Goal: Task Accomplishment & Management: Manage account settings

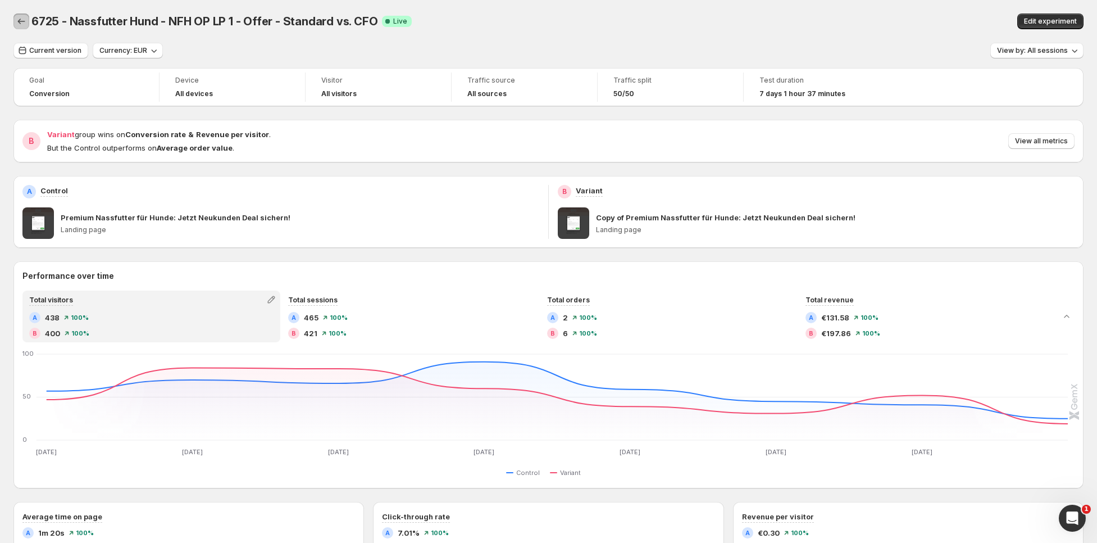
click at [22, 15] on button "Back" at bounding box center [21, 21] width 16 height 16
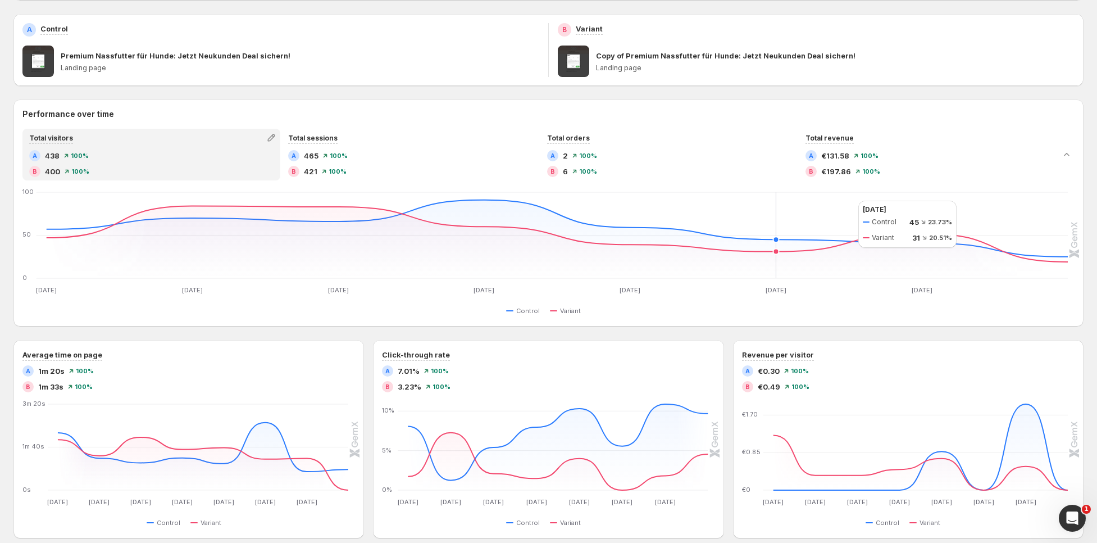
scroll to position [184, 0]
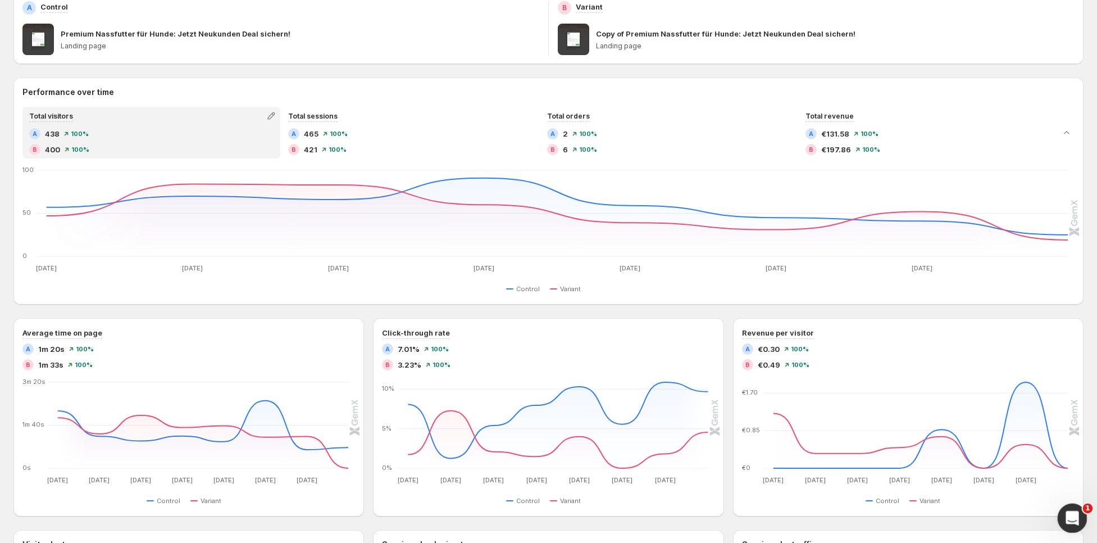
click at [1066, 513] on icon "Open Intercom Messenger" at bounding box center [1071, 516] width 19 height 19
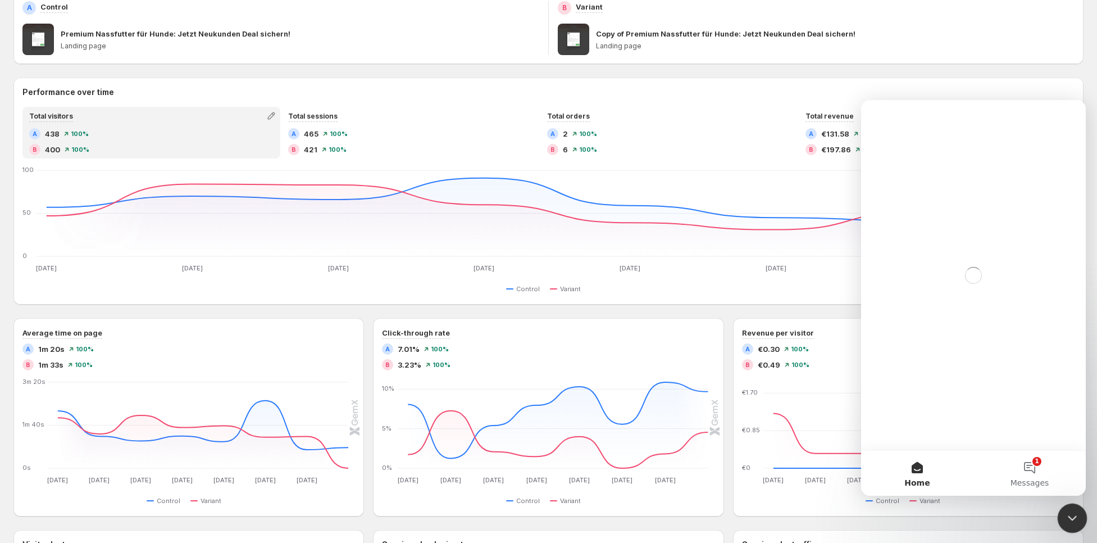
scroll to position [0, 0]
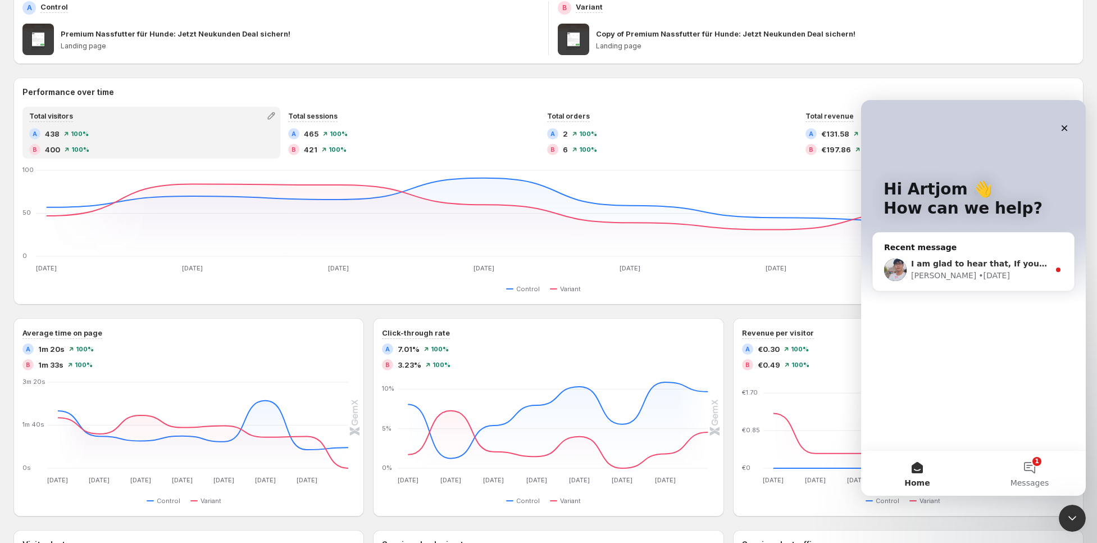
click at [926, 254] on div "I am glad to hear that, If you have anything want me to help. Feel free to ask,…" at bounding box center [973, 270] width 201 height 42
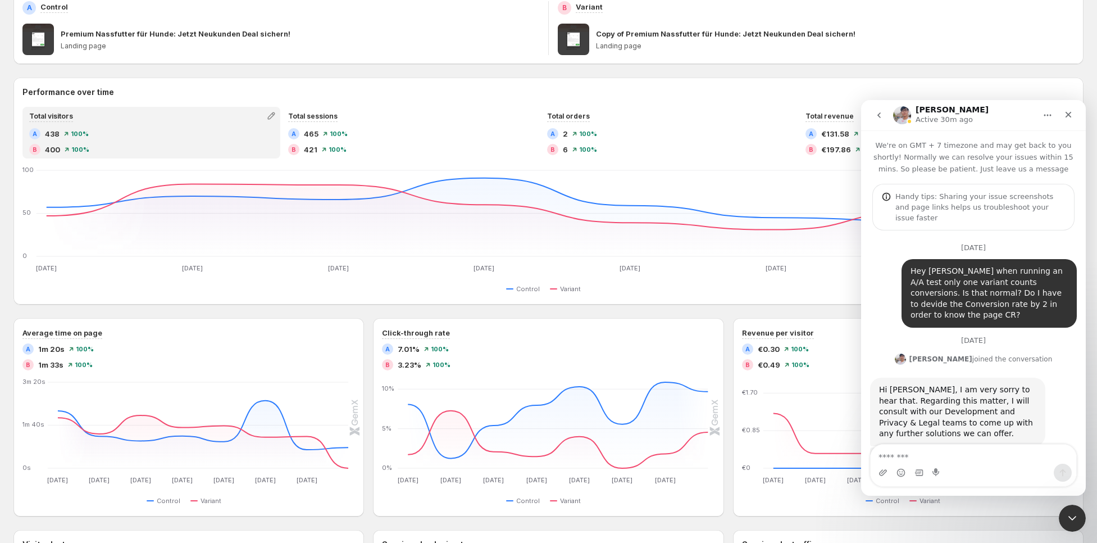
scroll to position [117, 0]
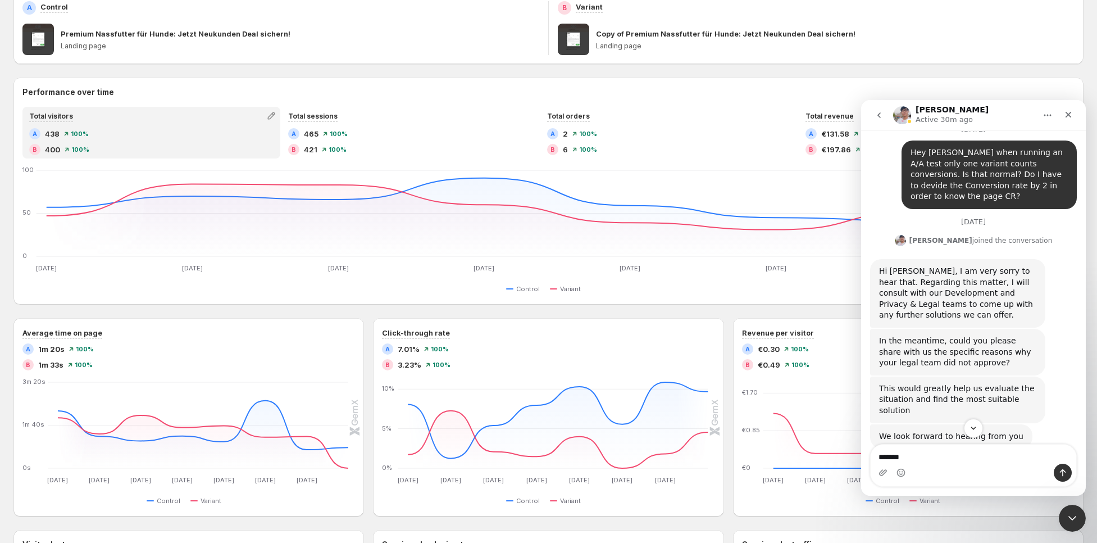
type textarea "********"
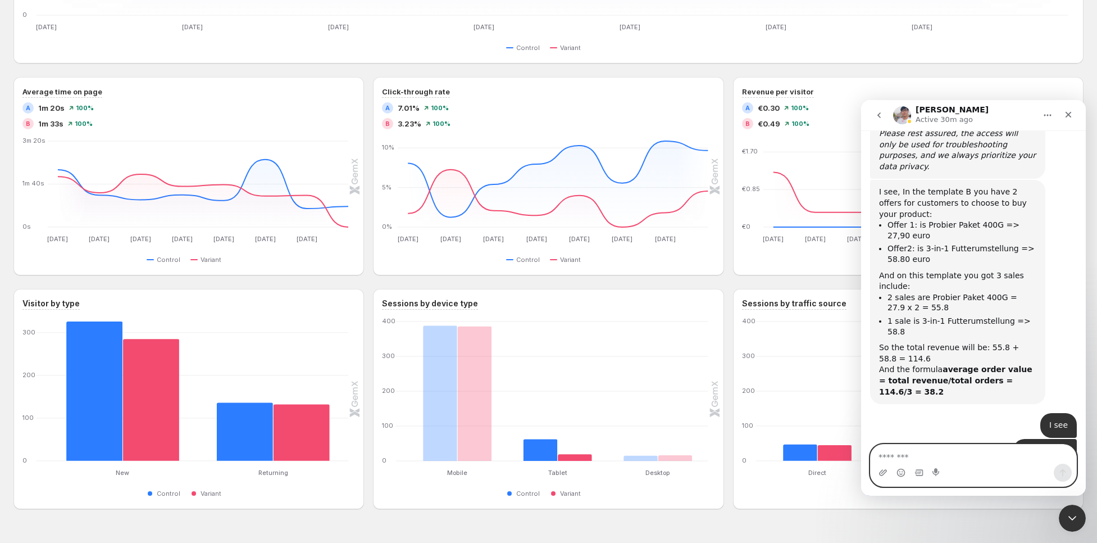
scroll to position [9487, 0]
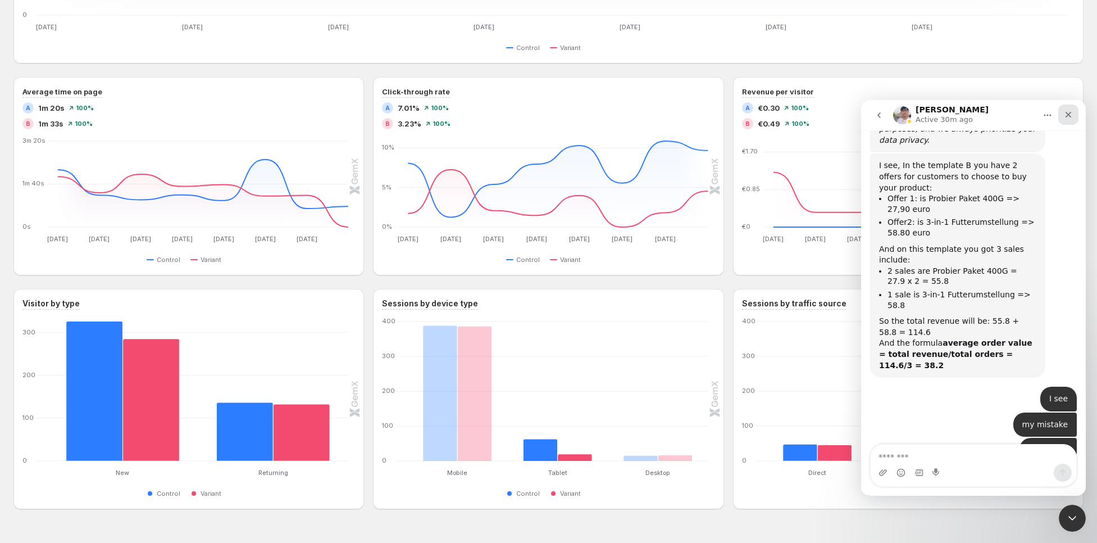
click at [1068, 115] on icon "Close" at bounding box center [1068, 114] width 9 height 9
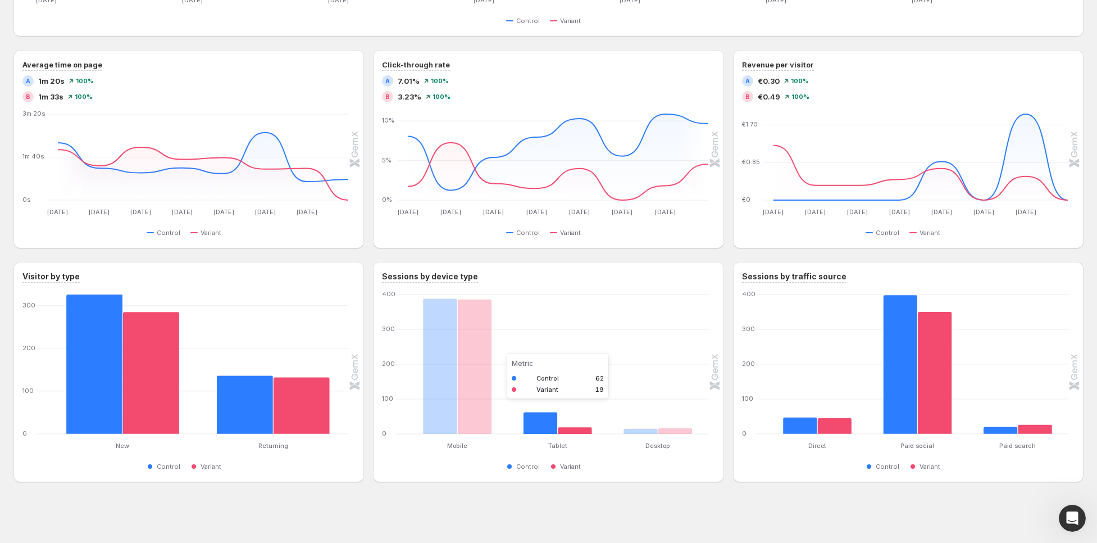
scroll to position [0, 0]
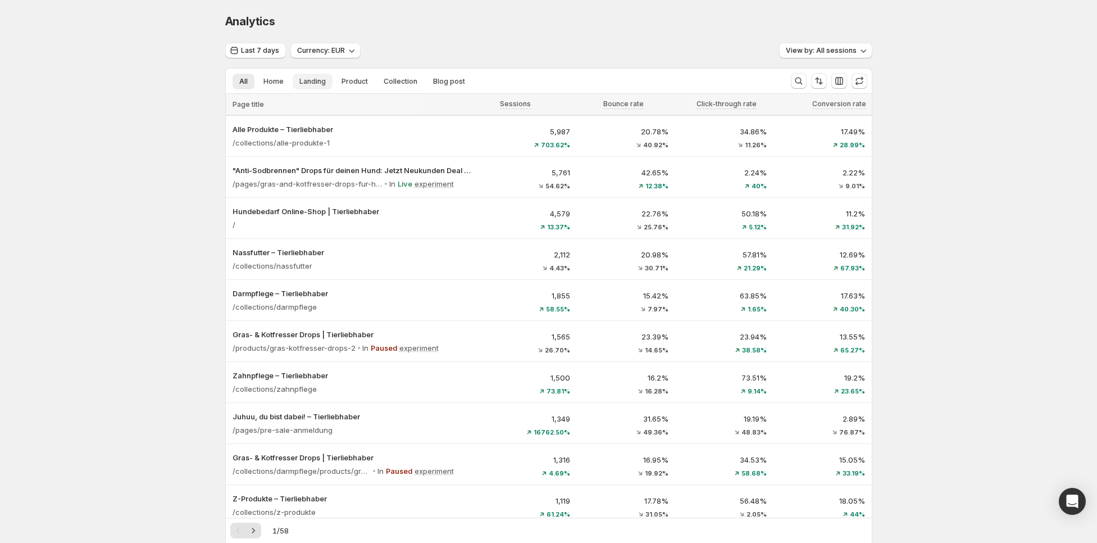
click at [316, 86] on button "Landing" at bounding box center [313, 82] width 40 height 16
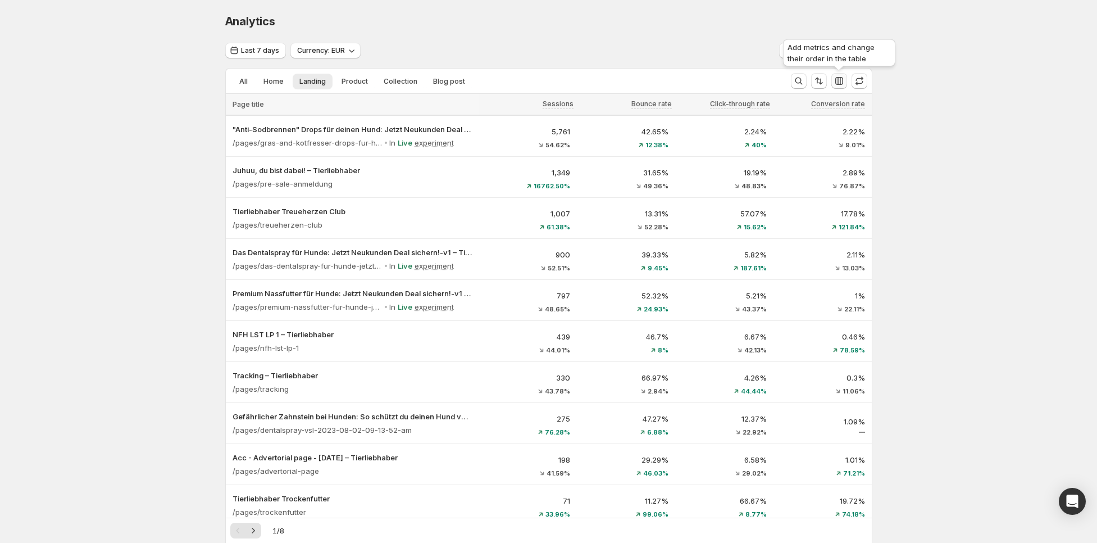
click at [839, 81] on icon "button" at bounding box center [839, 80] width 11 height 11
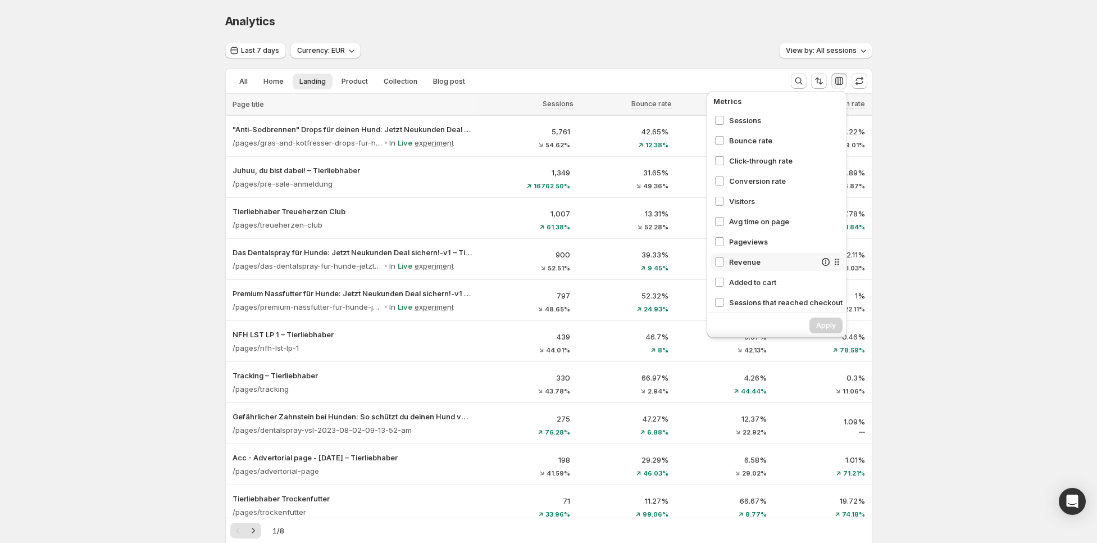
click at [754, 260] on span "Revenue" at bounding box center [772, 261] width 87 height 11
click at [754, 222] on span "Sessions that reached checkout" at bounding box center [772, 218] width 87 height 11
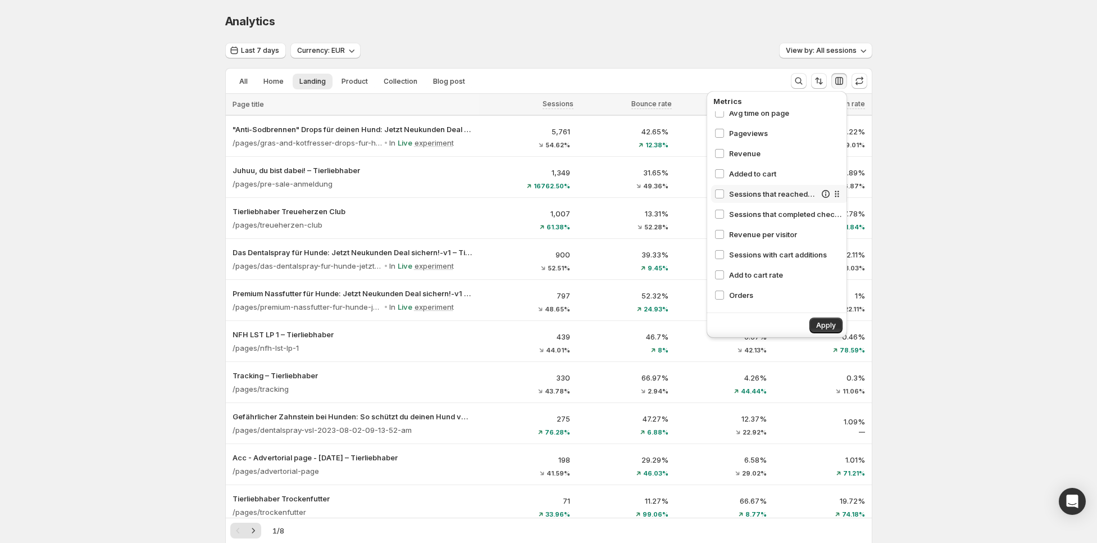
scroll to position [110, 0]
click at [756, 229] on span "Revenue per visitor" at bounding box center [772, 232] width 87 height 11
click at [748, 280] on span "Orders" at bounding box center [772, 276] width 87 height 11
click at [751, 297] on span "Average order value" at bounding box center [772, 297] width 87 height 11
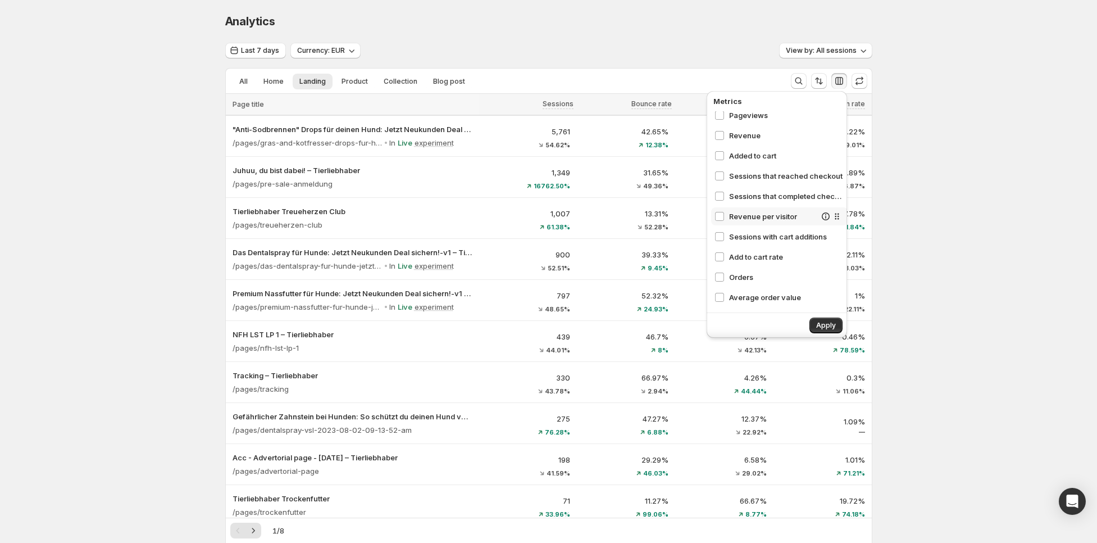
scroll to position [0, 0]
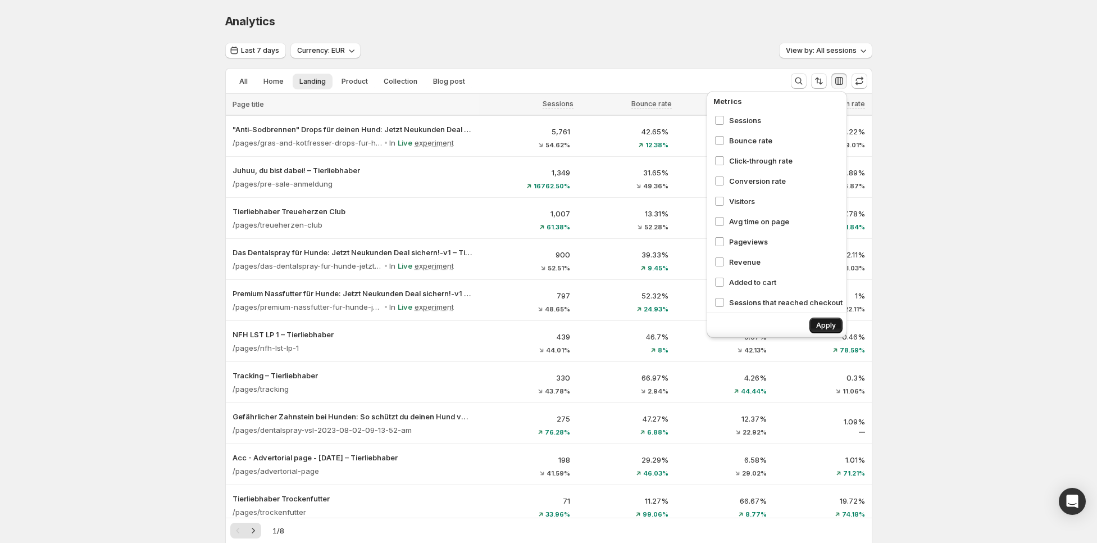
click at [823, 320] on button "Apply" at bounding box center [826, 325] width 33 height 16
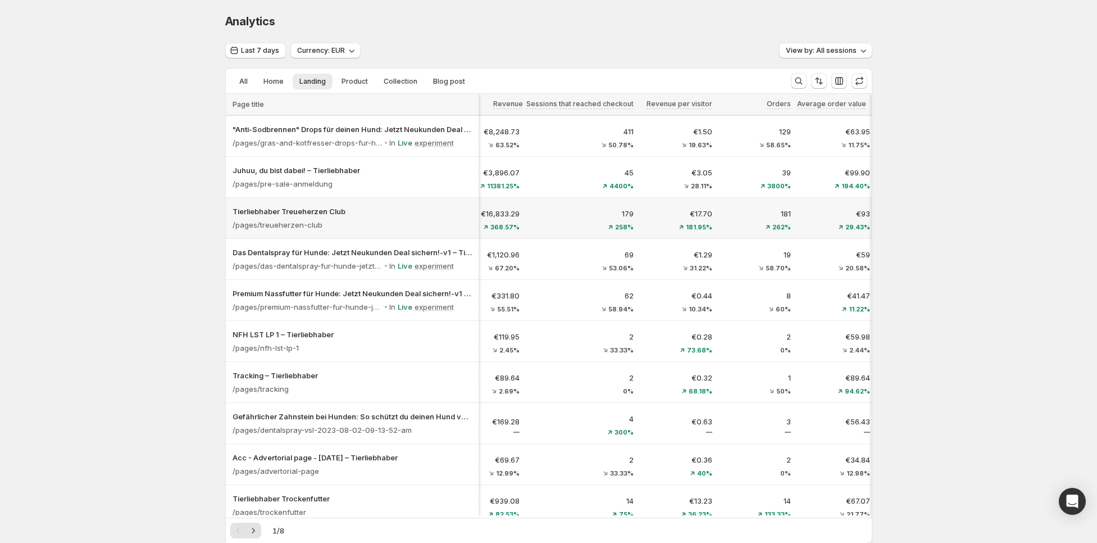
scroll to position [0, 274]
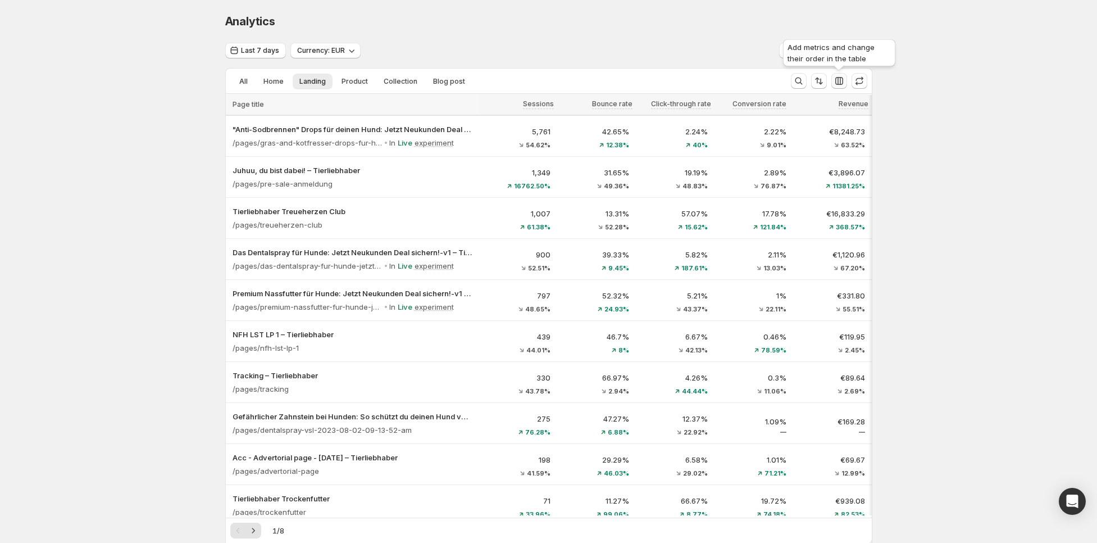
click at [839, 79] on icon "button" at bounding box center [839, 80] width 11 height 11
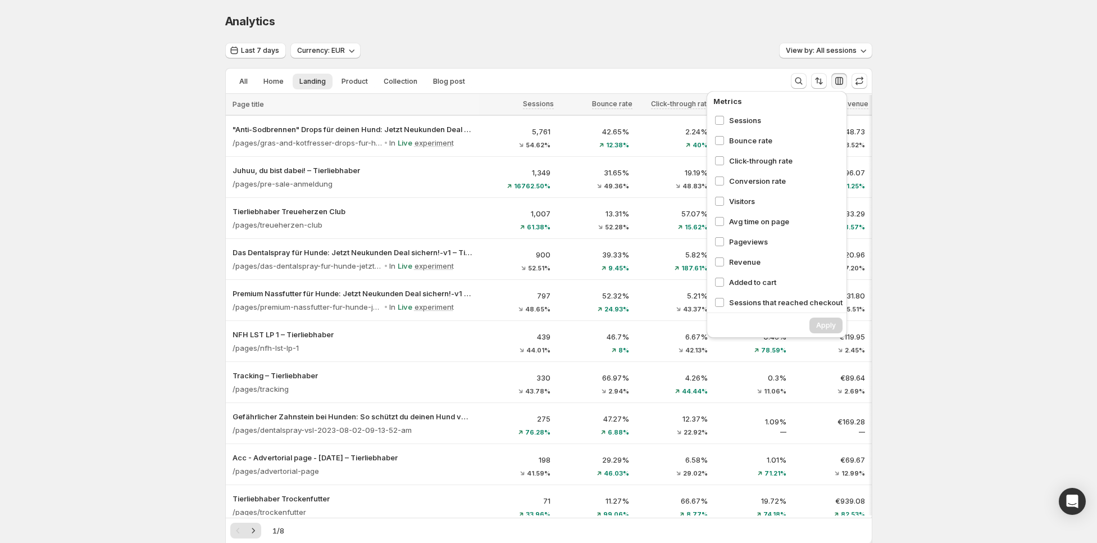
click at [839, 79] on icon "button" at bounding box center [839, 80] width 11 height 11
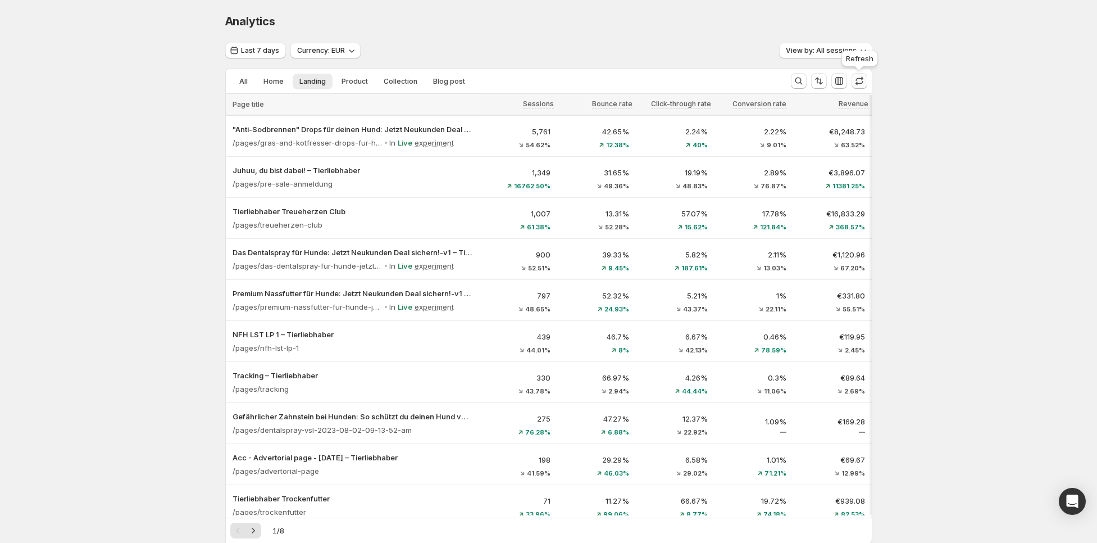
click at [856, 79] on icon "button" at bounding box center [859, 80] width 11 height 11
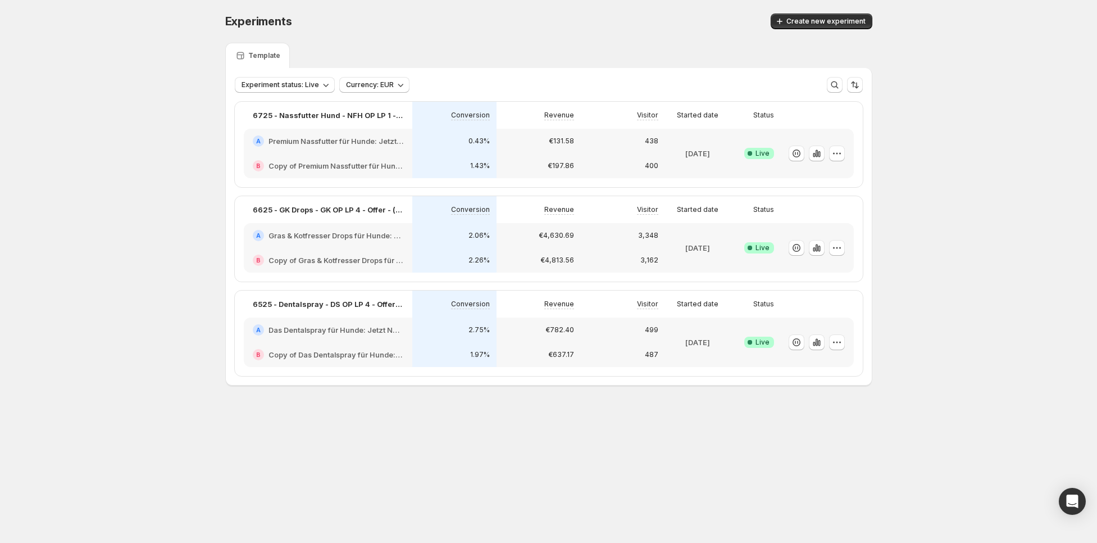
click at [460, 236] on div "2.06%" at bounding box center [454, 235] width 71 height 11
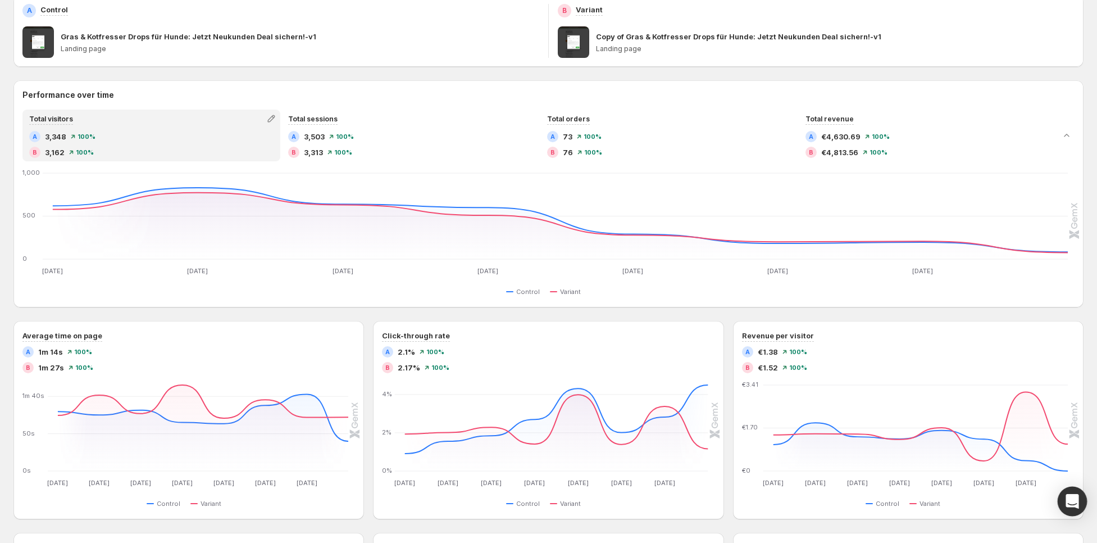
click at [1080, 503] on div "Open Intercom Messenger" at bounding box center [1073, 502] width 30 height 30
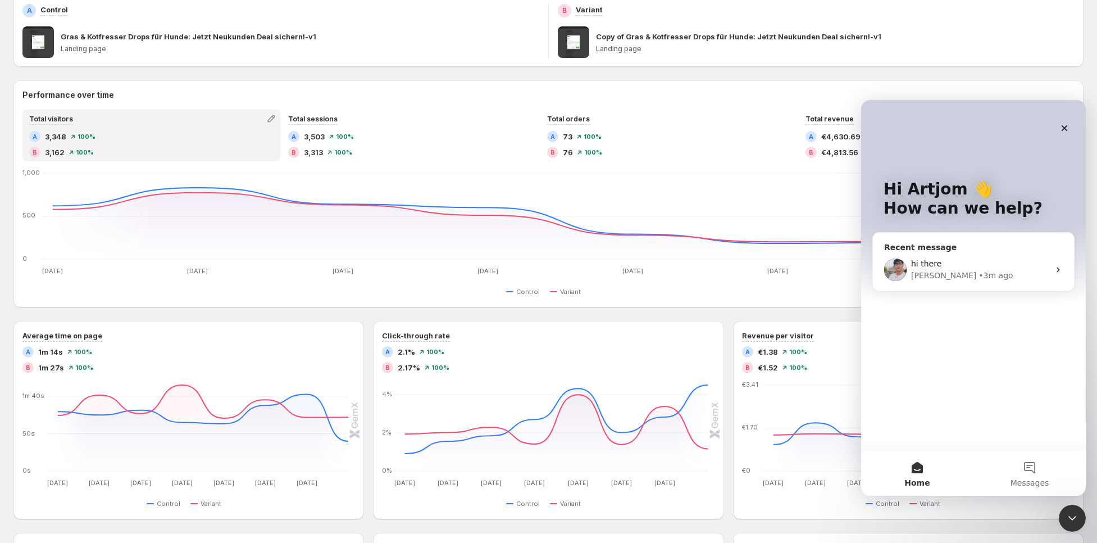
click at [918, 258] on div "hi there" at bounding box center [980, 264] width 138 height 12
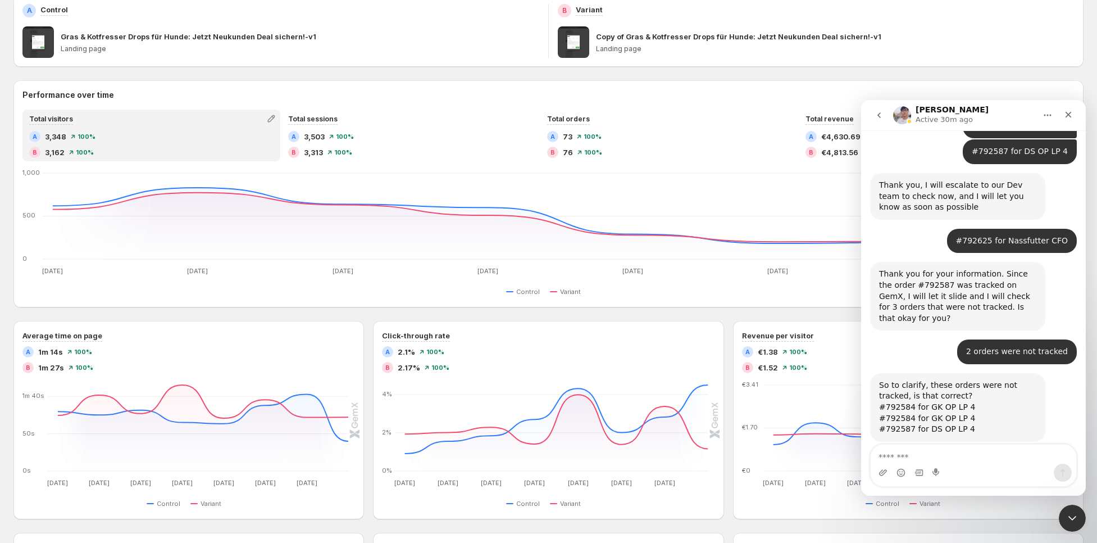
click at [888, 472] on div "Intercom messenger" at bounding box center [974, 473] width 206 height 18
click at [882, 472] on icon "Upload attachment" at bounding box center [883, 472] width 9 height 9
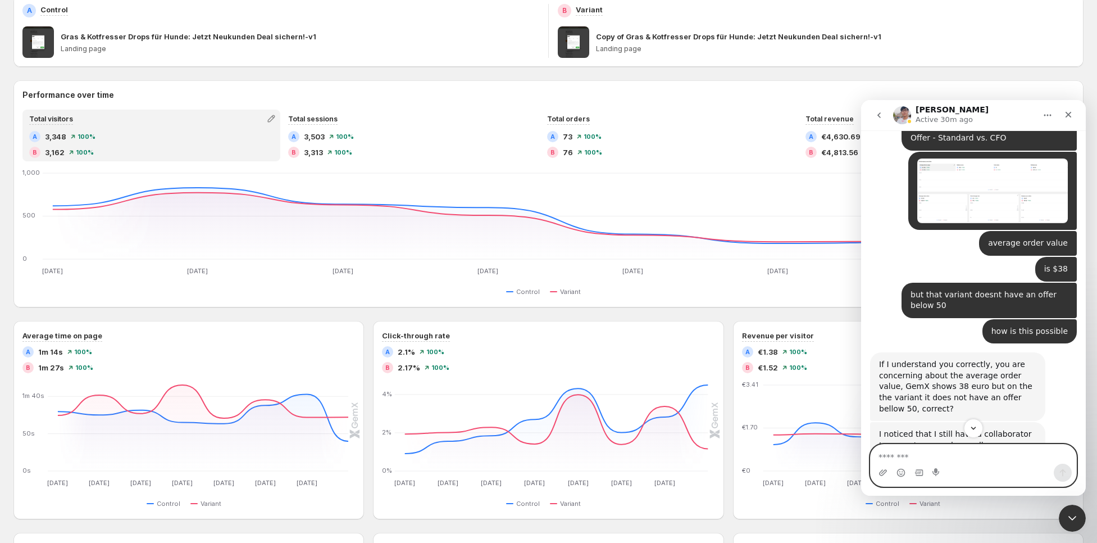
scroll to position [9383, 0]
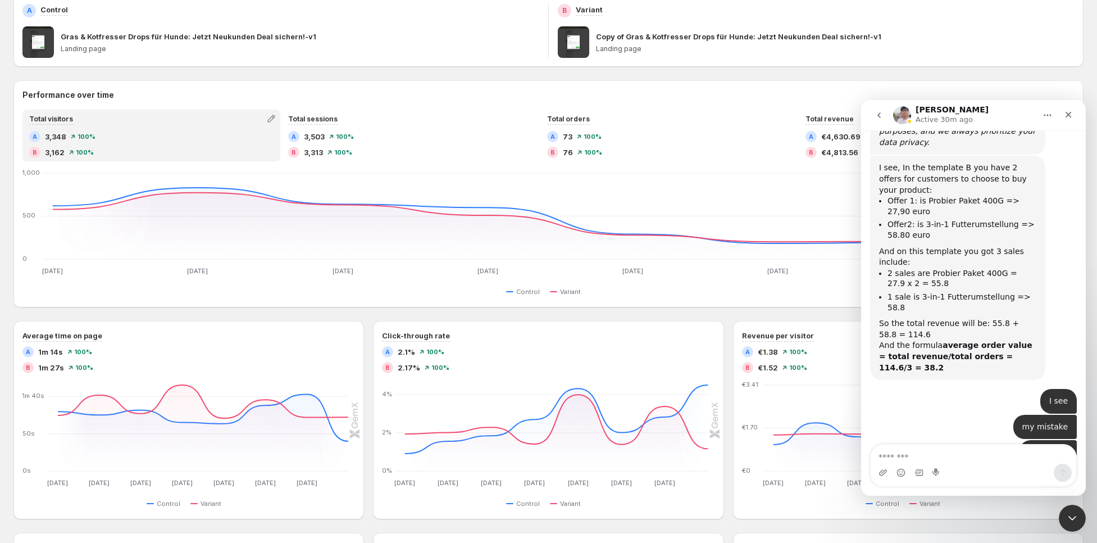
click at [883, 478] on div "Intercom messenger" at bounding box center [883, 473] width 9 height 18
click at [883, 476] on icon "Upload attachment" at bounding box center [883, 472] width 9 height 9
click at [885, 472] on icon "Upload attachment" at bounding box center [883, 472] width 8 height 6
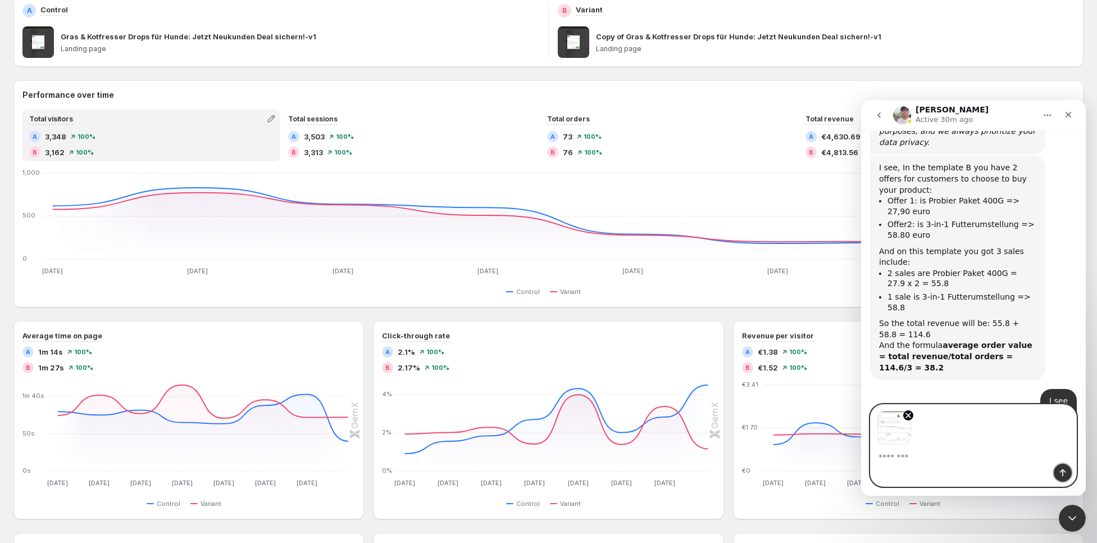
click at [1062, 470] on icon "Send a message…" at bounding box center [1063, 472] width 6 height 7
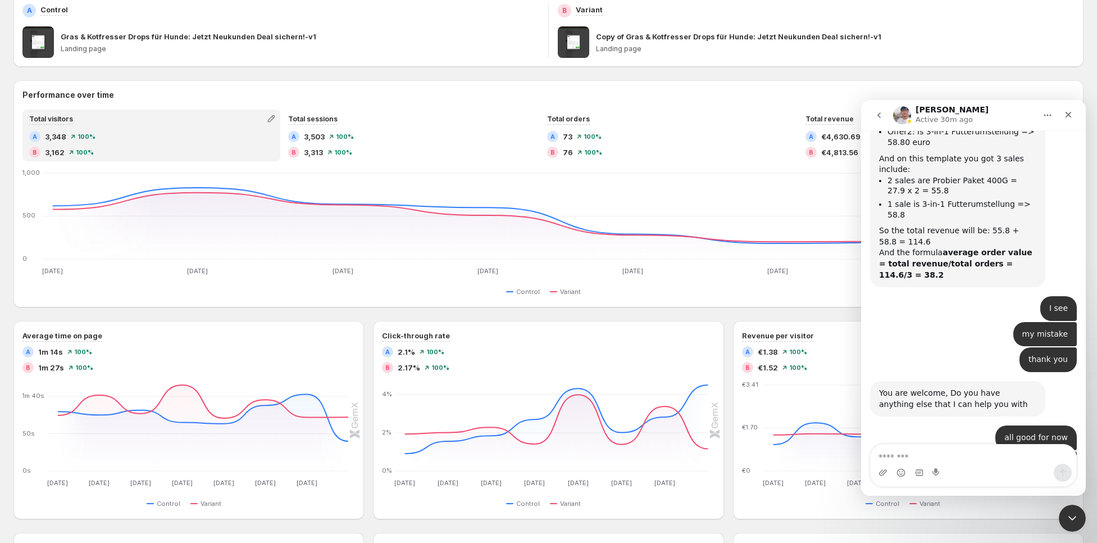
scroll to position [9477, 0]
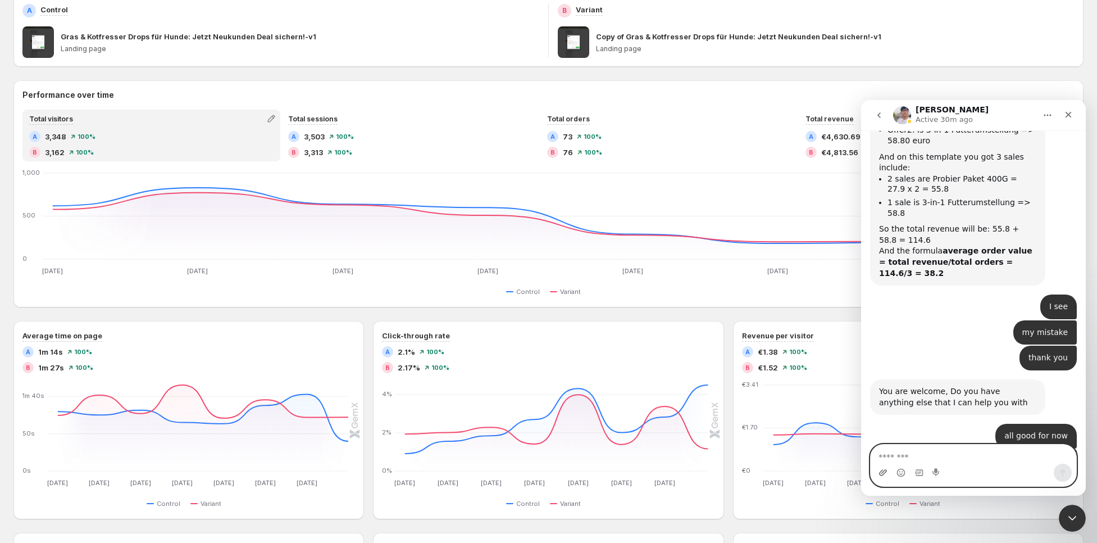
click at [887, 472] on icon "Upload attachment" at bounding box center [883, 472] width 9 height 9
click at [1065, 479] on button "Send a message…" at bounding box center [1063, 473] width 18 height 18
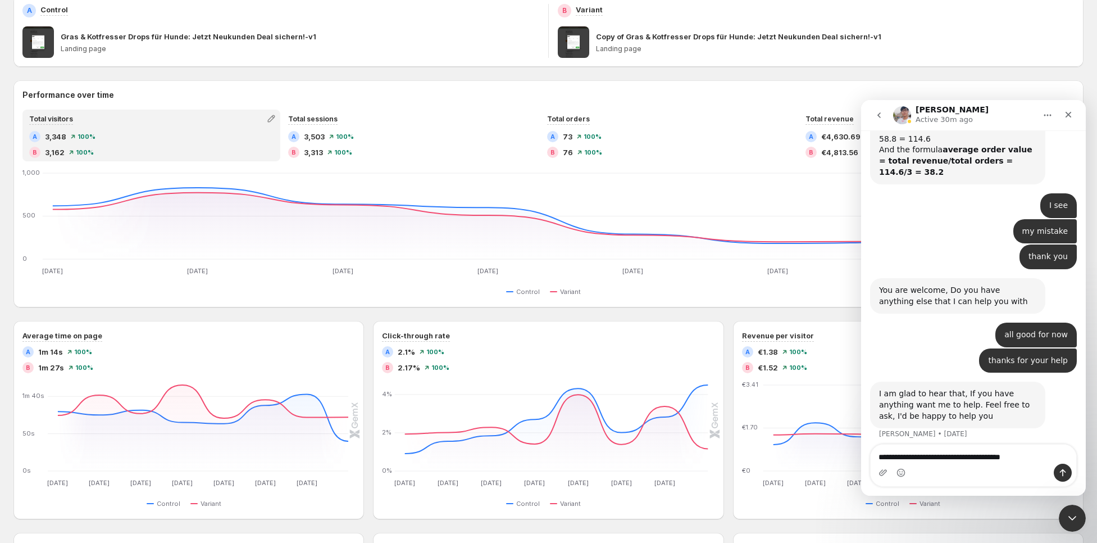
type textarea "**********"
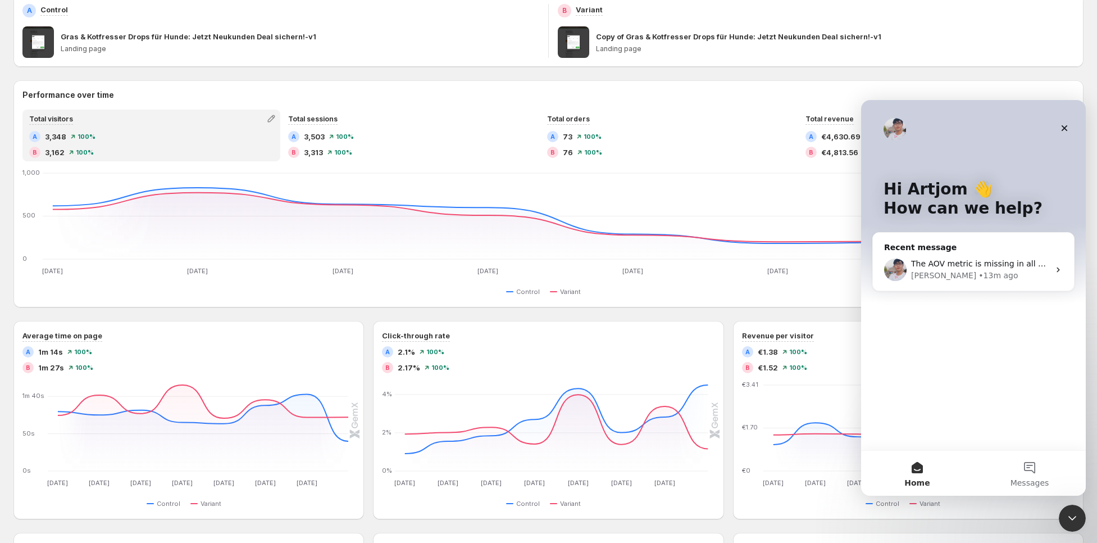
scroll to position [246, 0]
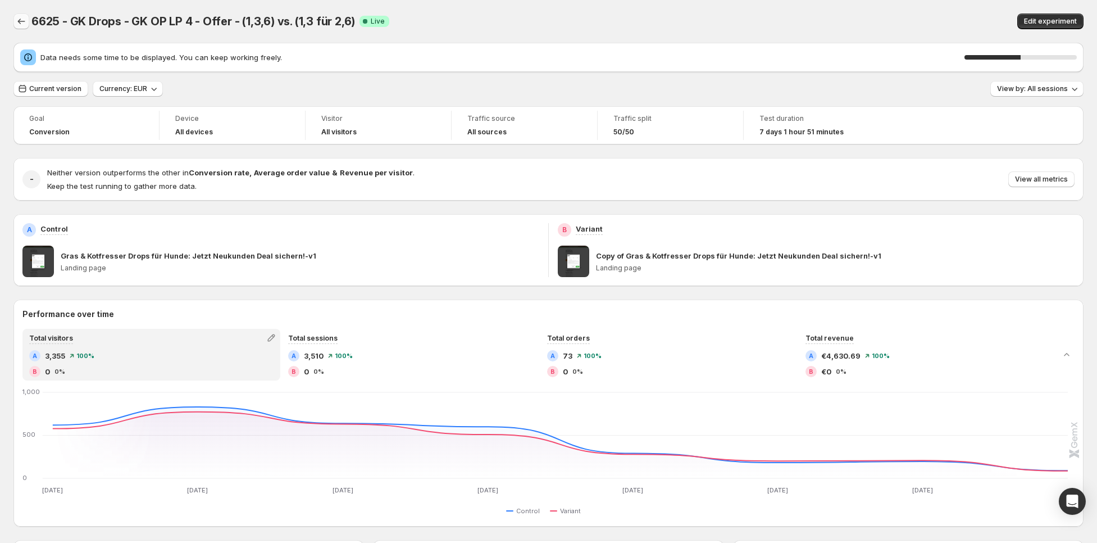
click at [23, 19] on icon "Back" at bounding box center [21, 21] width 11 height 11
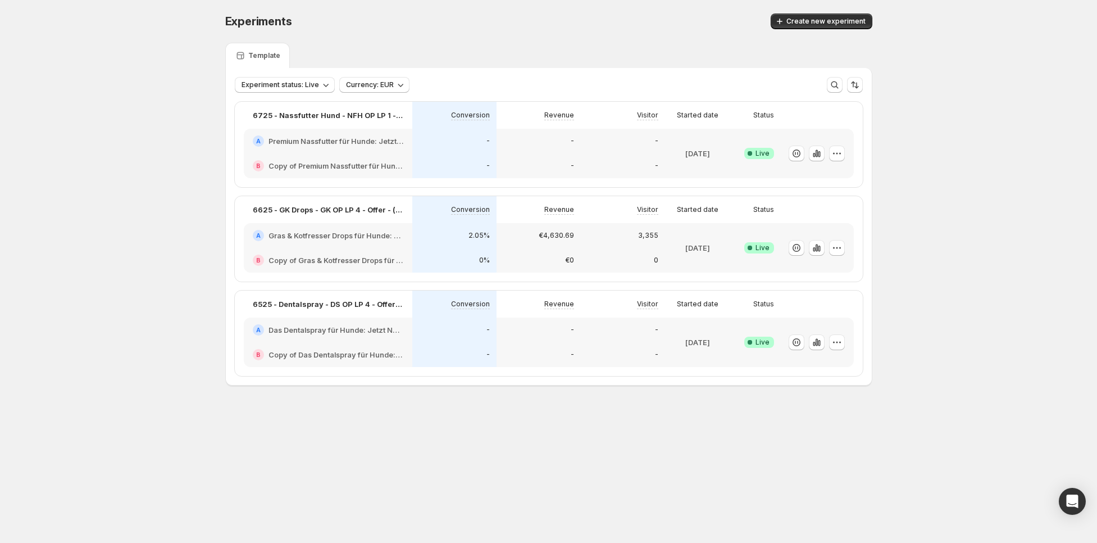
click at [346, 237] on h2 "Gras & Kotfresser Drops für Hunde: Jetzt Neukunden Deal sichern!-v1" at bounding box center [336, 235] width 135 height 11
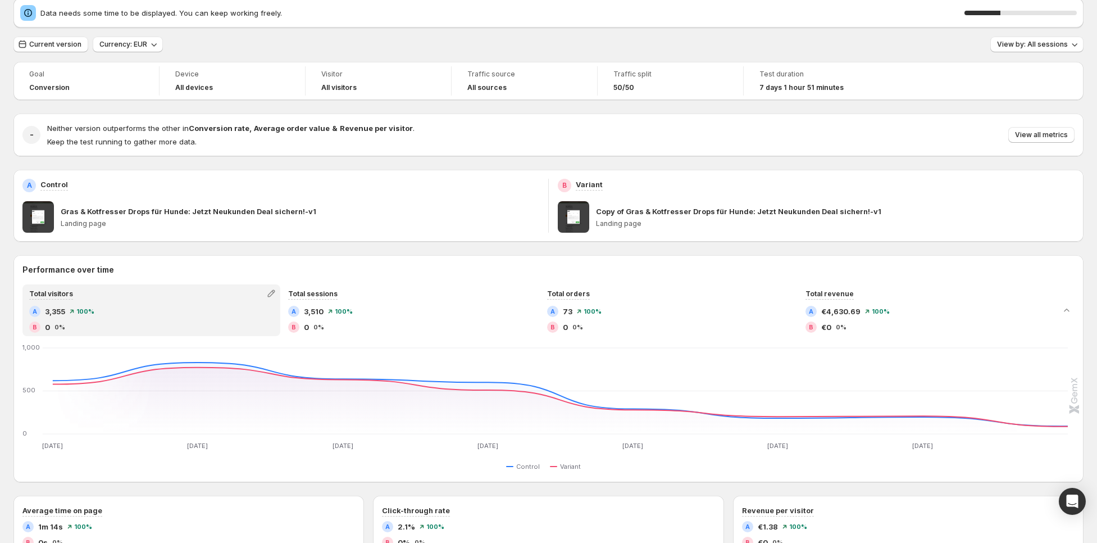
scroll to position [42, 0]
click at [1066, 51] on span "View by: All sessions" at bounding box center [1032, 46] width 71 height 9
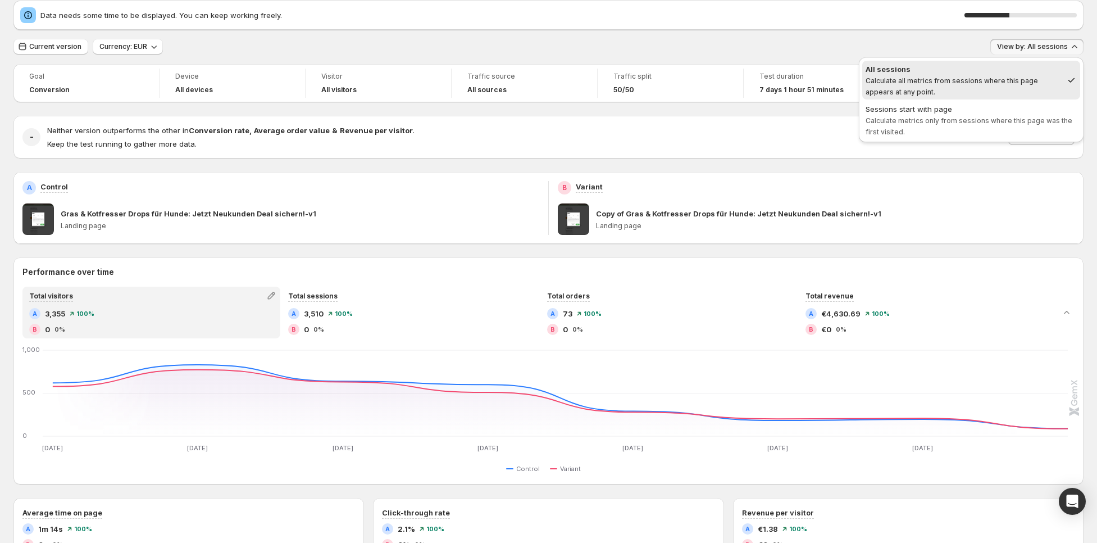
click at [1066, 51] on span "View by: All sessions" at bounding box center [1032, 46] width 71 height 9
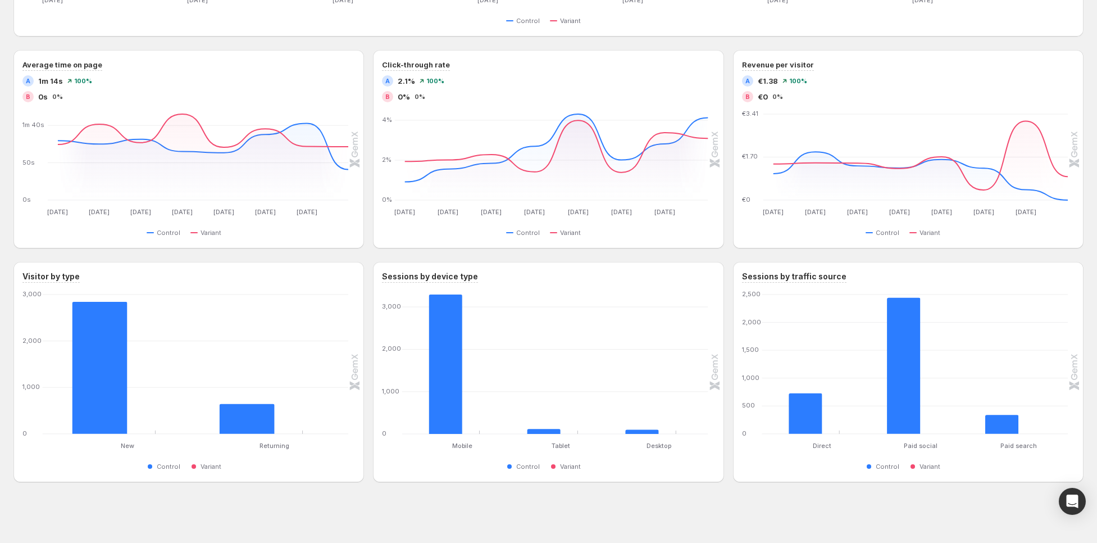
scroll to position [0, 0]
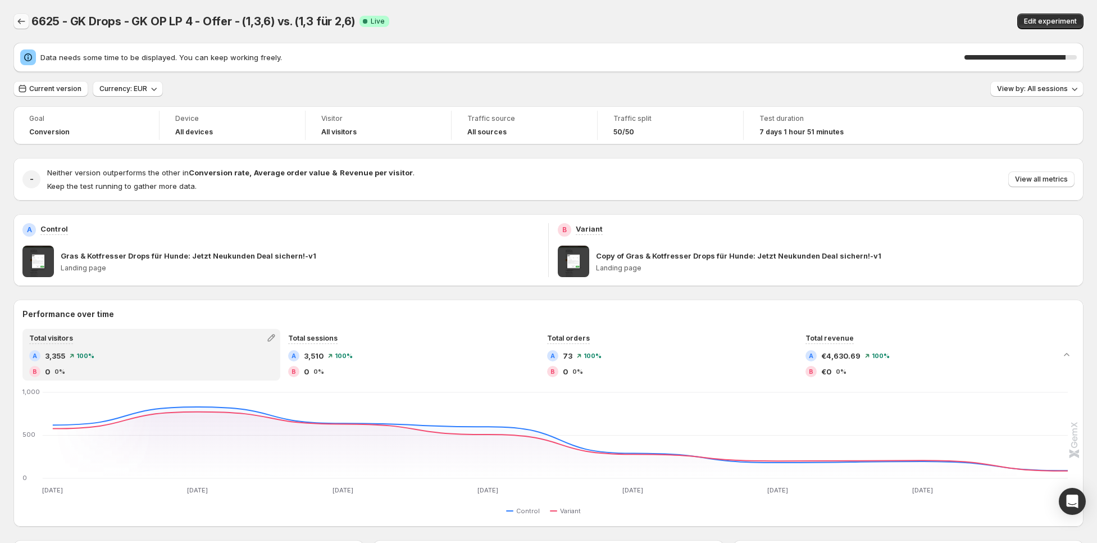
click at [20, 17] on icon "Back" at bounding box center [21, 21] width 11 height 11
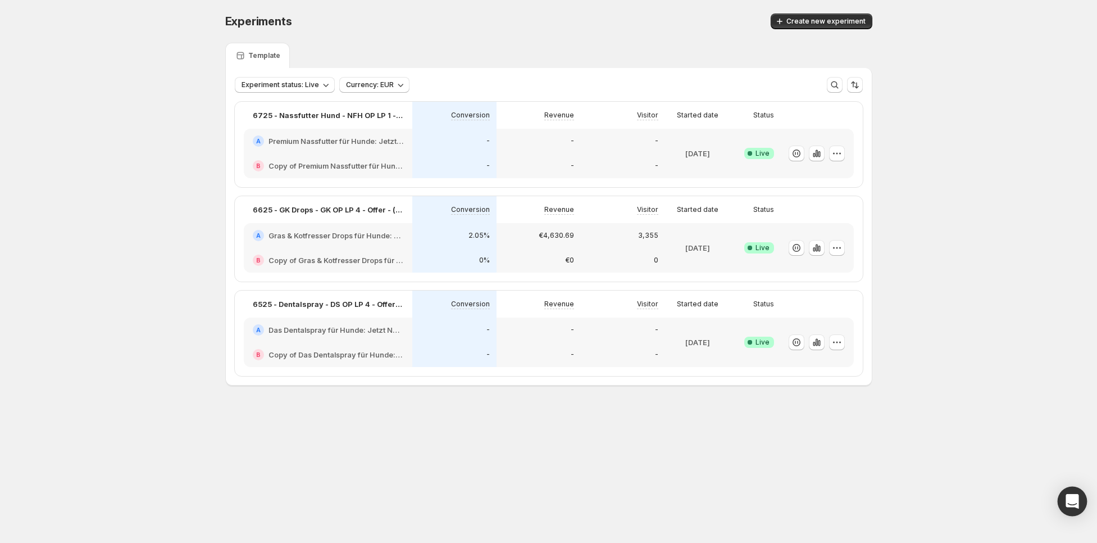
click at [1080, 492] on div "Open Intercom Messenger" at bounding box center [1073, 502] width 30 height 30
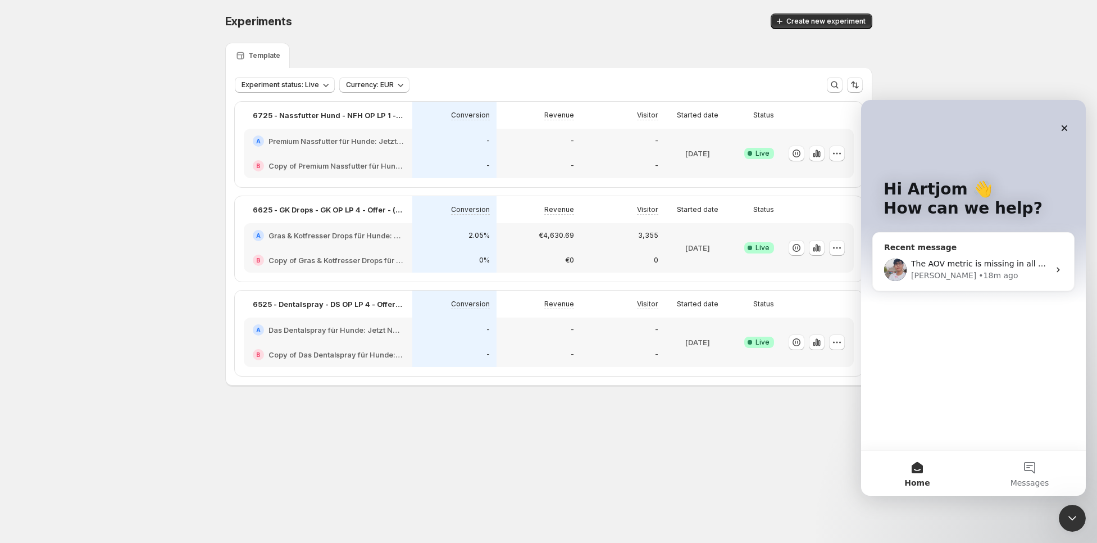
click at [979, 277] on div "• 18m ago" at bounding box center [998, 276] width 39 height 12
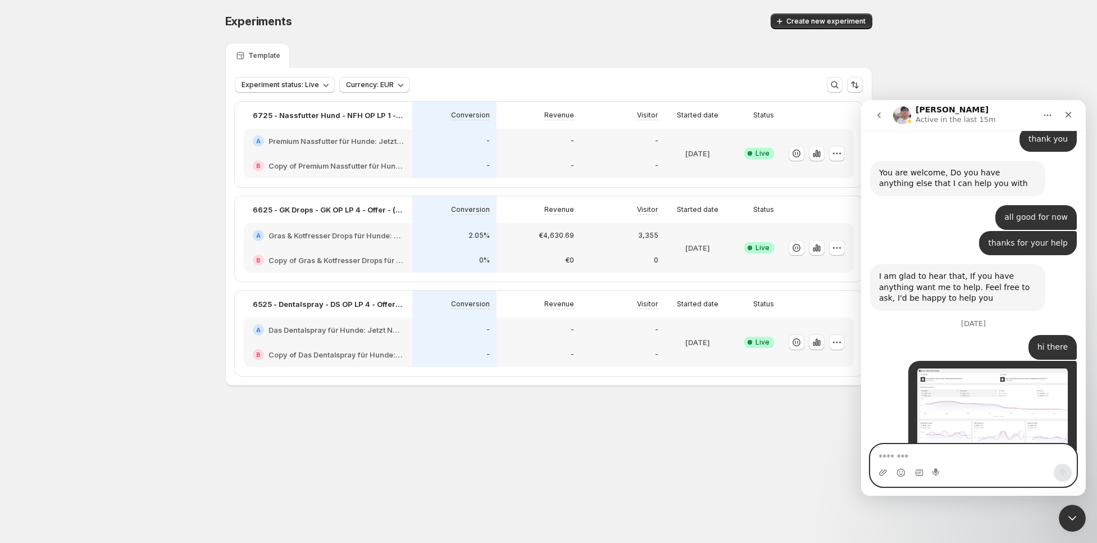
scroll to position [9631, 0]
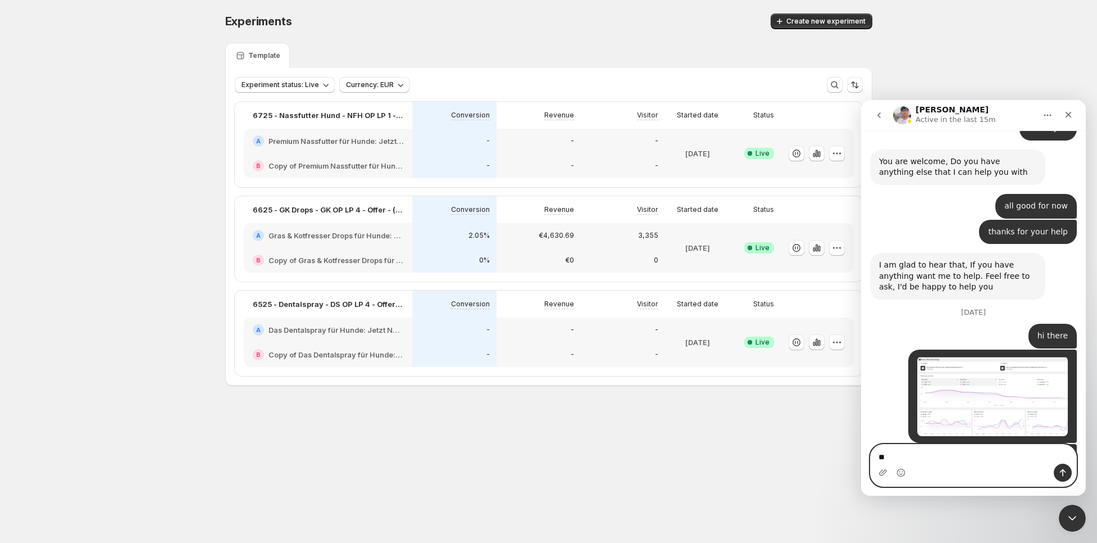
type textarea "***"
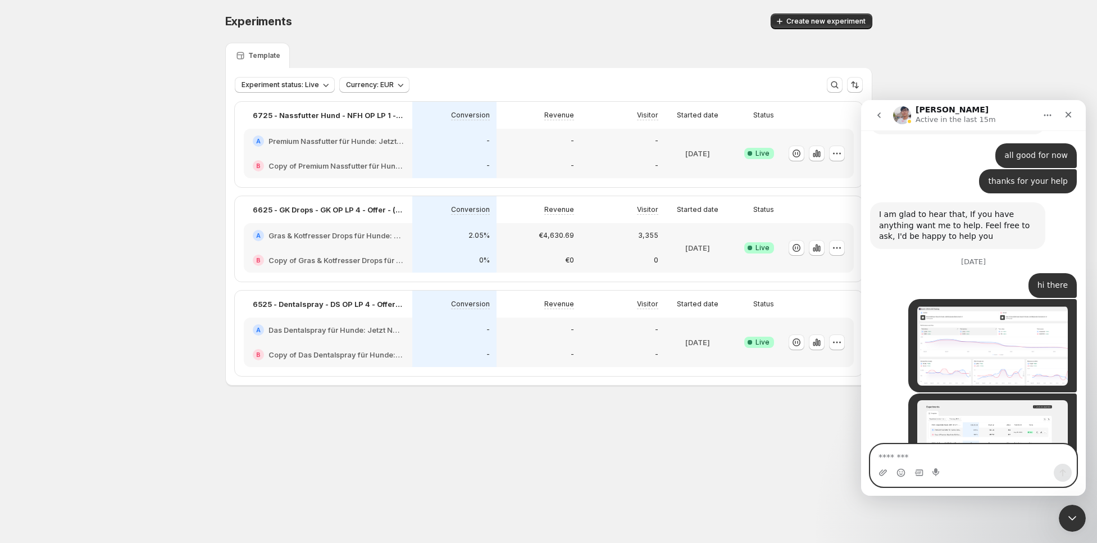
scroll to position [9777, 0]
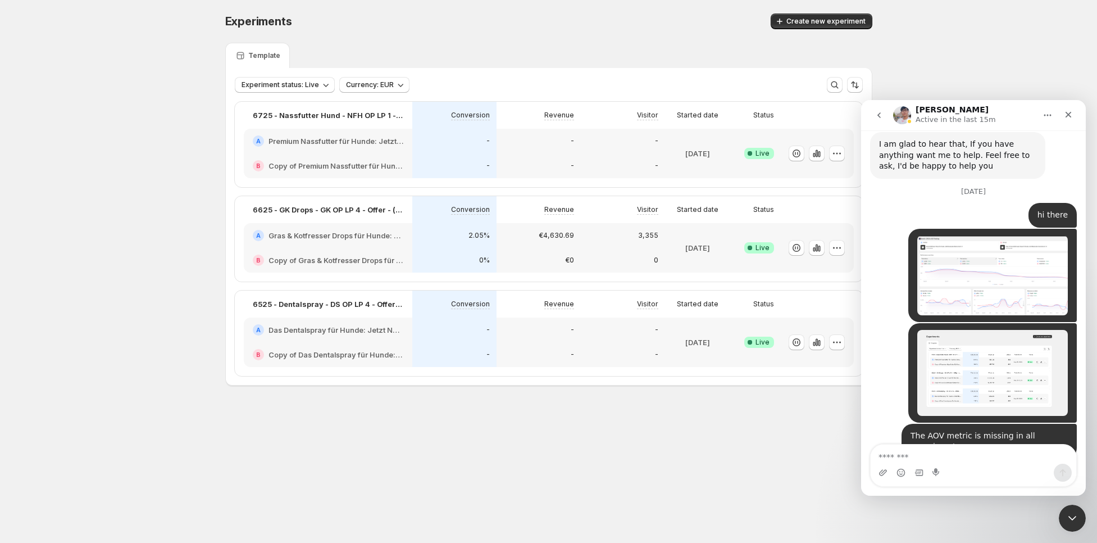
click at [410, 248] on div "B Copy of Gras & [PERSON_NAME] Drops für Hunde: Jetzt Neukunden Deal sichern!-v1" at bounding box center [328, 260] width 169 height 25
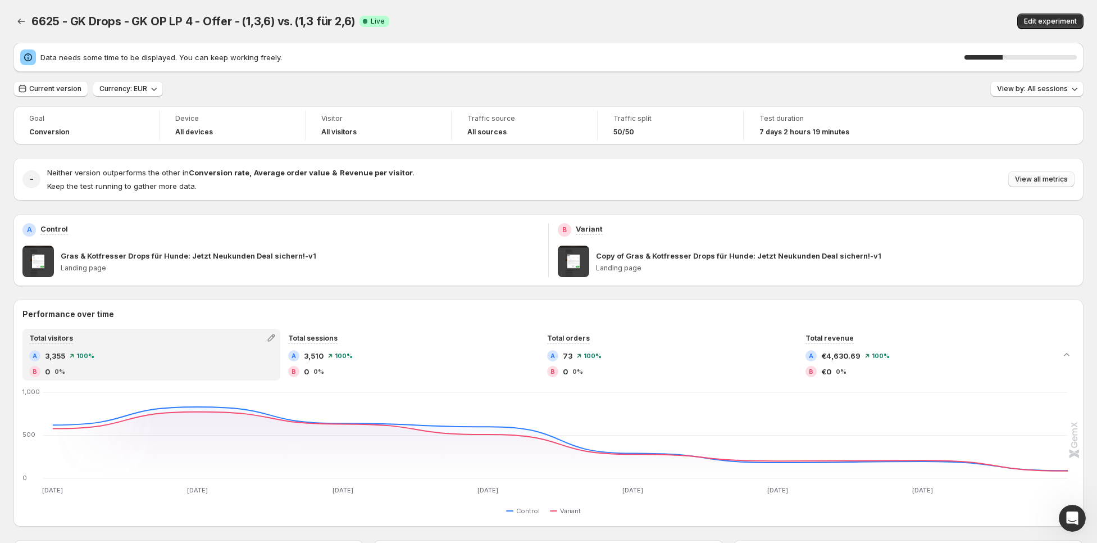
click at [1024, 176] on span "View all metrics" at bounding box center [1041, 179] width 53 height 9
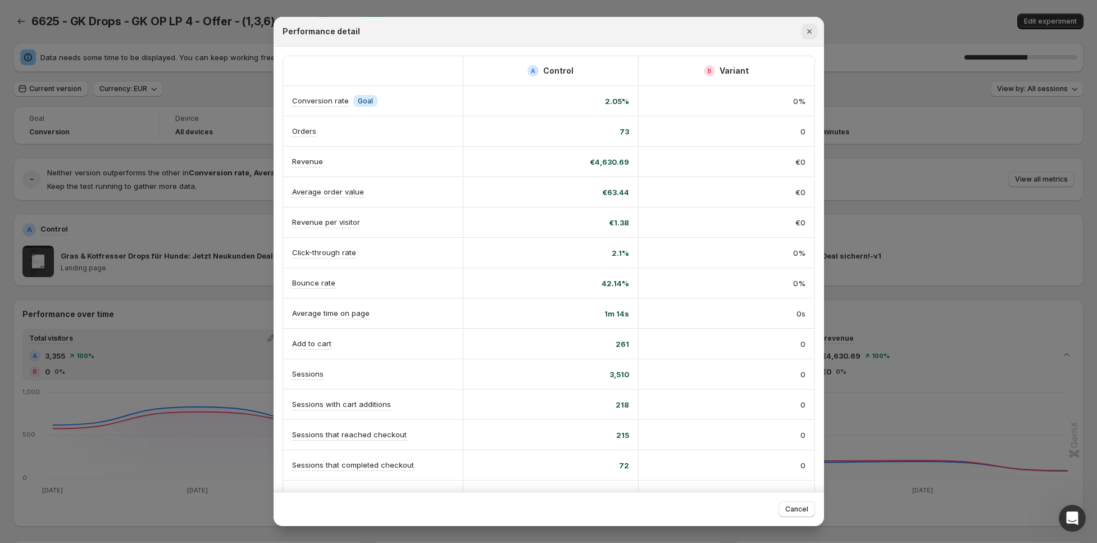
click at [805, 26] on icon "Close" at bounding box center [809, 31] width 11 height 11
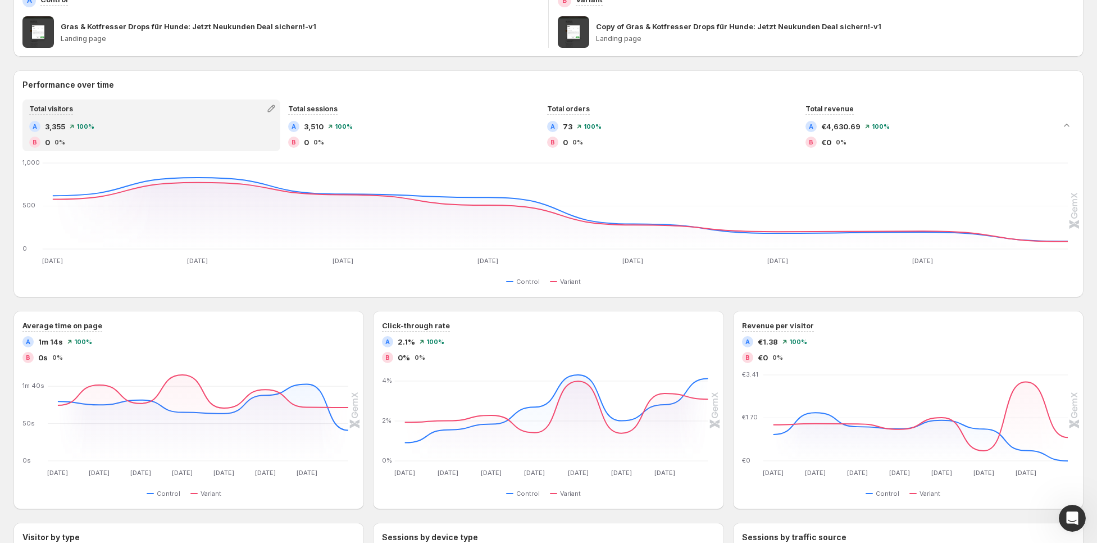
scroll to position [233, 0]
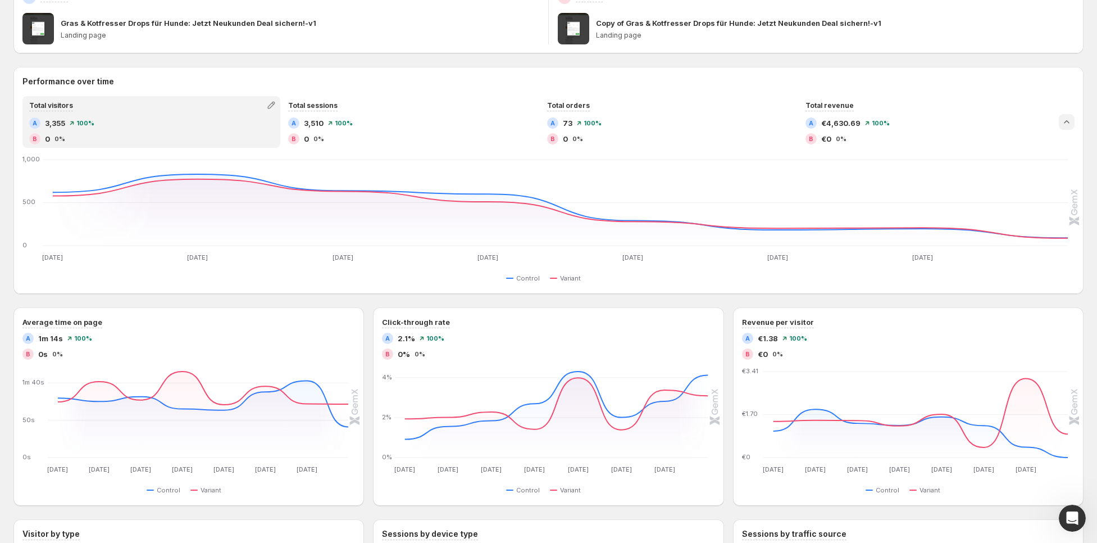
click at [1070, 119] on icon "Collapse chart" at bounding box center [1066, 121] width 11 height 11
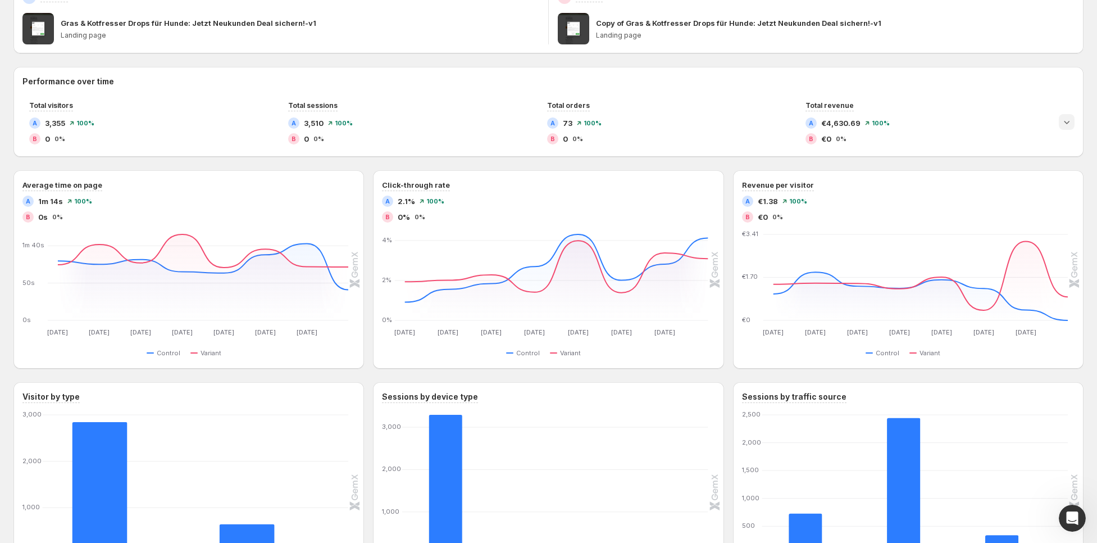
click at [1070, 119] on icon "Expand chart" at bounding box center [1066, 121] width 11 height 11
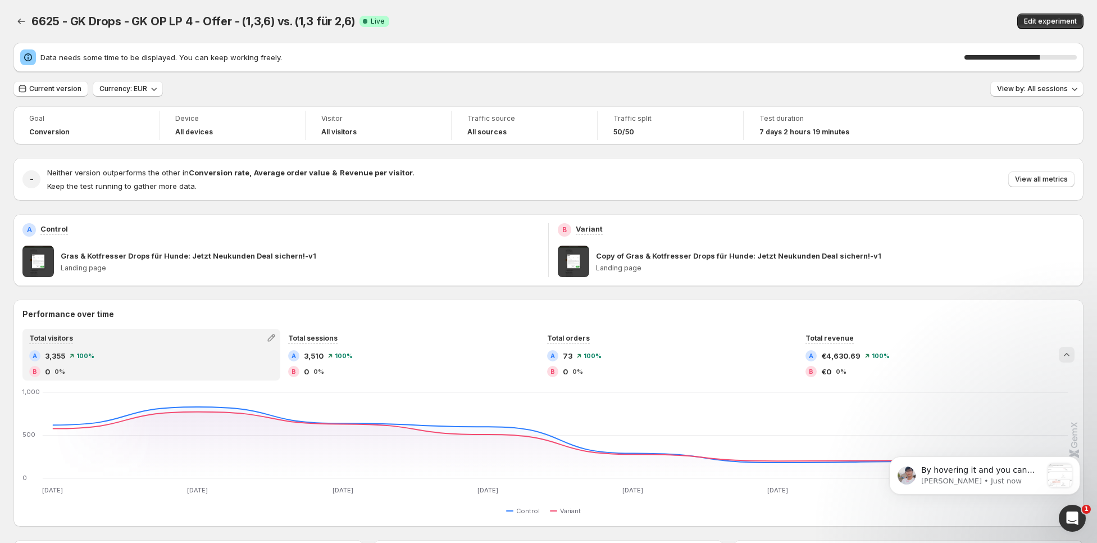
scroll to position [0, 0]
click at [951, 469] on span "By hovering it and you can customize it, and to display the AOV, you just need …" at bounding box center [977, 492] width 113 height 54
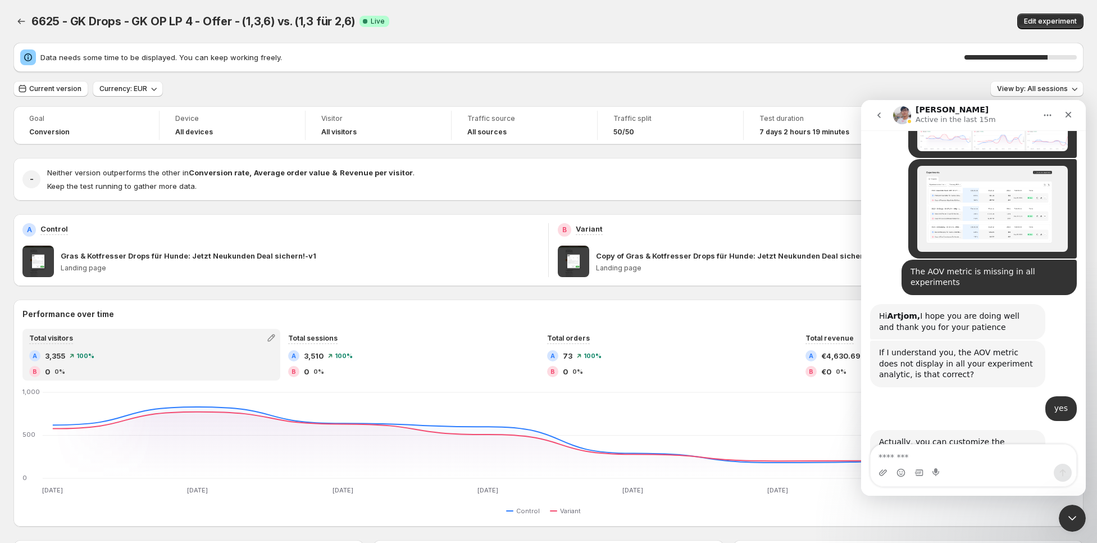
scroll to position [9966, 0]
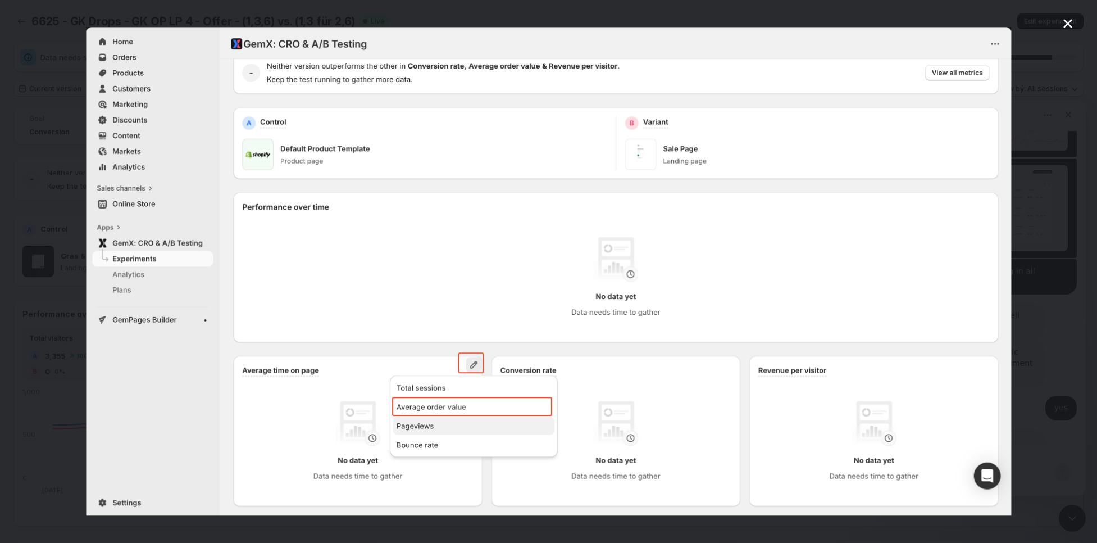
click at [1048, 78] on div "Intercom messenger" at bounding box center [548, 271] width 1097 height 543
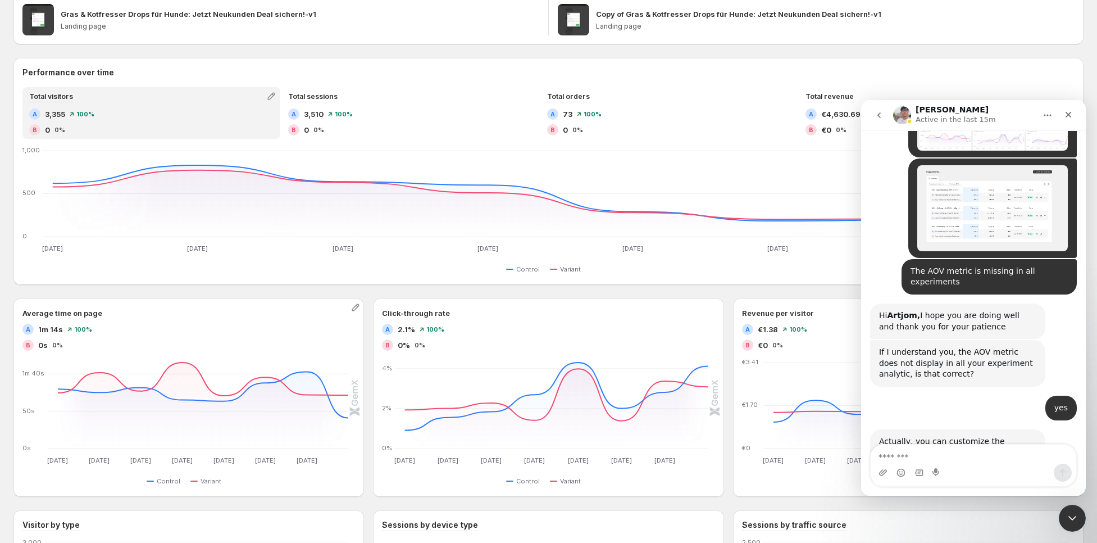
scroll to position [244, 0]
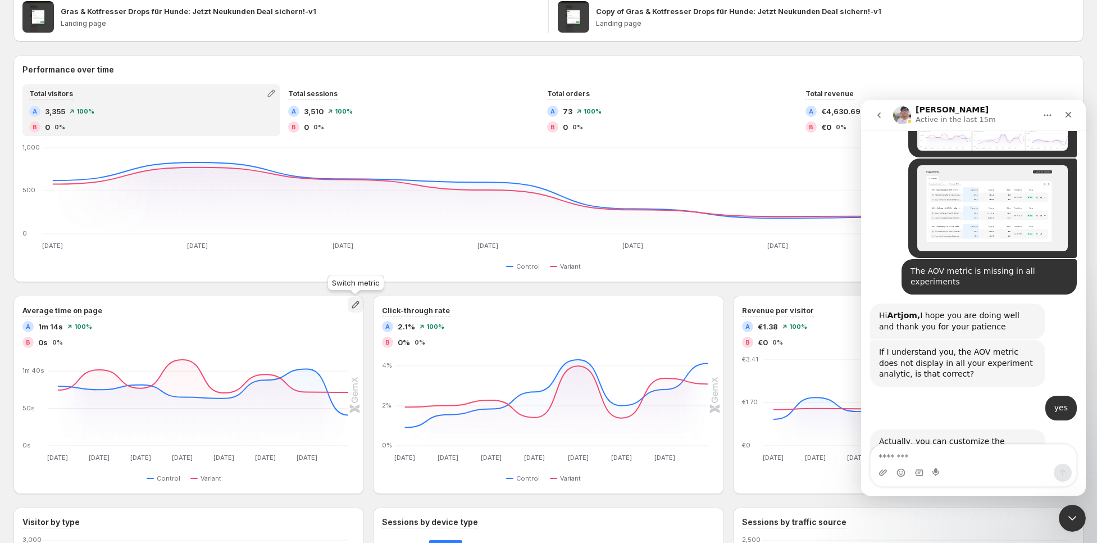
click at [353, 305] on icon "button" at bounding box center [355, 304] width 7 height 7
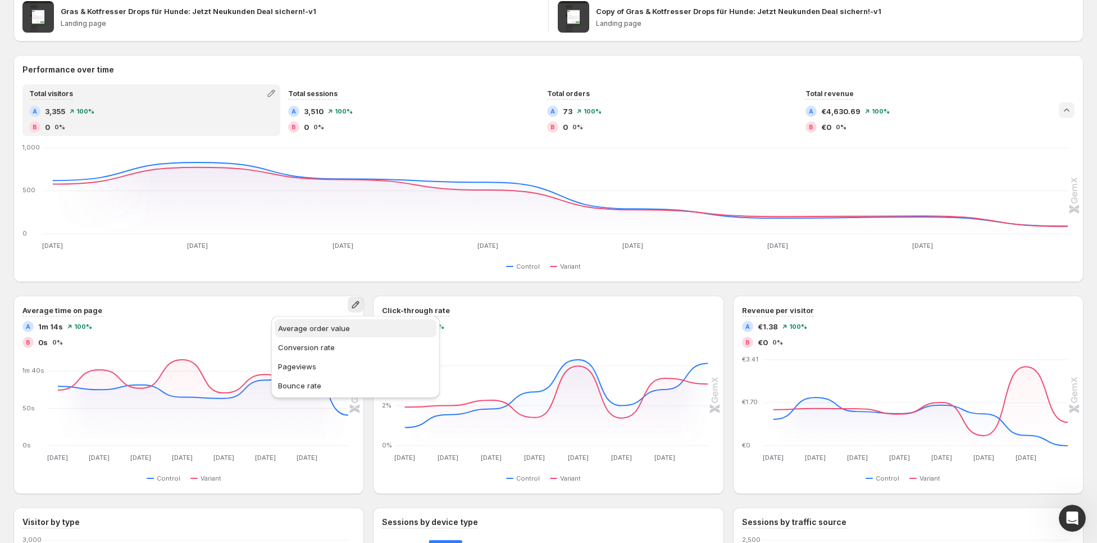
click at [335, 324] on span "Average order value" at bounding box center [314, 328] width 72 height 9
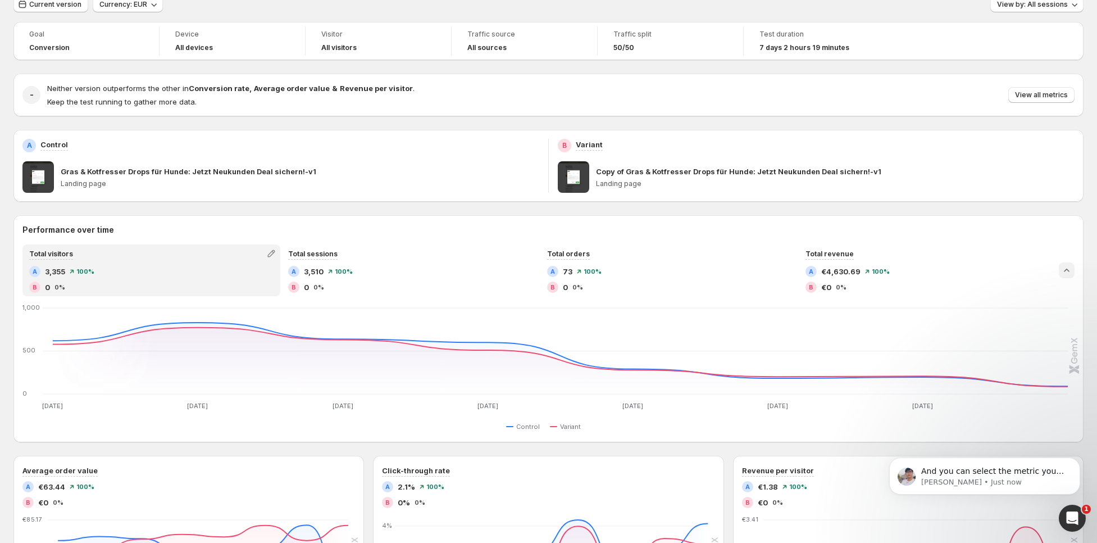
scroll to position [0, 0]
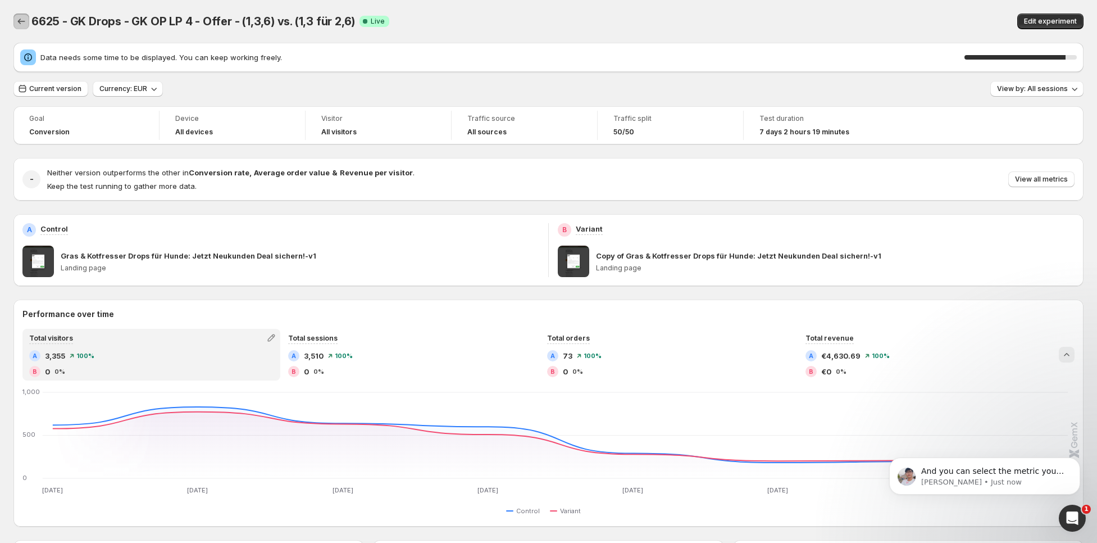
click at [20, 16] on icon "Back" at bounding box center [21, 21] width 11 height 11
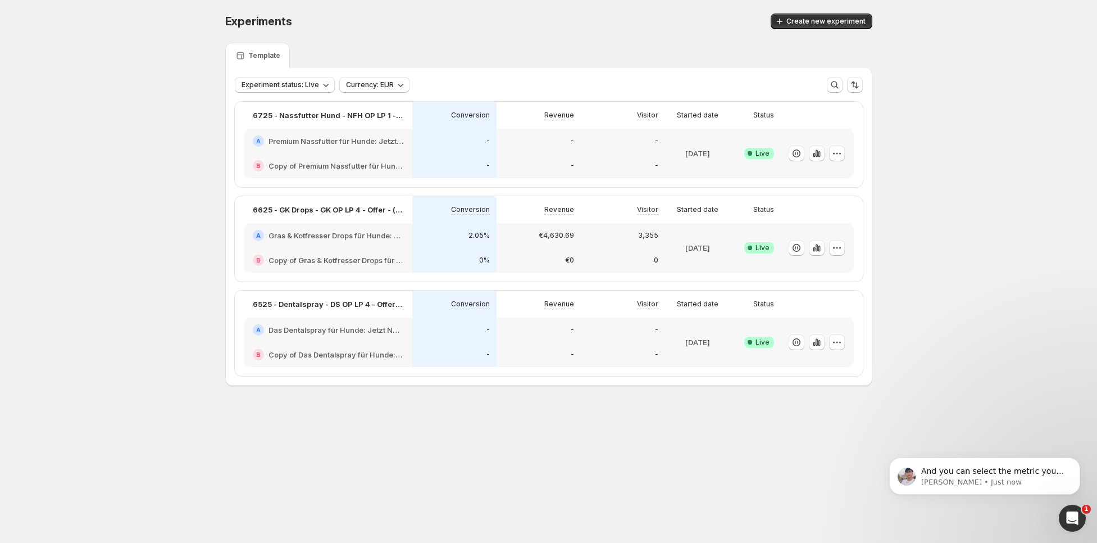
click at [448, 147] on div "-" at bounding box center [454, 141] width 84 height 25
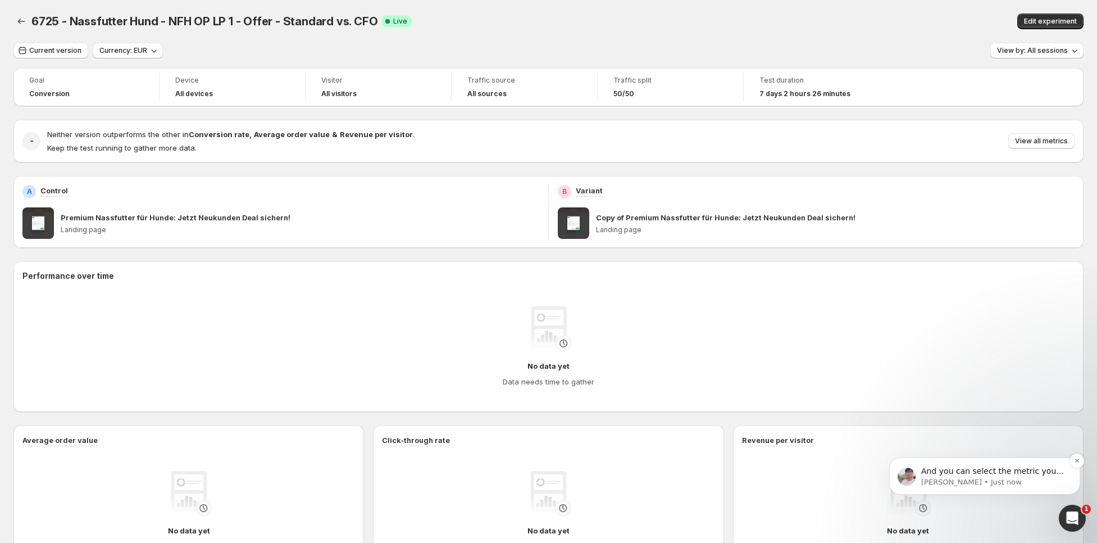
click at [947, 475] on span "And you can select the metric you'd like to show on the dash board" at bounding box center [992, 476] width 143 height 20
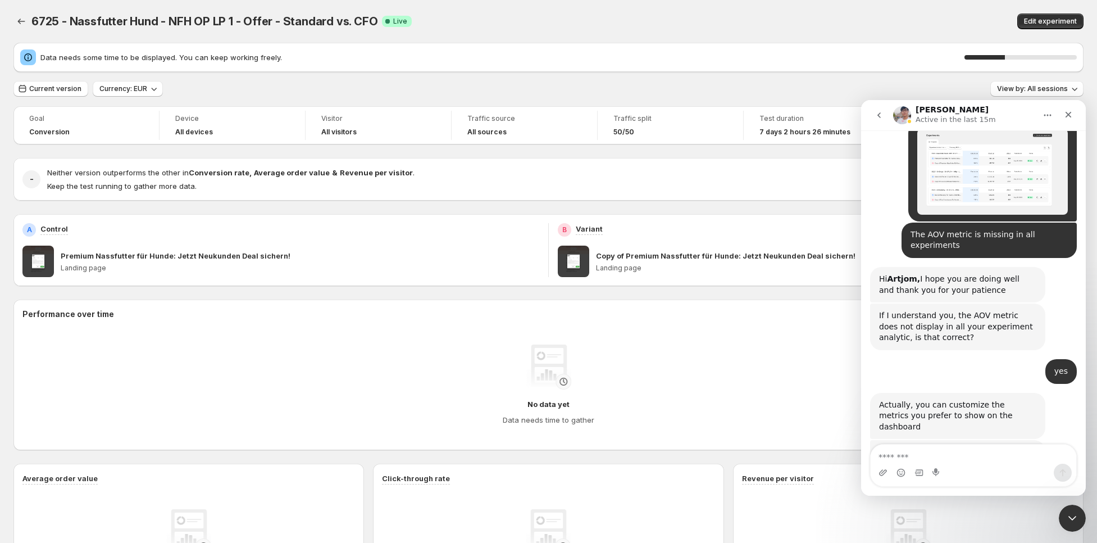
scroll to position [9959, 0]
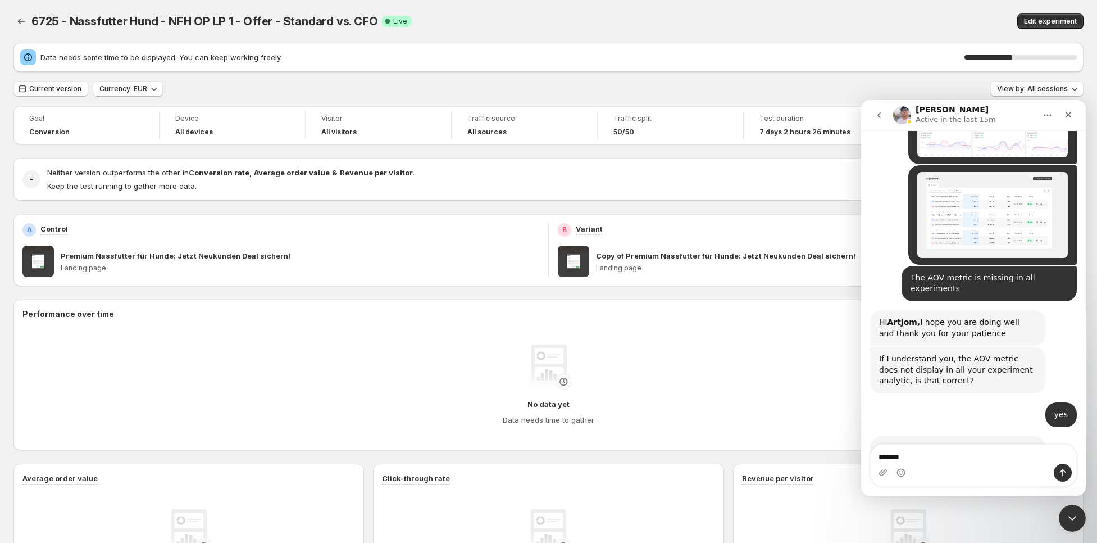
type textarea "********"
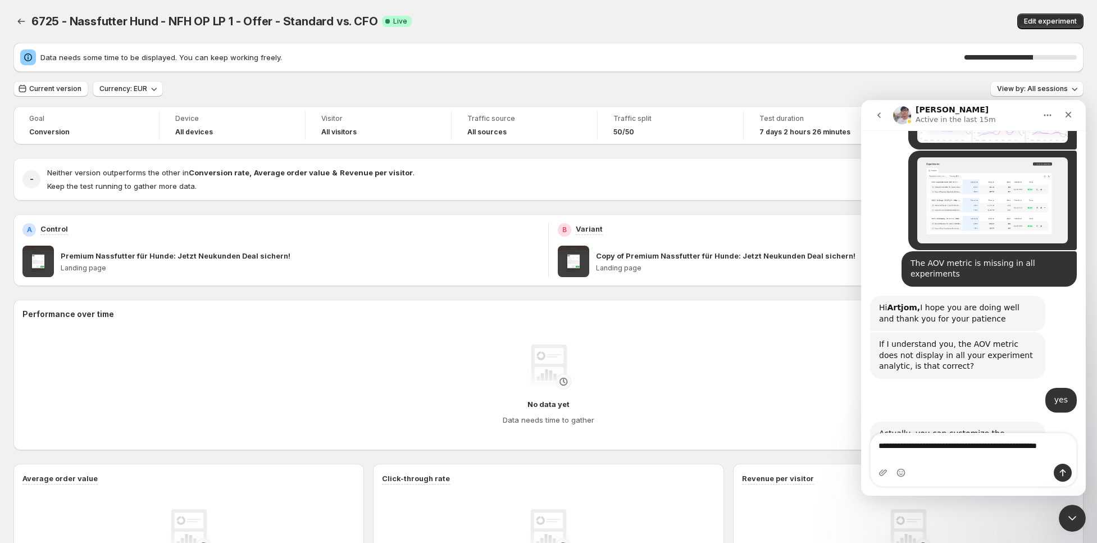
scroll to position [9985, 0]
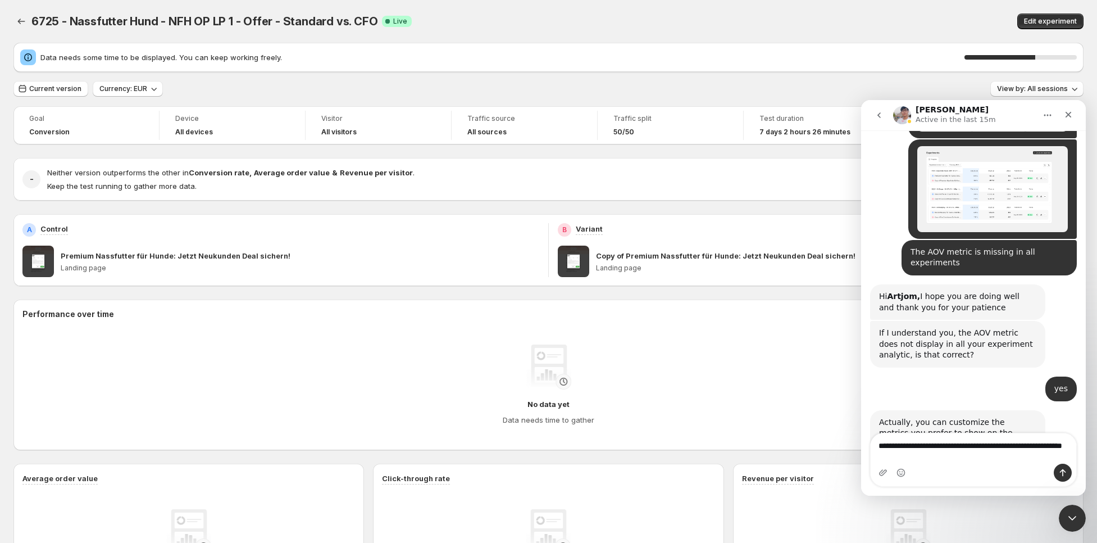
type textarea "**********"
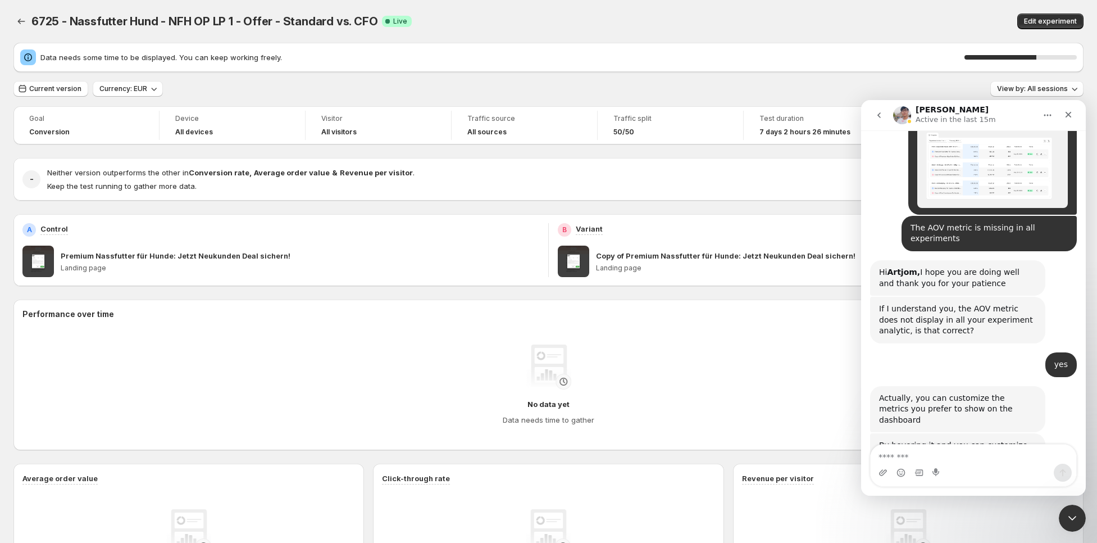
scroll to position [10011, 0]
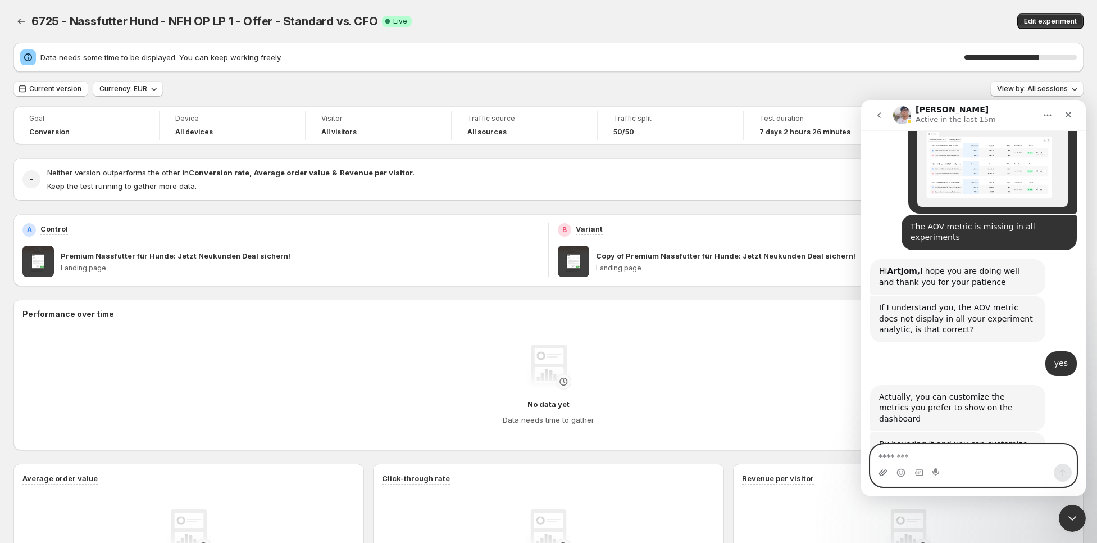
click at [881, 471] on icon "Upload attachment" at bounding box center [883, 472] width 8 height 6
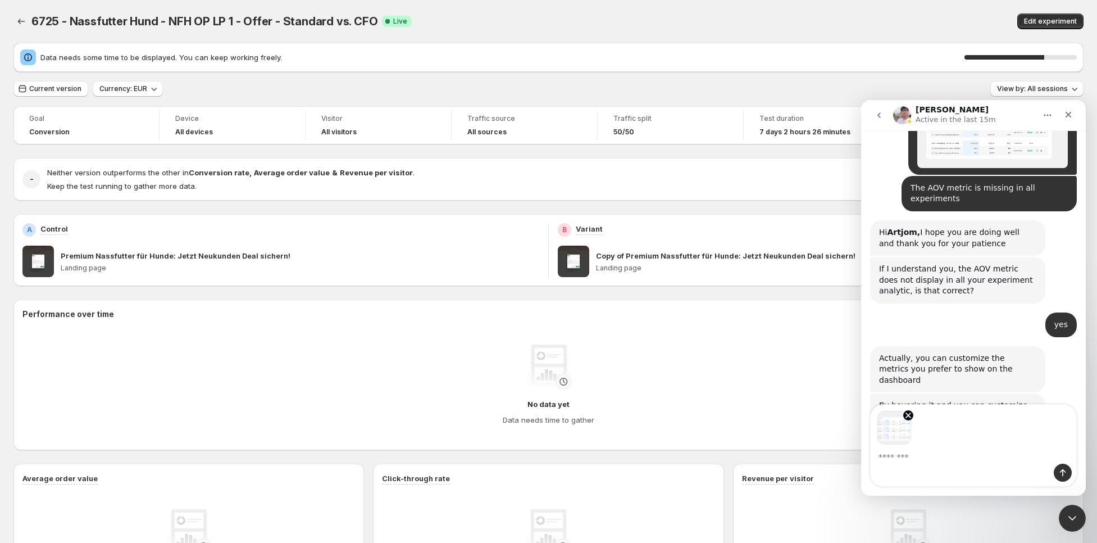
scroll to position [10050, 0]
type textarea "********"
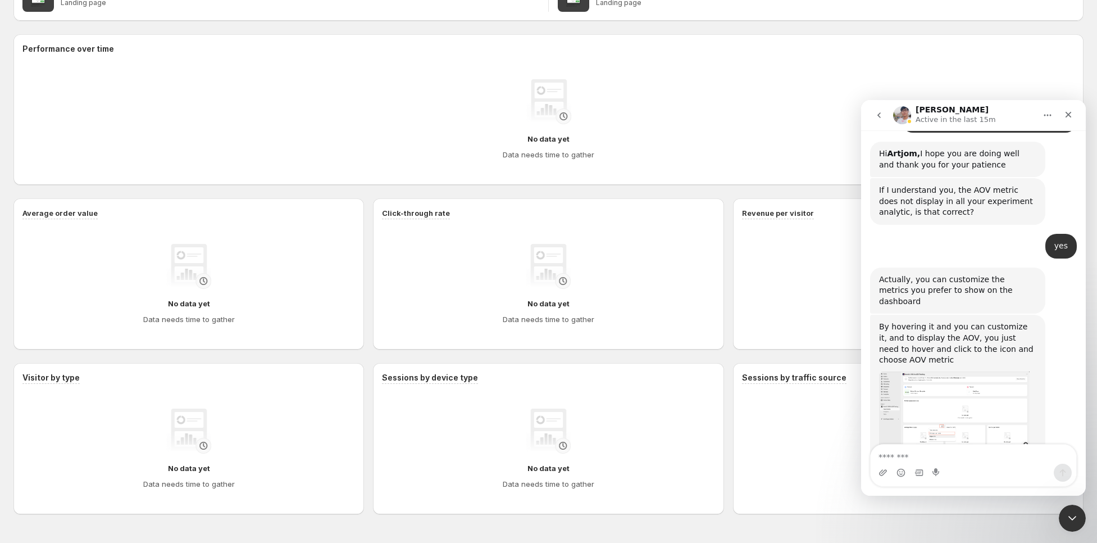
scroll to position [297, 0]
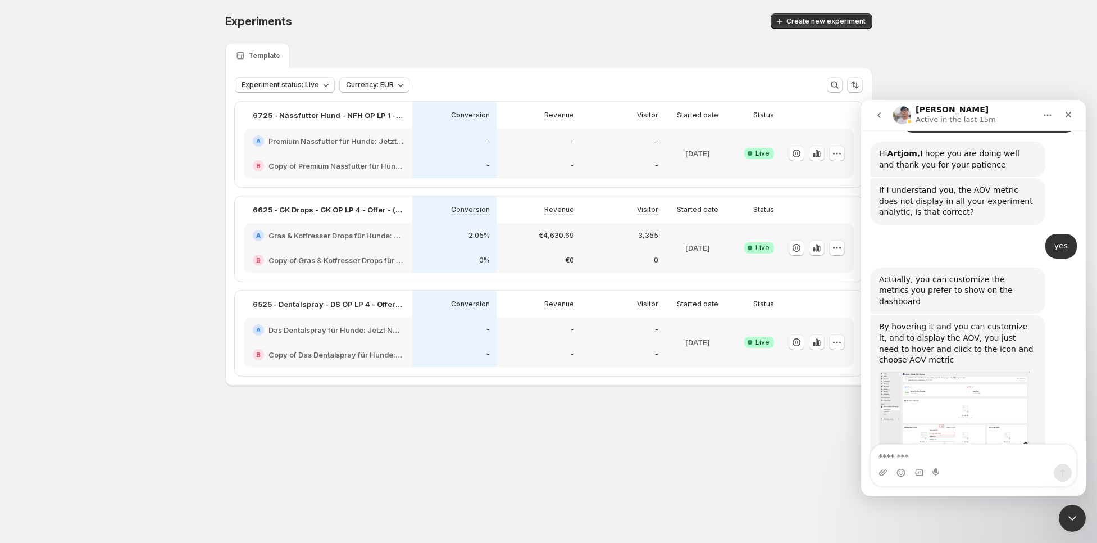
click at [463, 152] on div "-" at bounding box center [454, 141] width 84 height 25
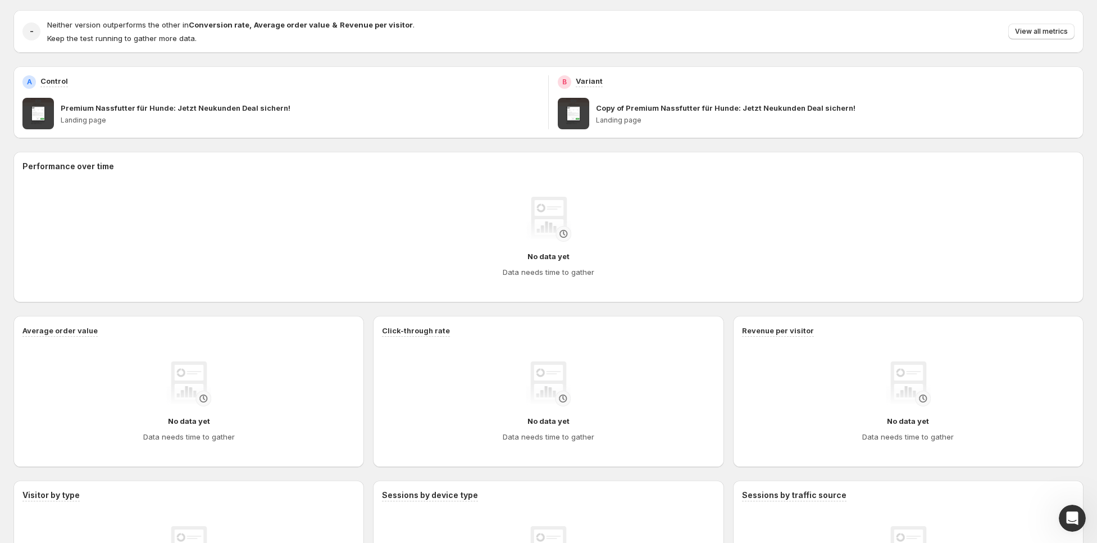
scroll to position [142, 0]
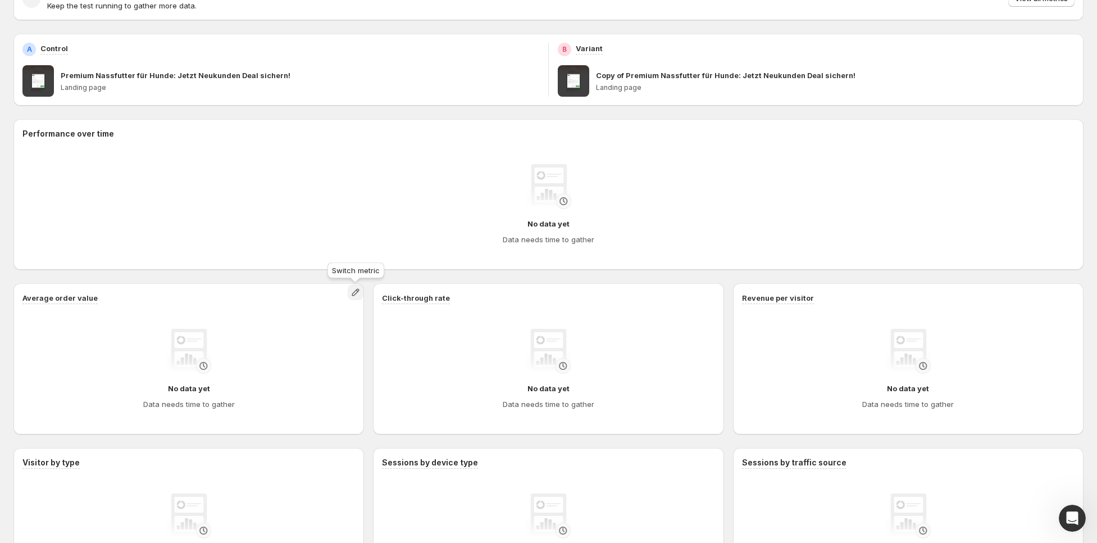
click at [356, 293] on icon "button" at bounding box center [355, 292] width 7 height 7
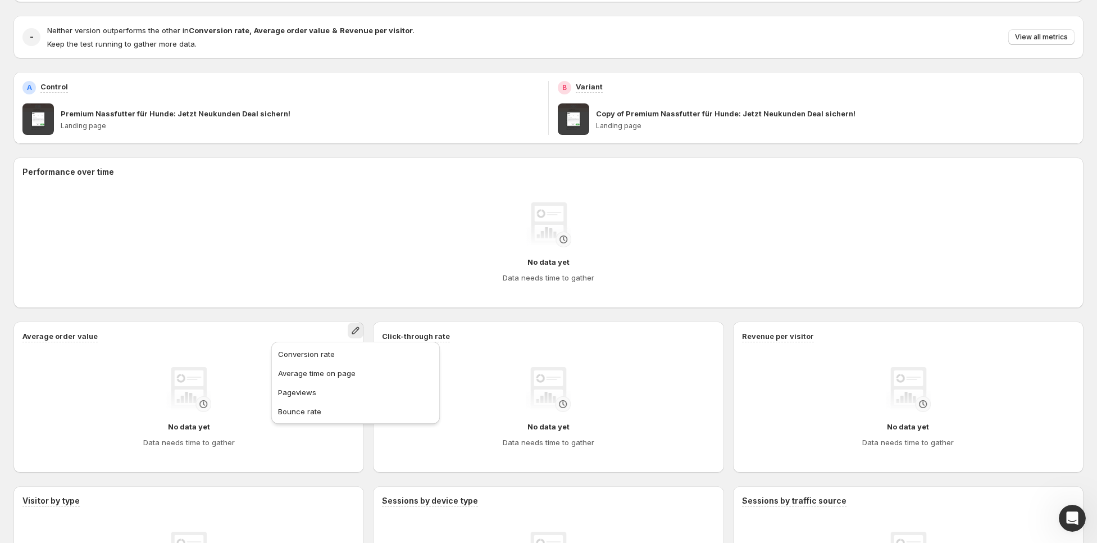
scroll to position [180, 0]
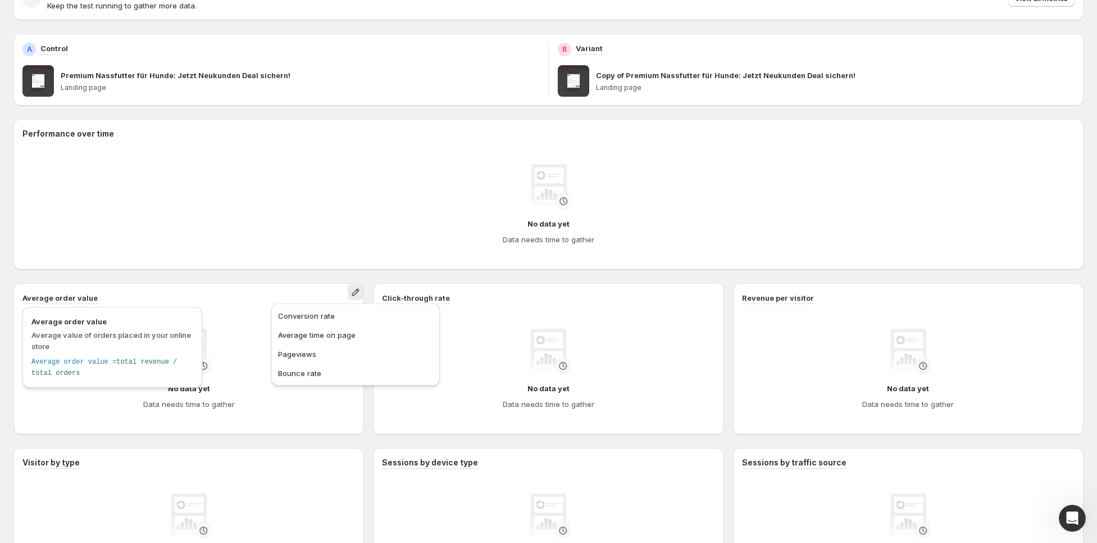
click at [74, 298] on h3 "Average order value" at bounding box center [59, 297] width 75 height 11
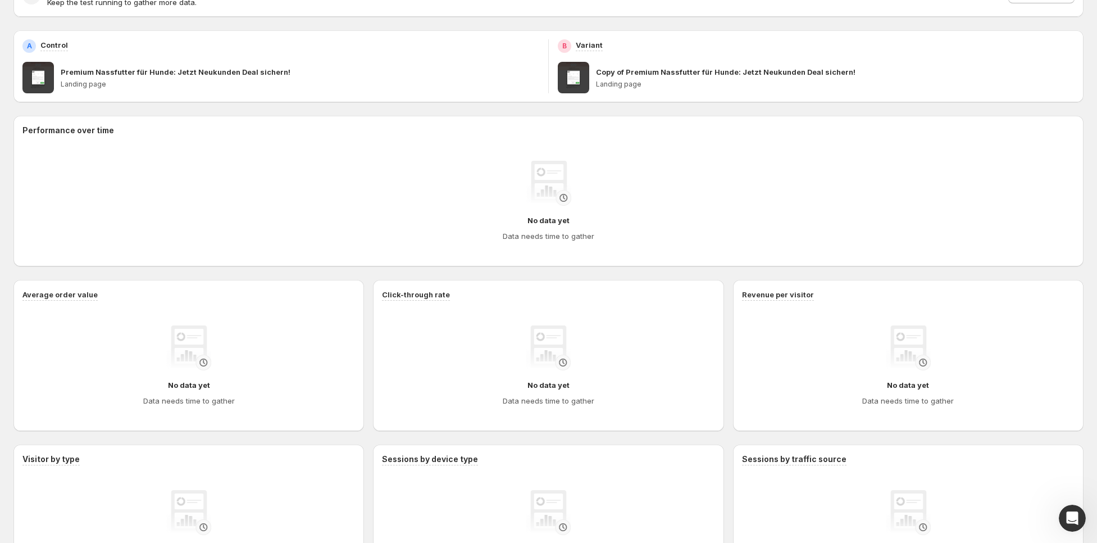
scroll to position [235, 0]
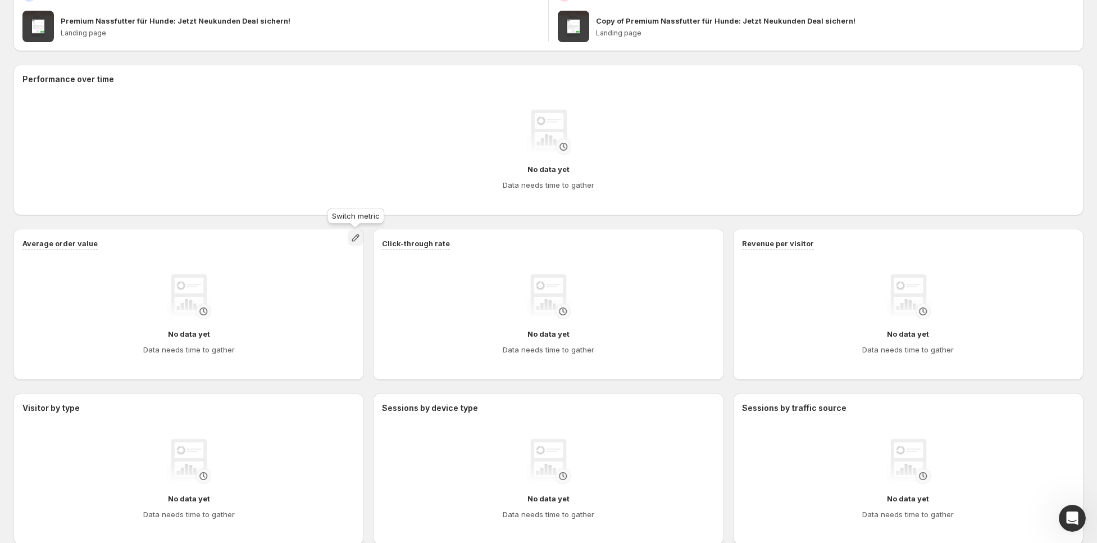
click at [356, 240] on icon "button" at bounding box center [355, 237] width 11 height 11
click at [356, 387] on div "Performance over time No data yet Data needs time to gather Average order value…" at bounding box center [548, 305] width 1070 height 480
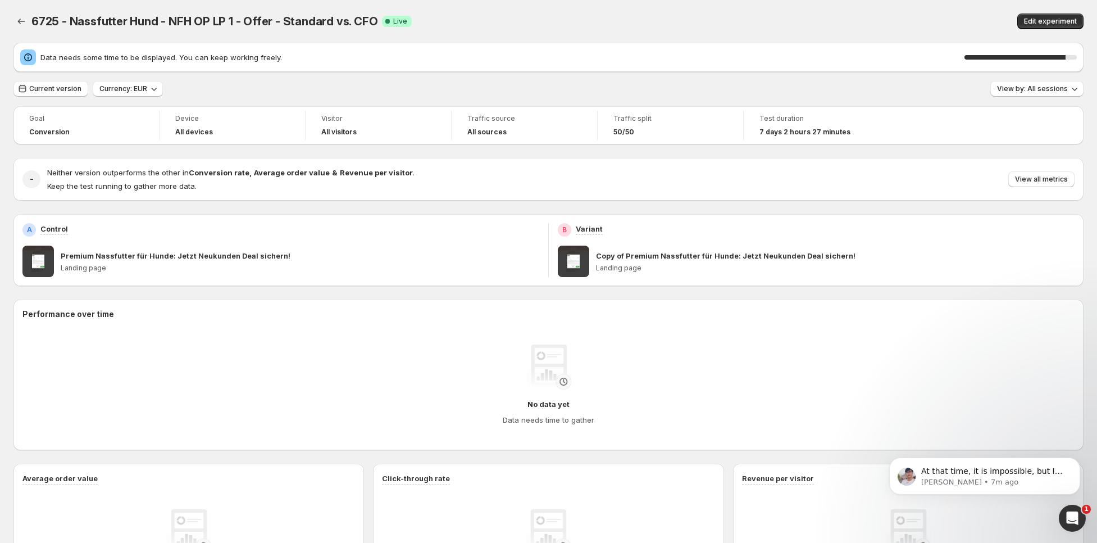
scroll to position [46, 0]
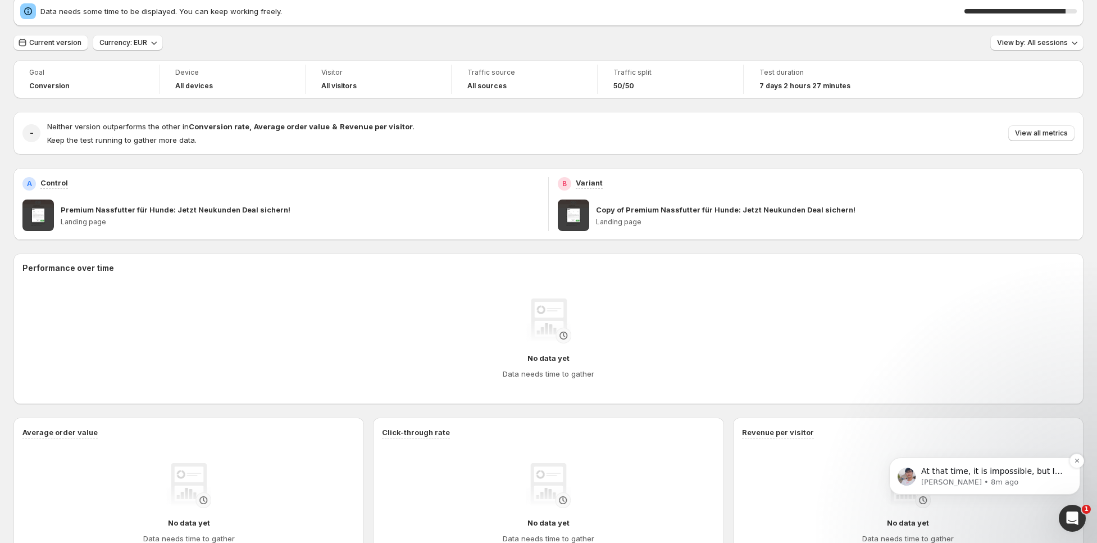
click at [1007, 465] on div "At that time, it is impossible, but I will note it and transfer it to our team …" at bounding box center [985, 476] width 174 height 22
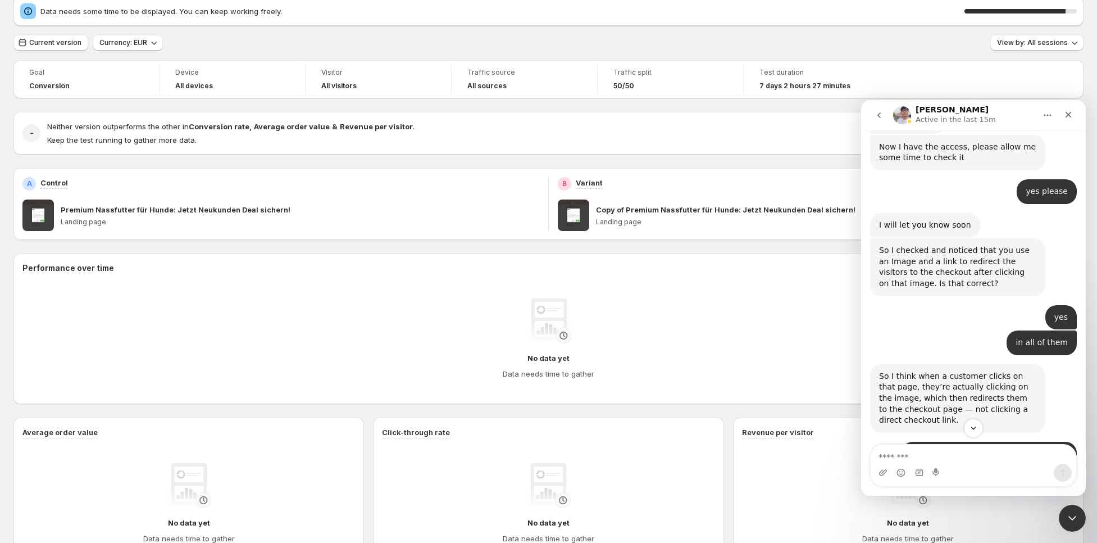
scroll to position [6817, 0]
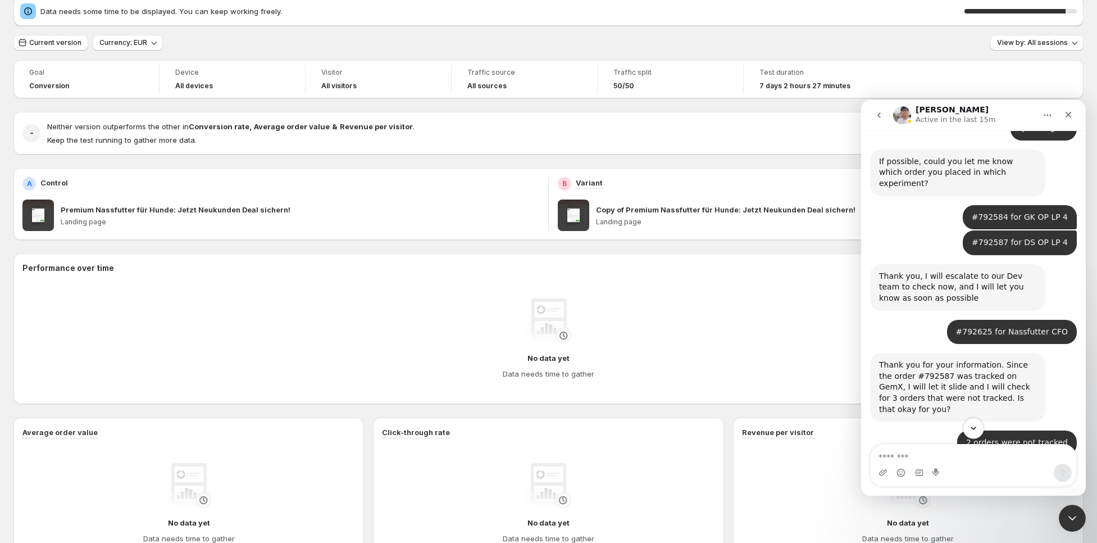
click at [974, 425] on icon "Scroll to bottom" at bounding box center [974, 428] width 10 height 10
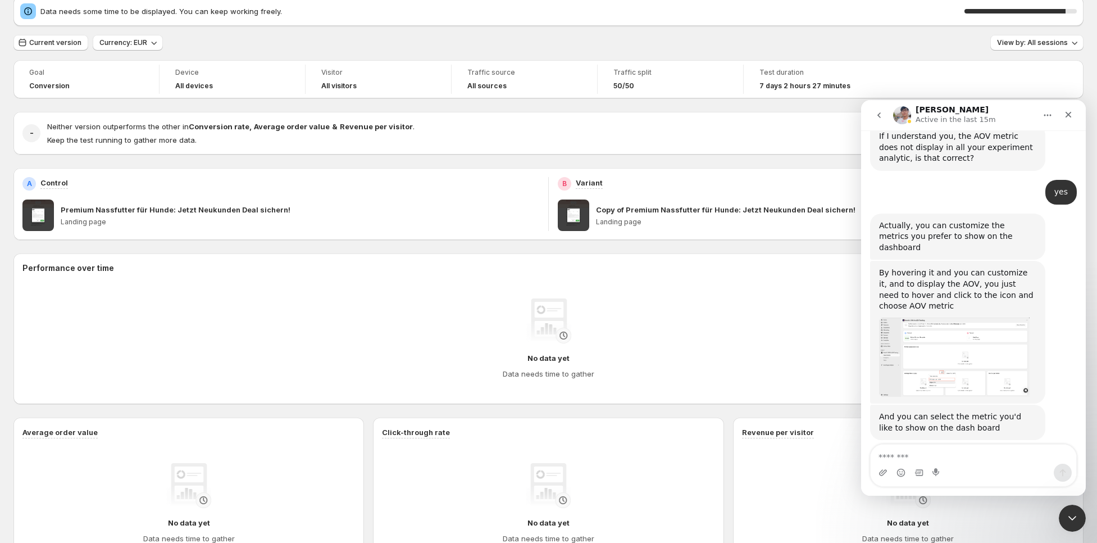
scroll to position [10217, 0]
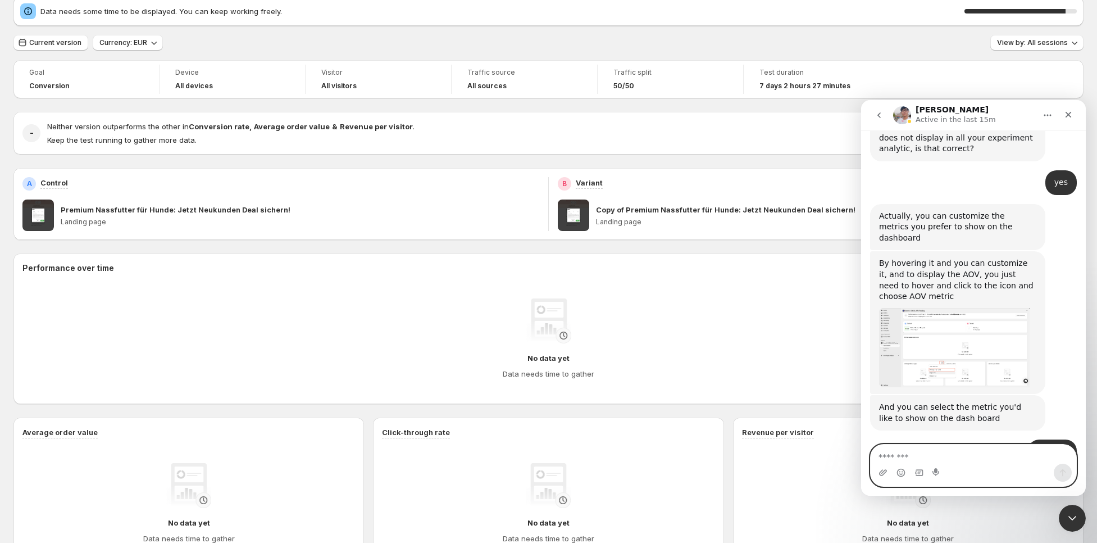
click at [942, 456] on textarea "Message…" at bounding box center [974, 453] width 206 height 19
type textarea "*********"
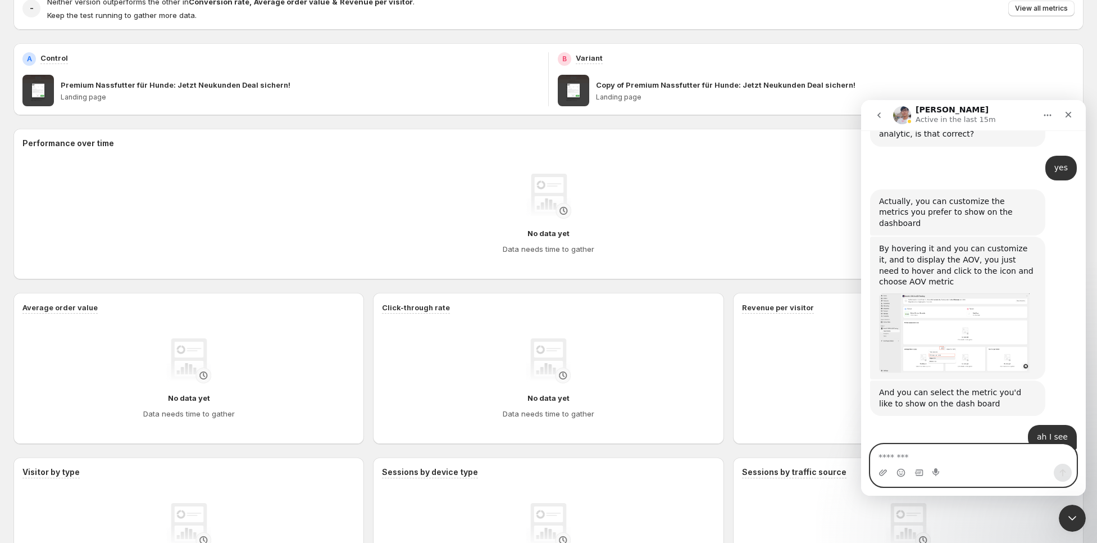
scroll to position [211, 0]
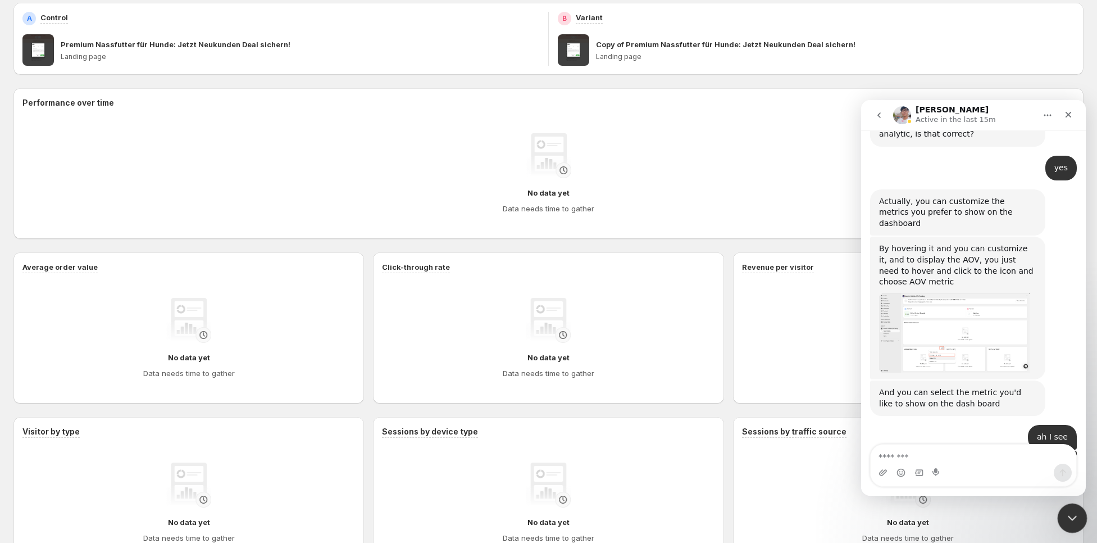
click at [1071, 517] on icon "Close Intercom Messenger" at bounding box center [1071, 516] width 8 height 4
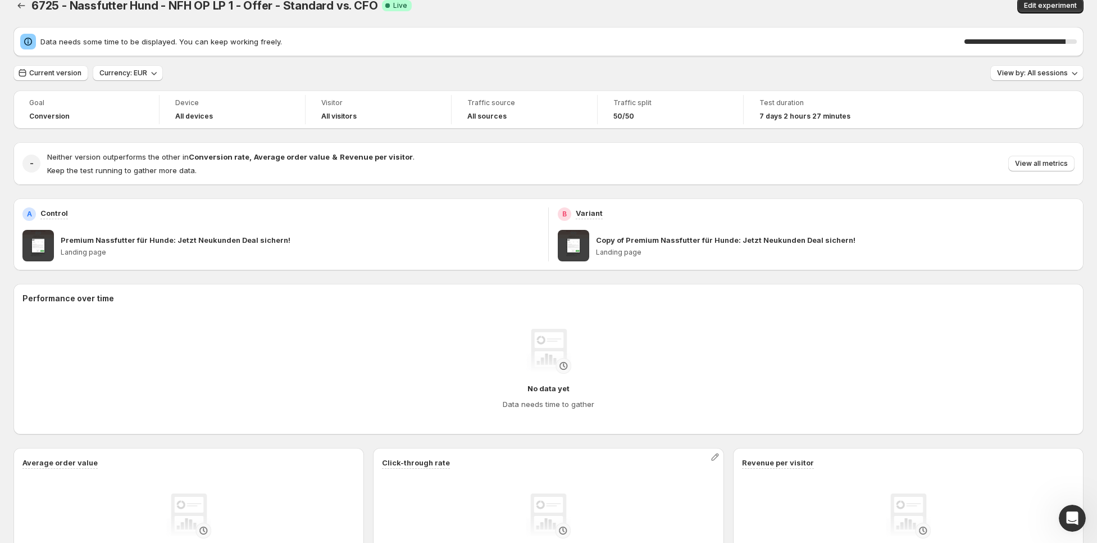
scroll to position [0, 0]
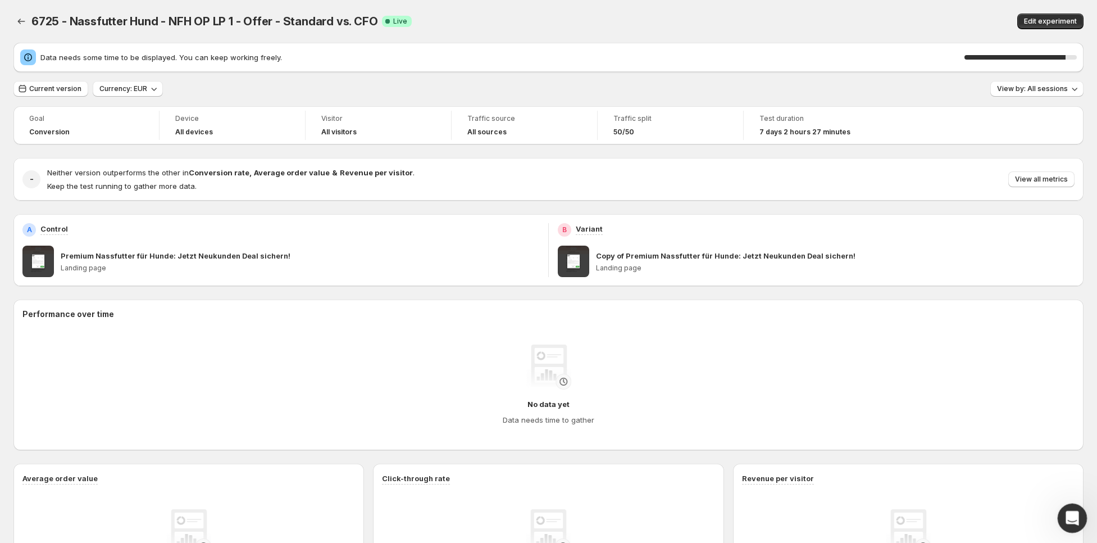
click at [1062, 510] on div "Open Intercom Messenger" at bounding box center [1070, 516] width 37 height 37
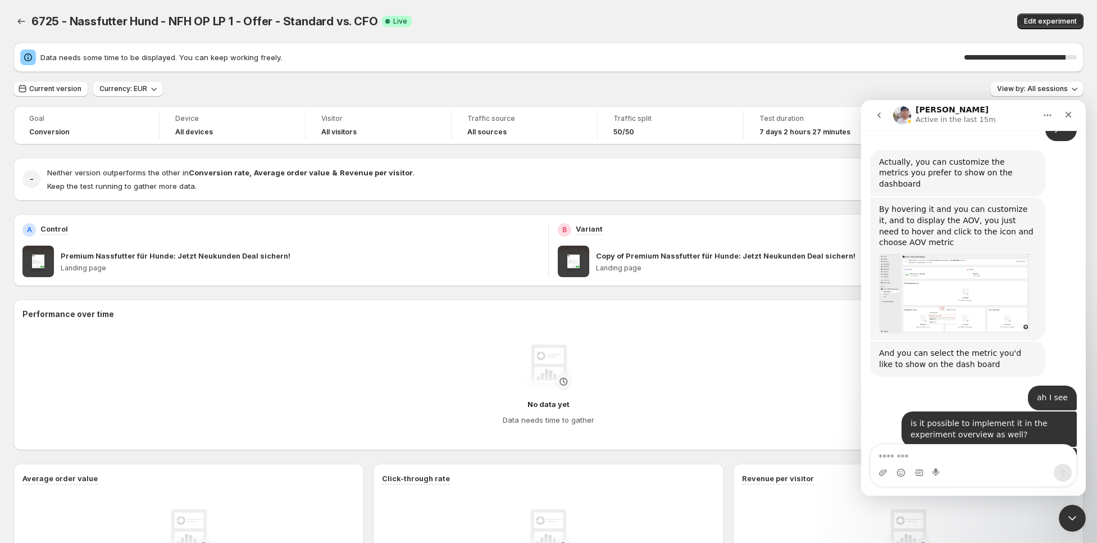
scroll to position [10275, 0]
click at [881, 471] on icon "Upload attachment" at bounding box center [883, 472] width 8 height 6
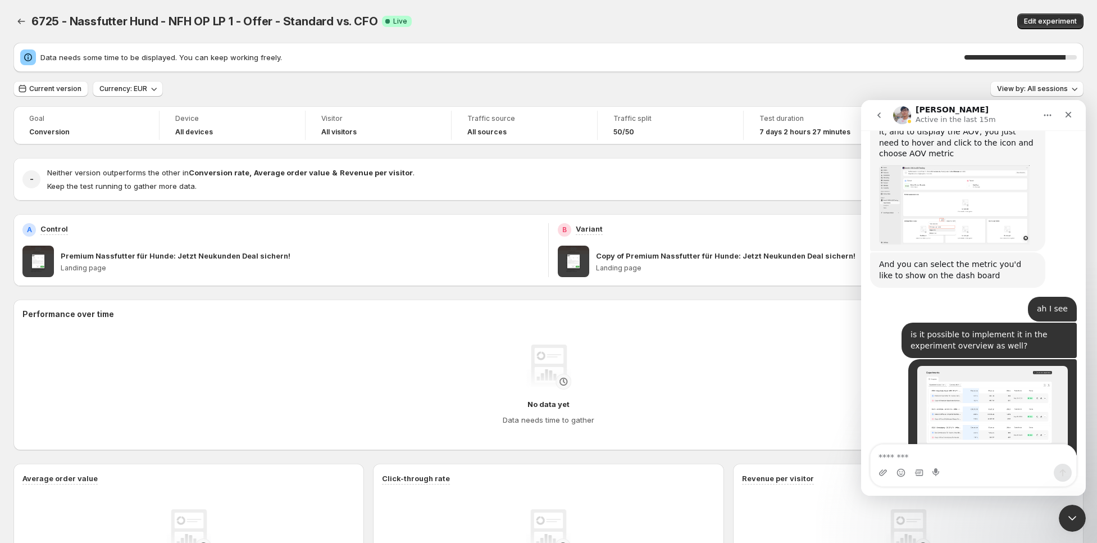
scroll to position [10365, 0]
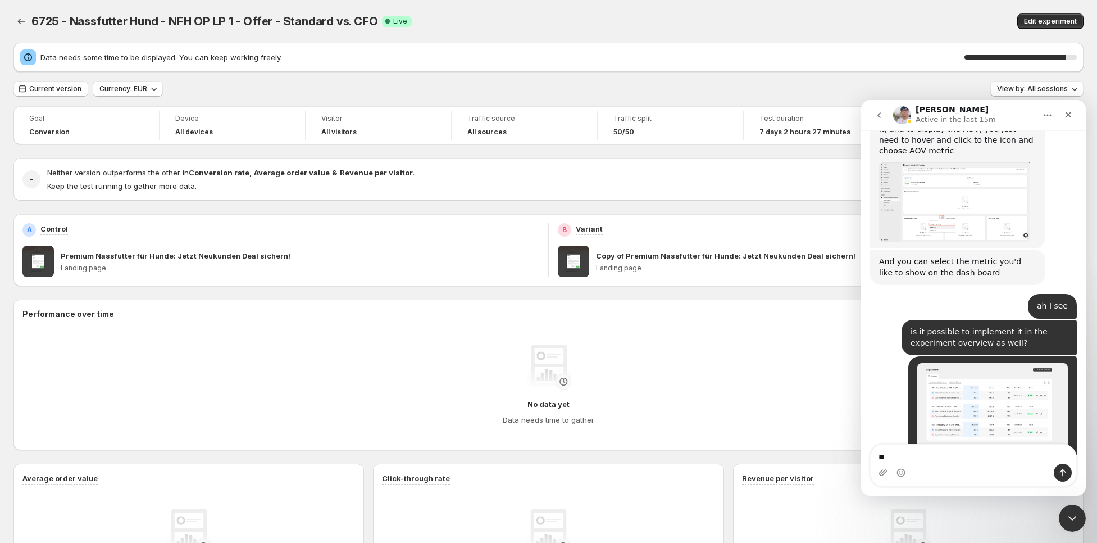
type textarea "*"
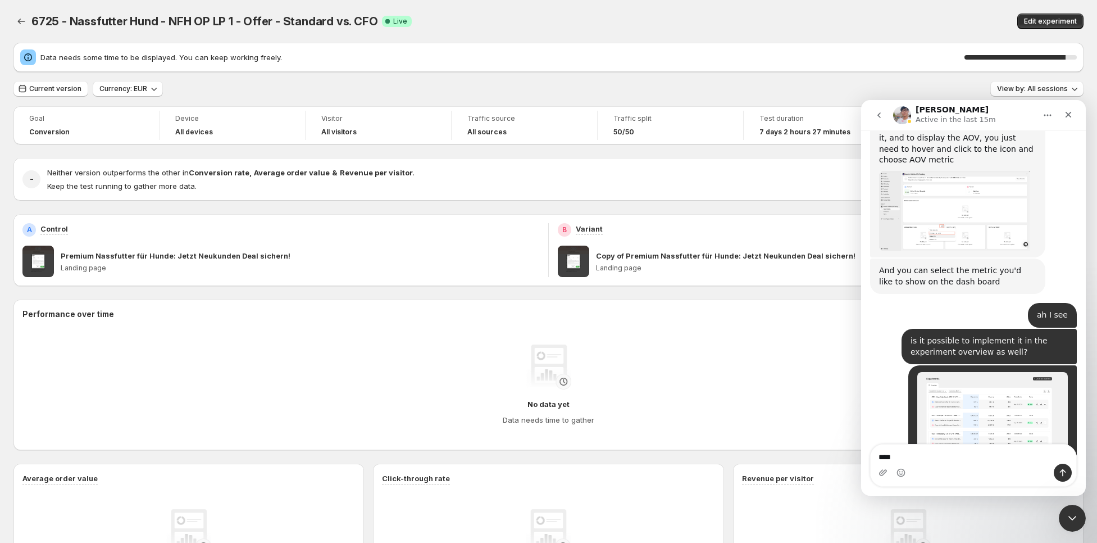
scroll to position [10355, 0]
type textarea "**********"
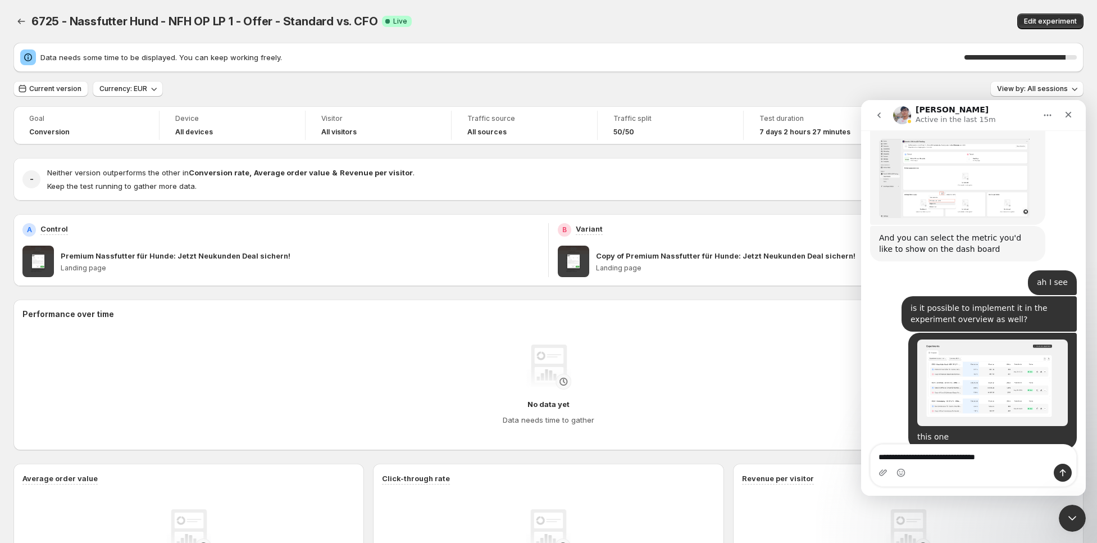
type textarea "**********"
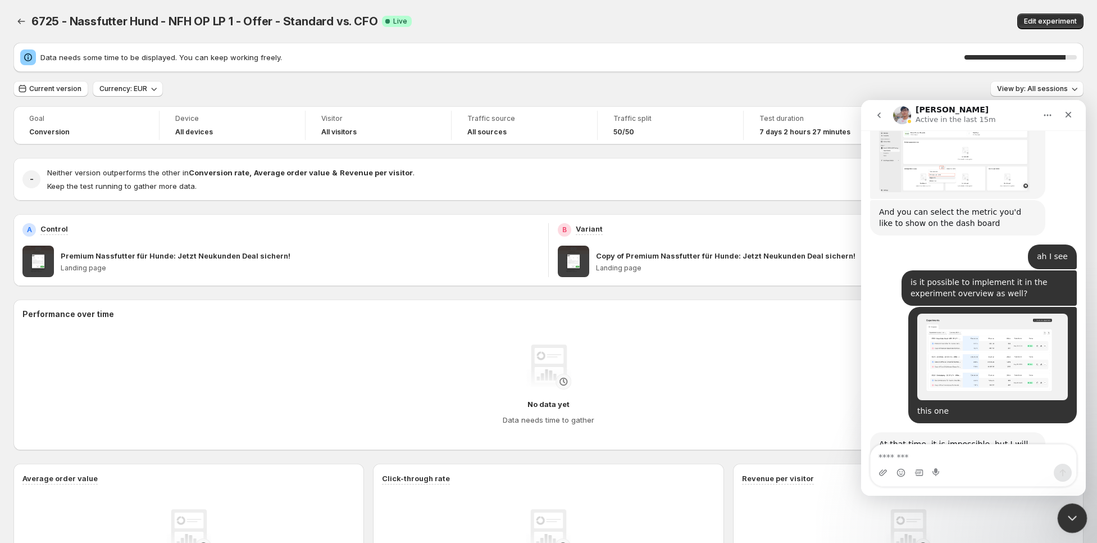
click at [1074, 519] on icon "Close Intercom Messenger" at bounding box center [1070, 516] width 13 height 13
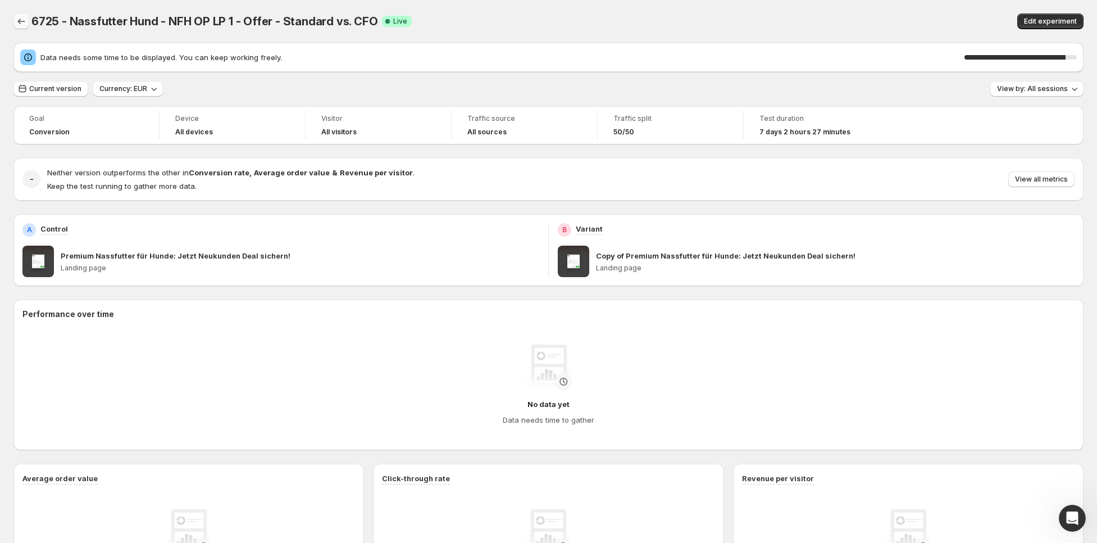
click at [21, 21] on icon "Back" at bounding box center [21, 22] width 7 height 6
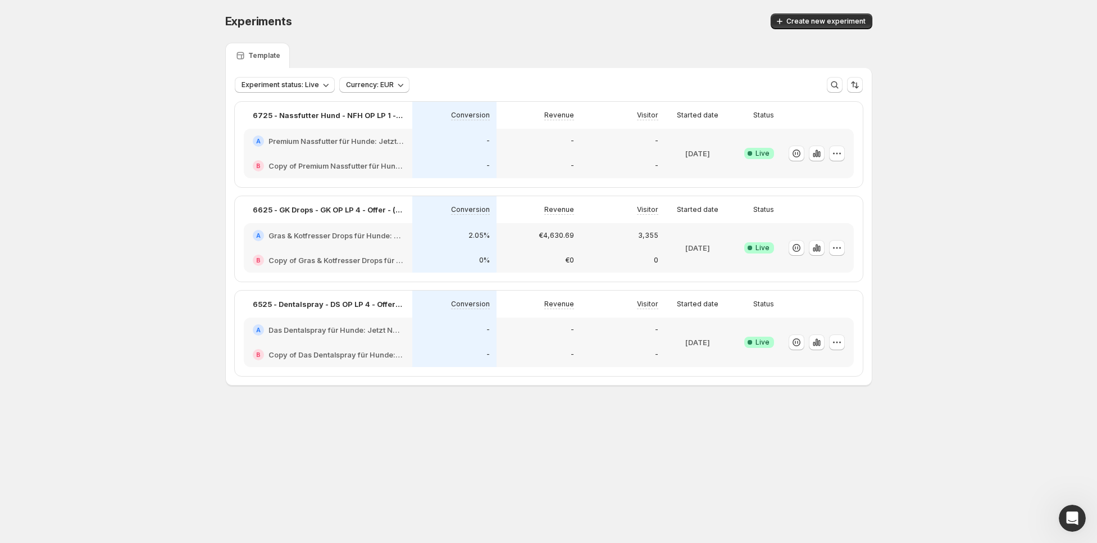
click at [370, 151] on div "A Premium Nassfutter für Hunde: Jetzt Neukunden Deal sichern!" at bounding box center [328, 141] width 169 height 25
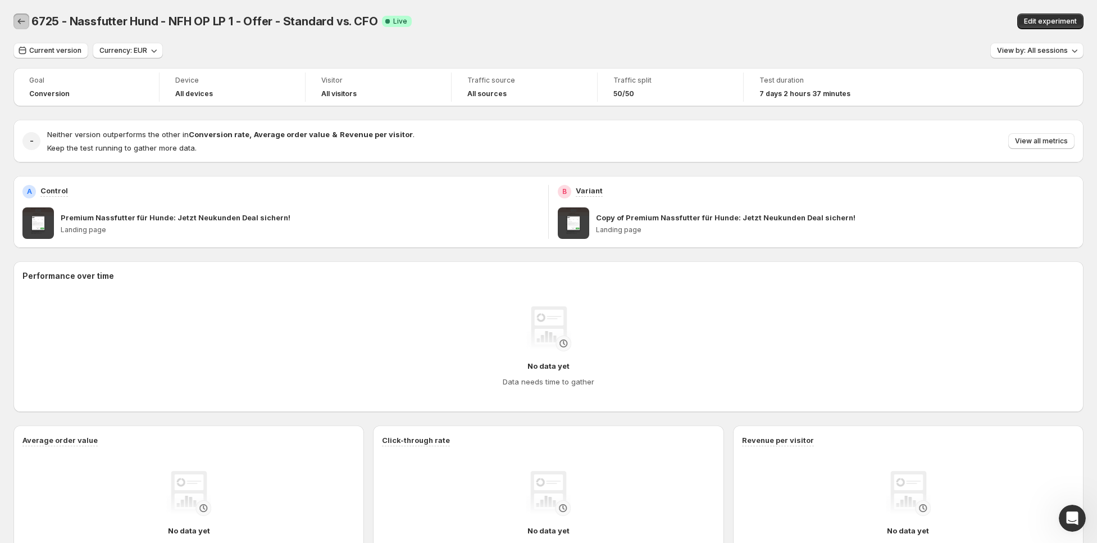
click at [23, 21] on icon "Back" at bounding box center [21, 21] width 11 height 11
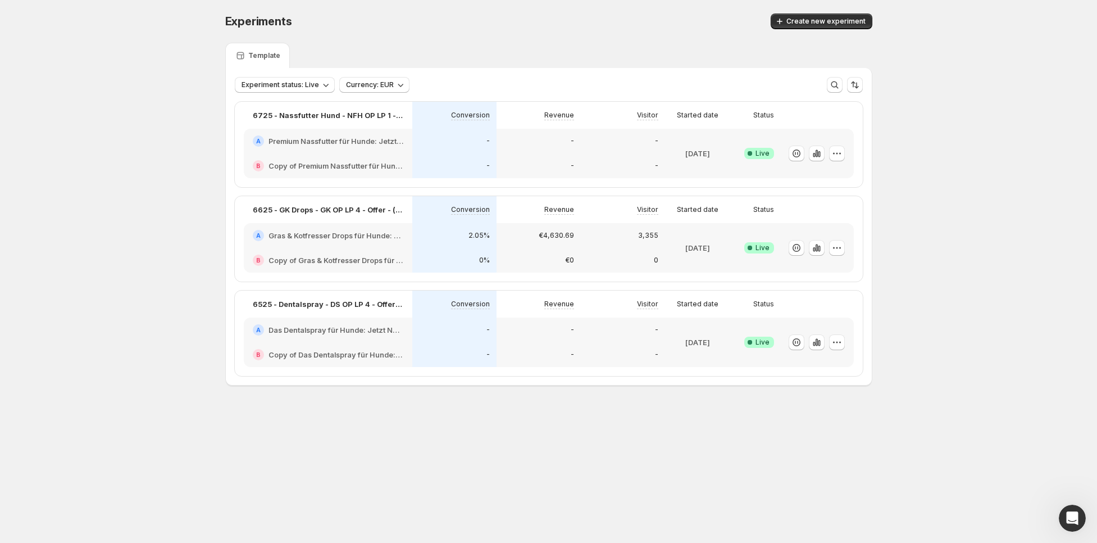
click at [320, 242] on div "A Gras & Kotfresser Drops für Hunde: Jetzt Neukunden Deal sichern!-v1" at bounding box center [328, 235] width 169 height 25
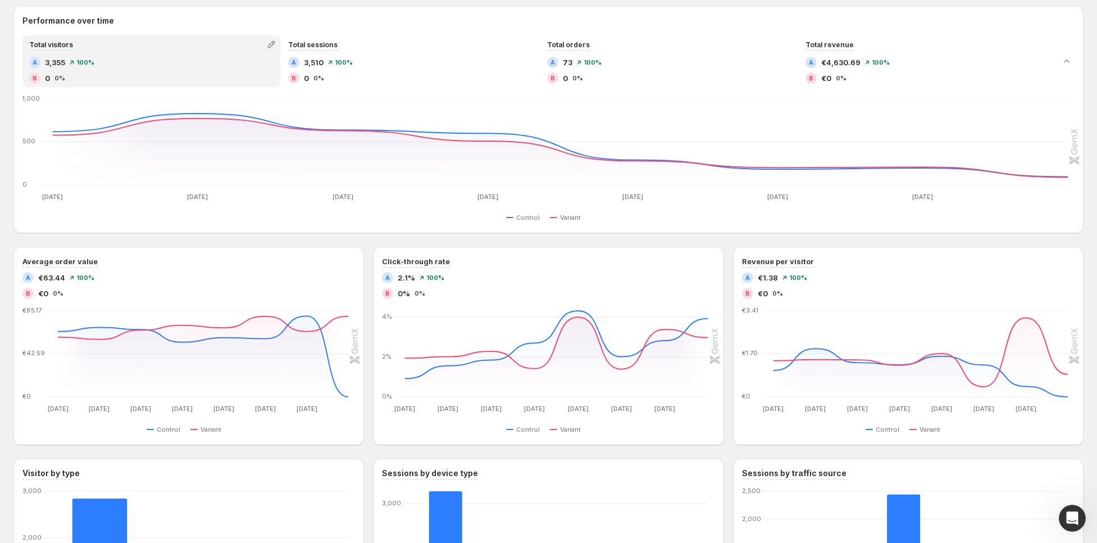
scroll to position [342, 0]
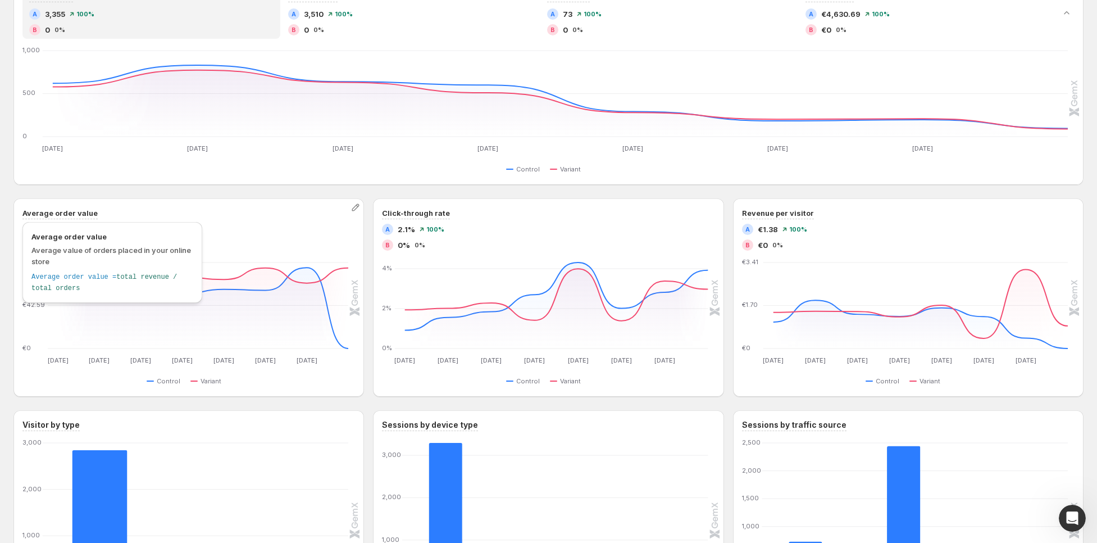
click at [67, 211] on h3 "Average order value" at bounding box center [59, 212] width 75 height 11
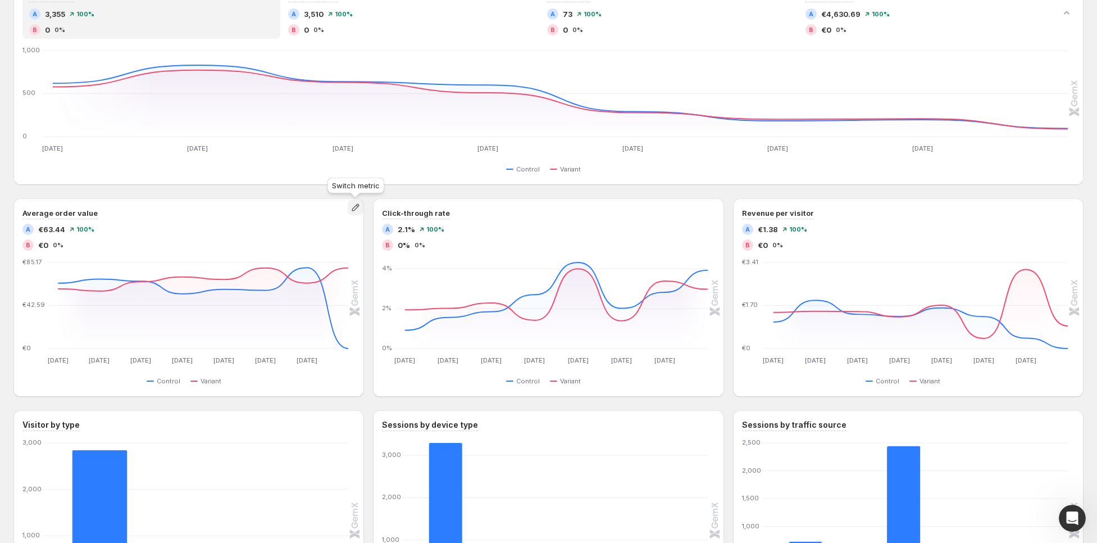
click at [350, 214] on button "button" at bounding box center [356, 207] width 16 height 16
click at [341, 241] on button "Average time on page" at bounding box center [356, 250] width 162 height 18
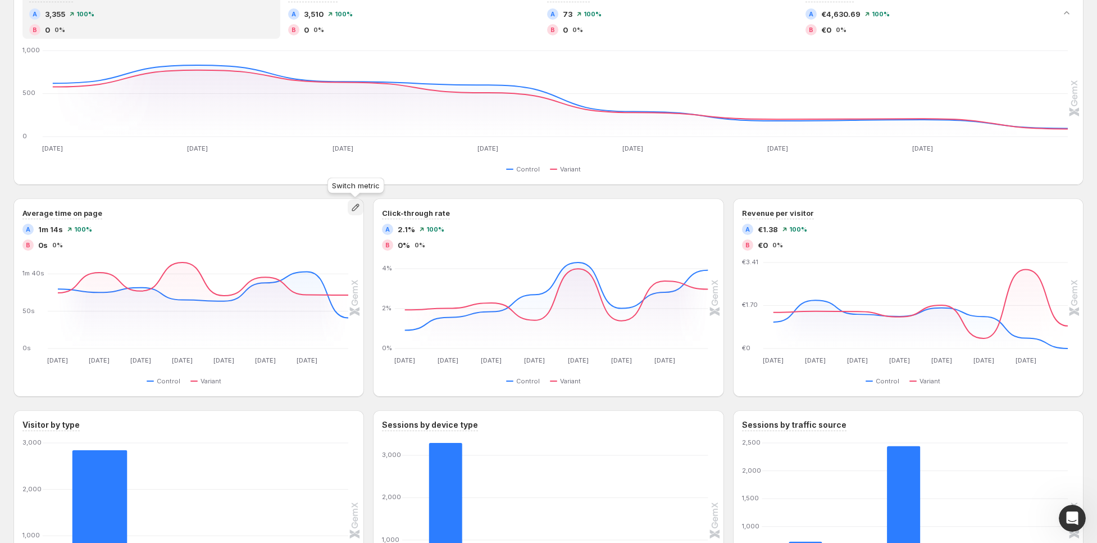
click at [356, 210] on icon "button" at bounding box center [355, 207] width 11 height 11
click at [356, 231] on span "Average order value" at bounding box center [355, 230] width 155 height 11
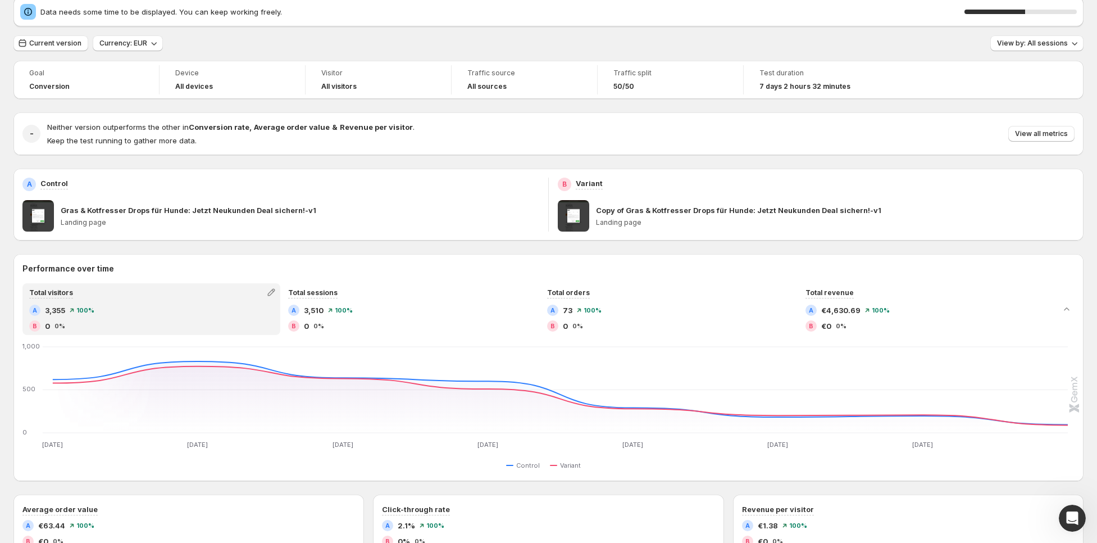
scroll to position [0, 0]
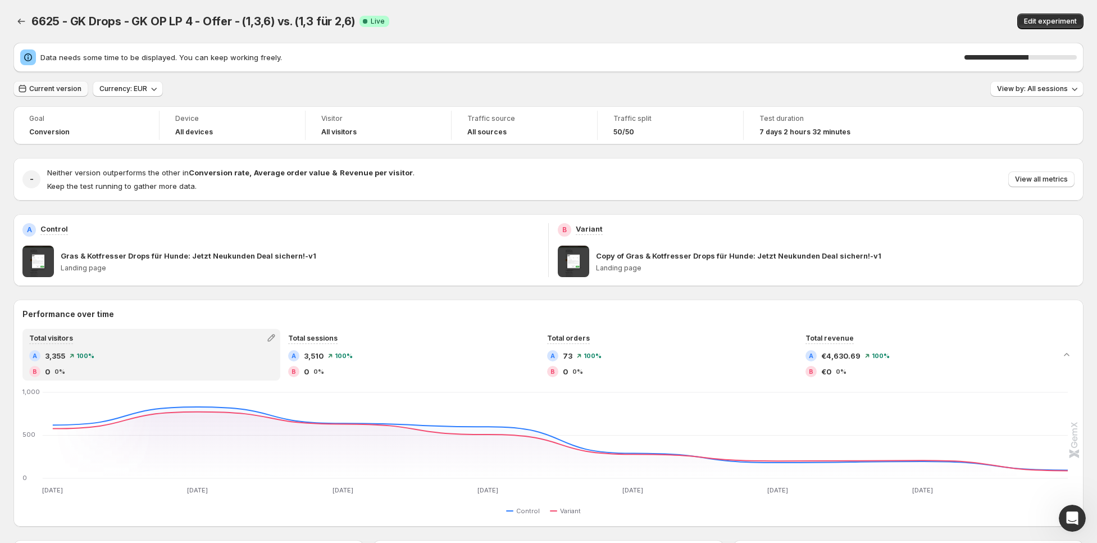
click at [56, 90] on span "Current version" at bounding box center [55, 88] width 52 height 9
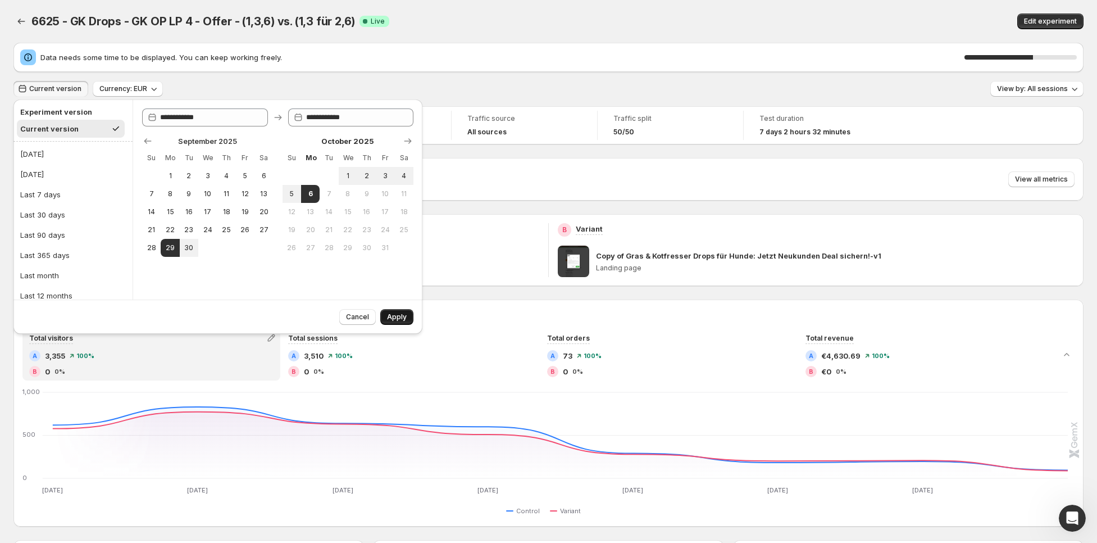
click at [409, 316] on button "Apply" at bounding box center [396, 317] width 33 height 16
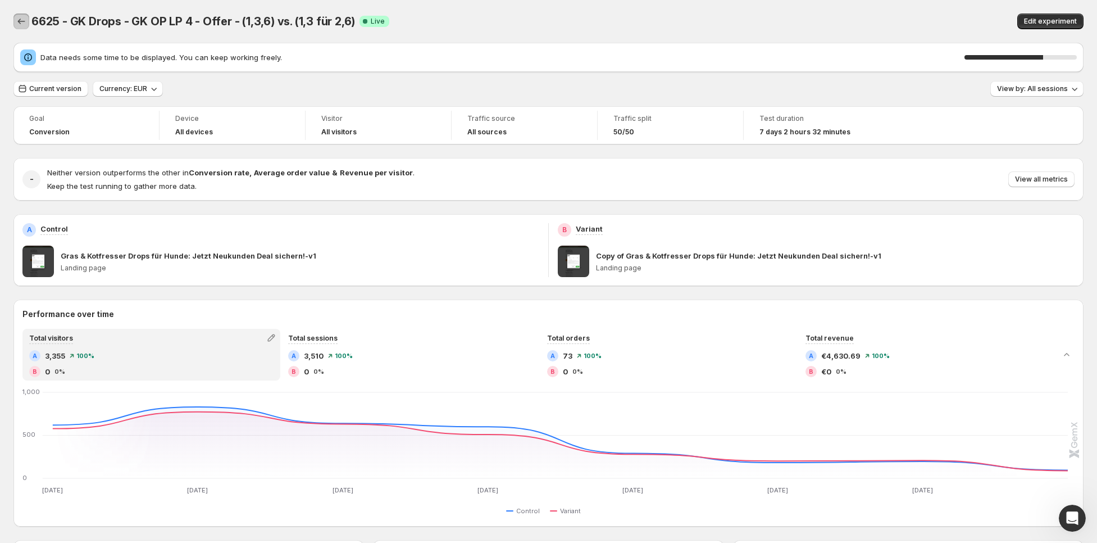
click at [24, 18] on icon "Back" at bounding box center [21, 21] width 11 height 11
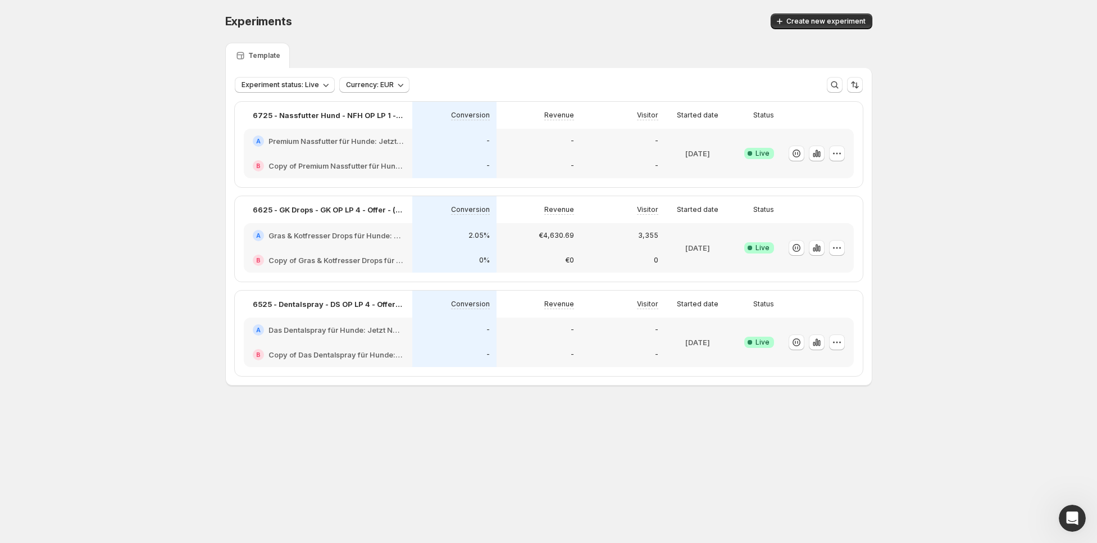
click at [348, 328] on h2 "Das Dentalspray für Hunde: Jetzt Neukunden Deal sichern!-v1" at bounding box center [336, 329] width 135 height 11
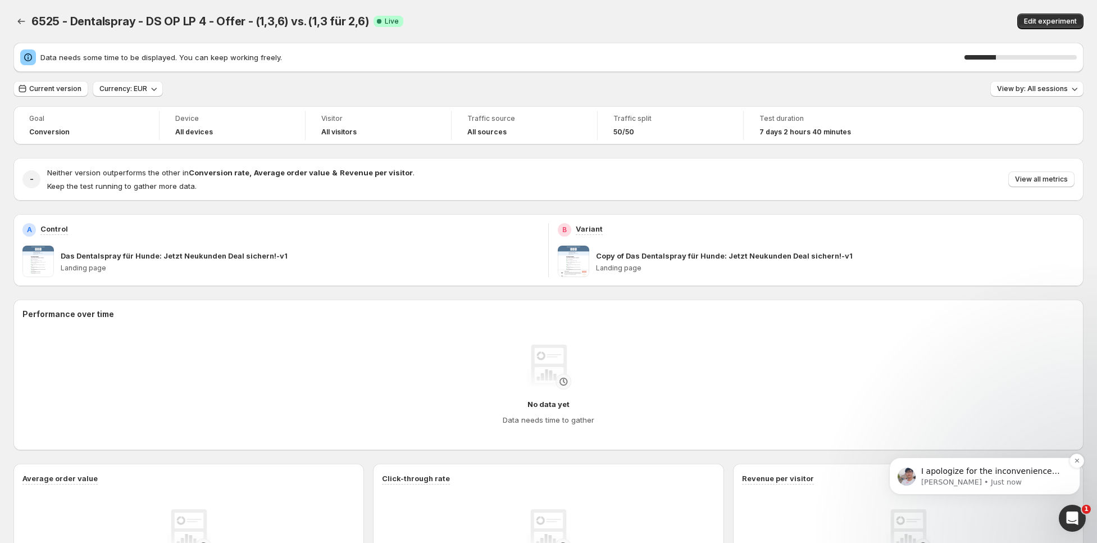
click at [992, 468] on span "I apologize for the inconvenience you are facing. Let me check it on my end." at bounding box center [990, 481] width 139 height 31
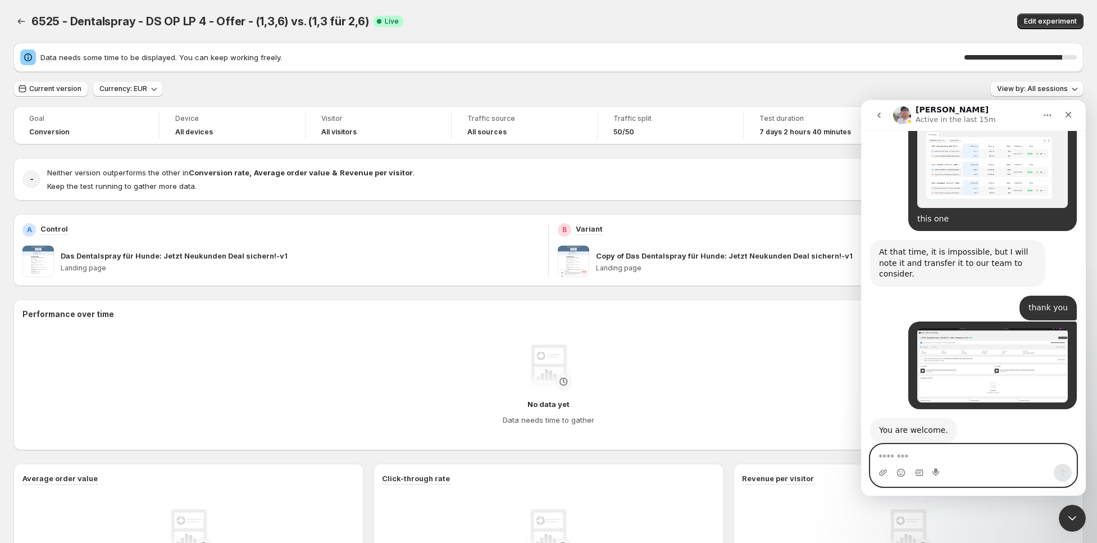
scroll to position [10712, 0]
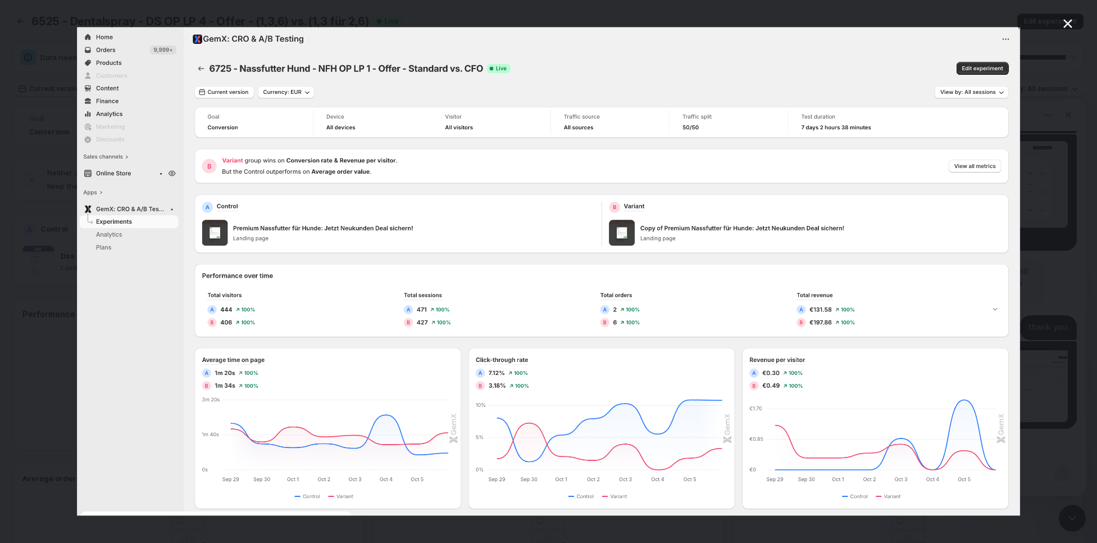
scroll to position [10720, 0]
click at [48, 333] on div "Intercom messenger" at bounding box center [548, 271] width 1097 height 543
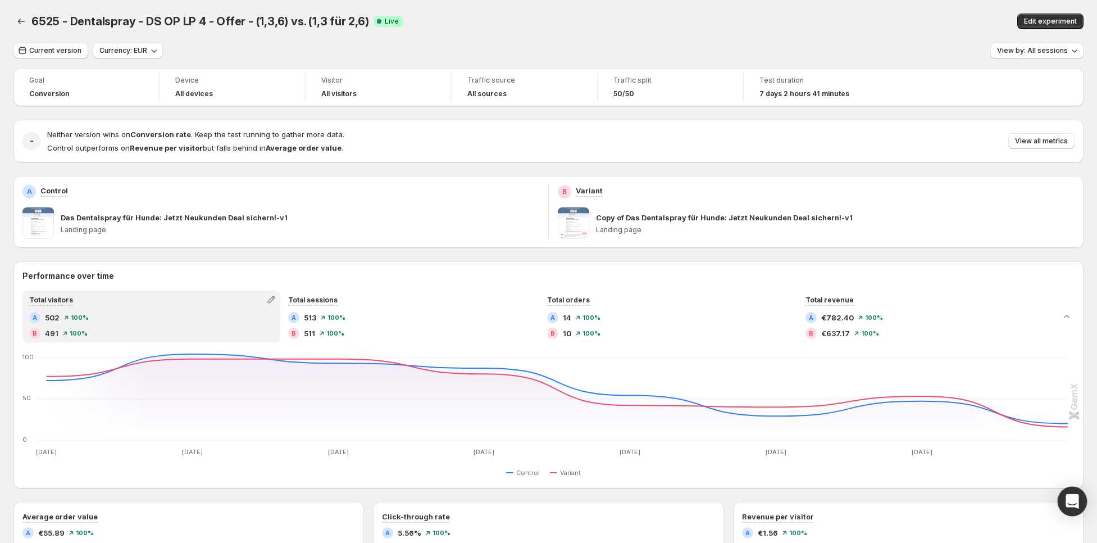
click at [1073, 502] on icon "Open Intercom Messenger" at bounding box center [1072, 501] width 13 height 15
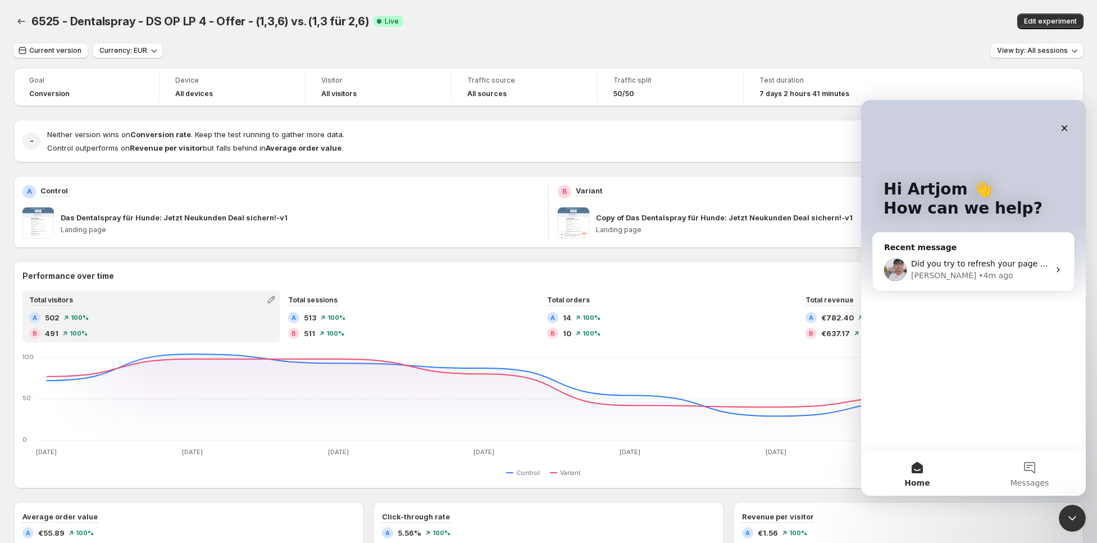
click at [957, 260] on span "Did you try to refresh your page yet" at bounding box center [982, 263] width 142 height 9
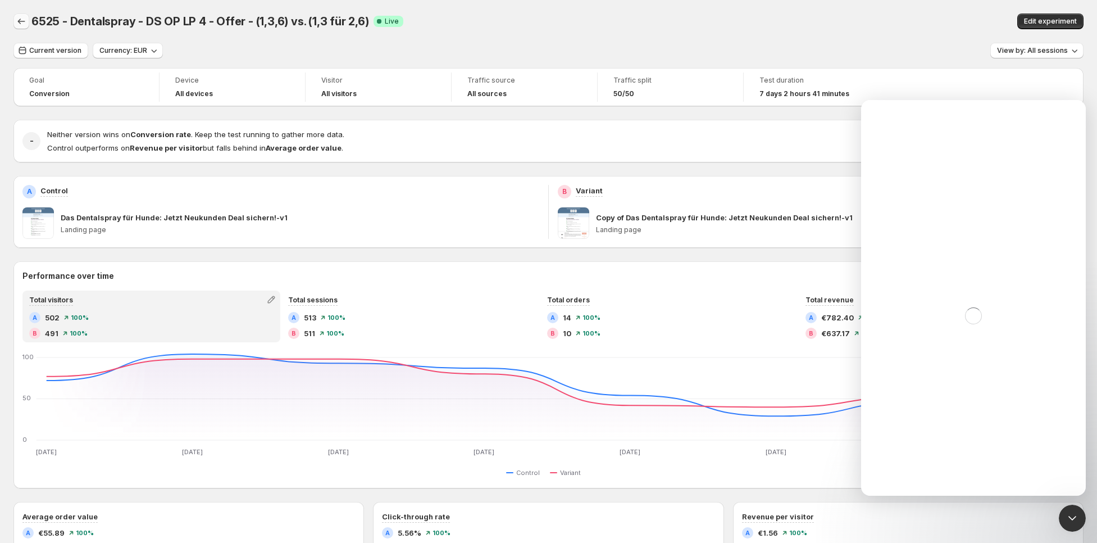
click at [22, 25] on icon "Back" at bounding box center [21, 21] width 11 height 11
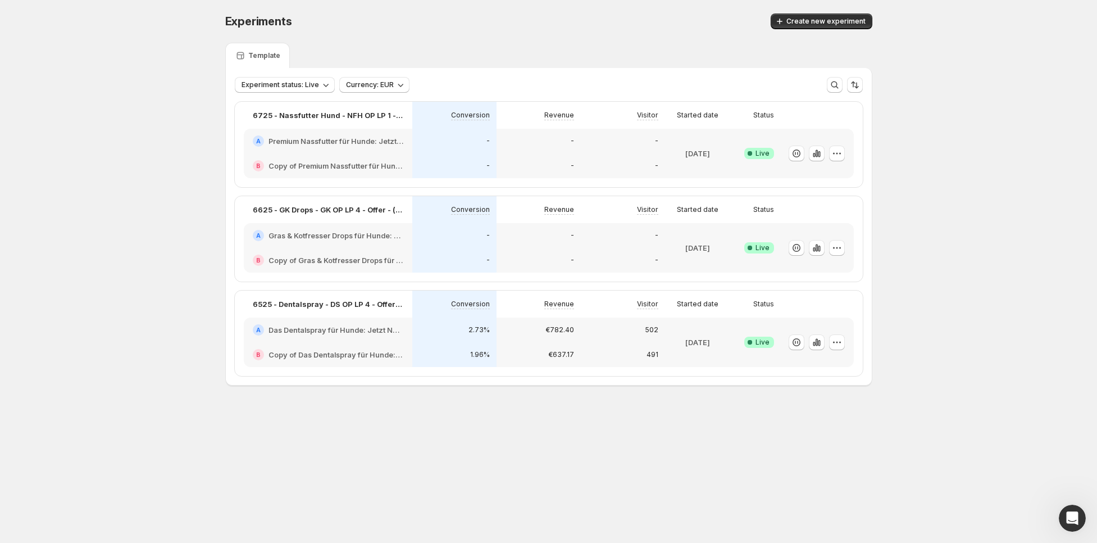
click at [530, 139] on div "-" at bounding box center [538, 140] width 71 height 11
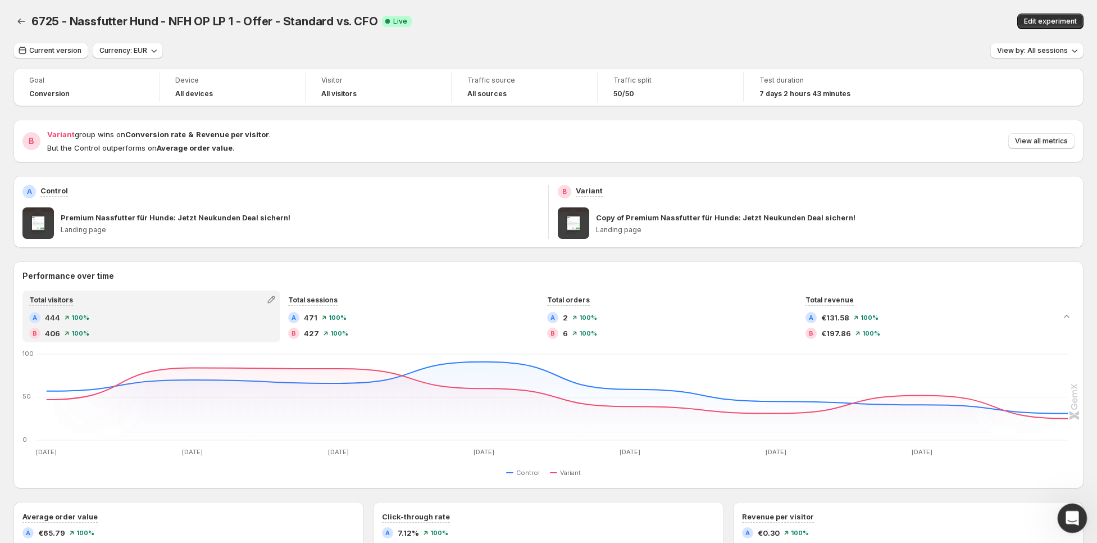
click at [1062, 515] on div "Open Intercom Messenger" at bounding box center [1070, 516] width 37 height 37
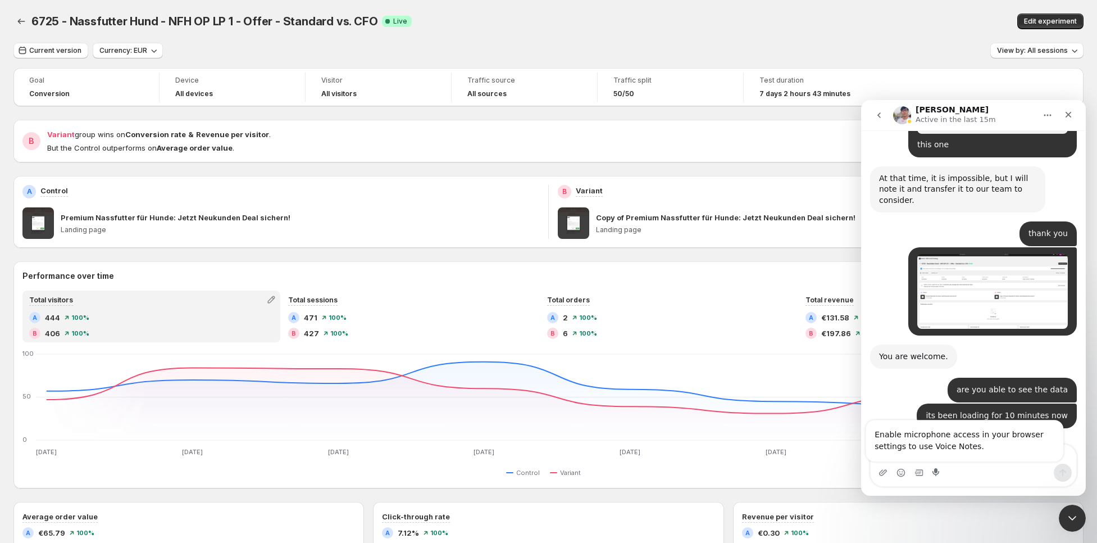
scroll to position [9073, 0]
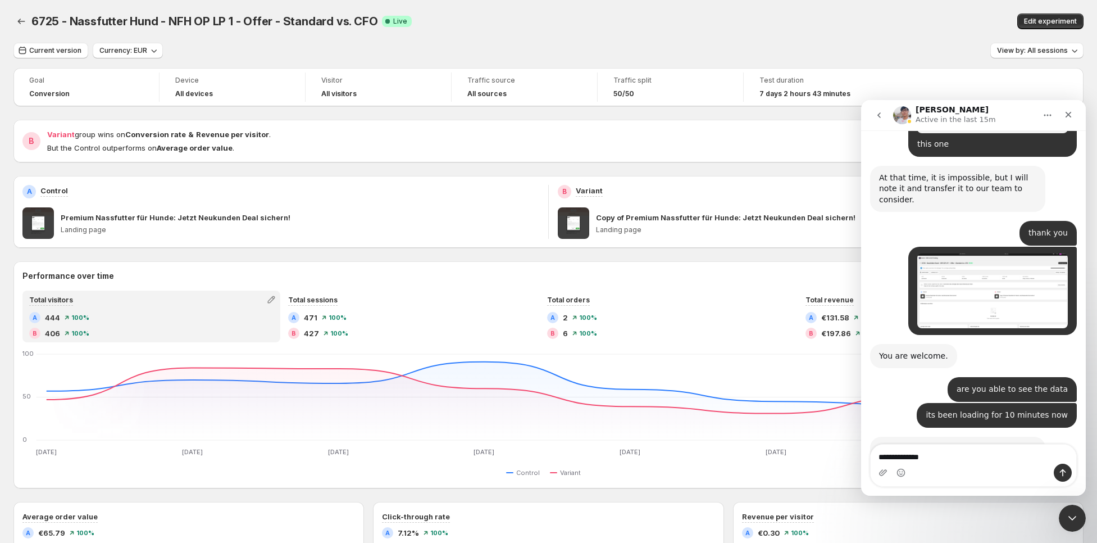
type textarea "**********"
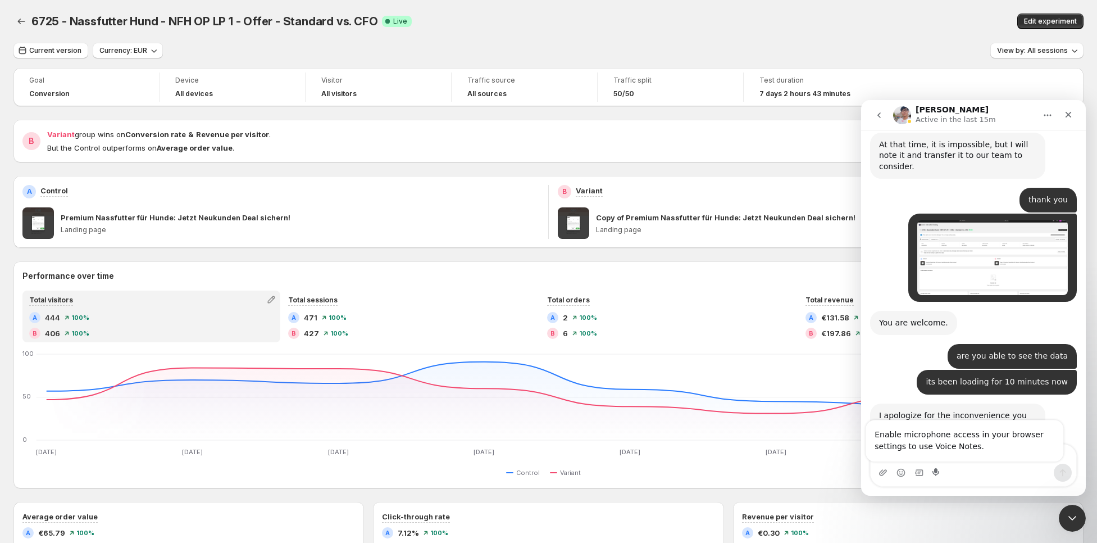
scroll to position [9107, 0]
type textarea "**********"
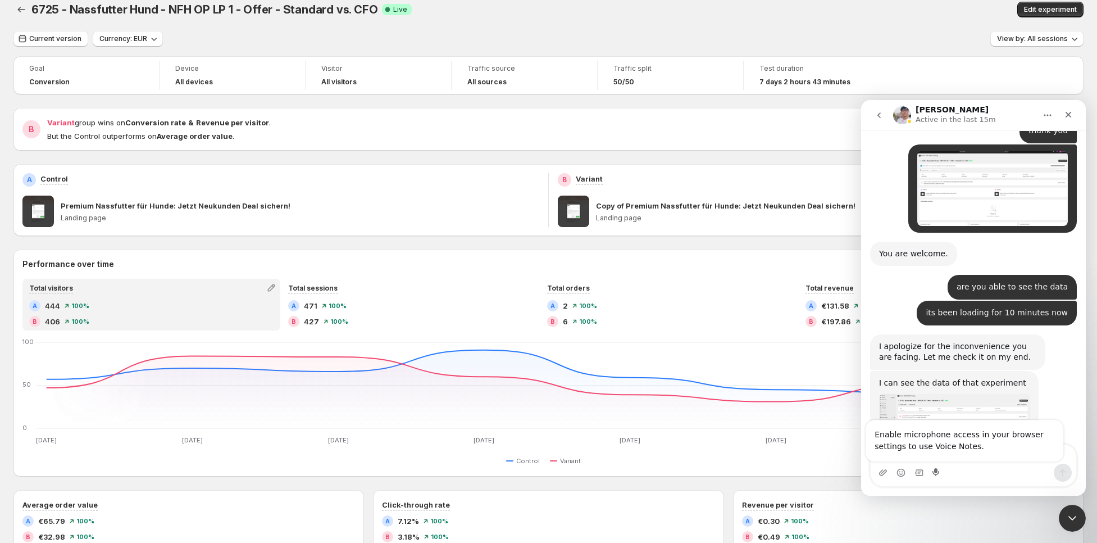
scroll to position [0, 0]
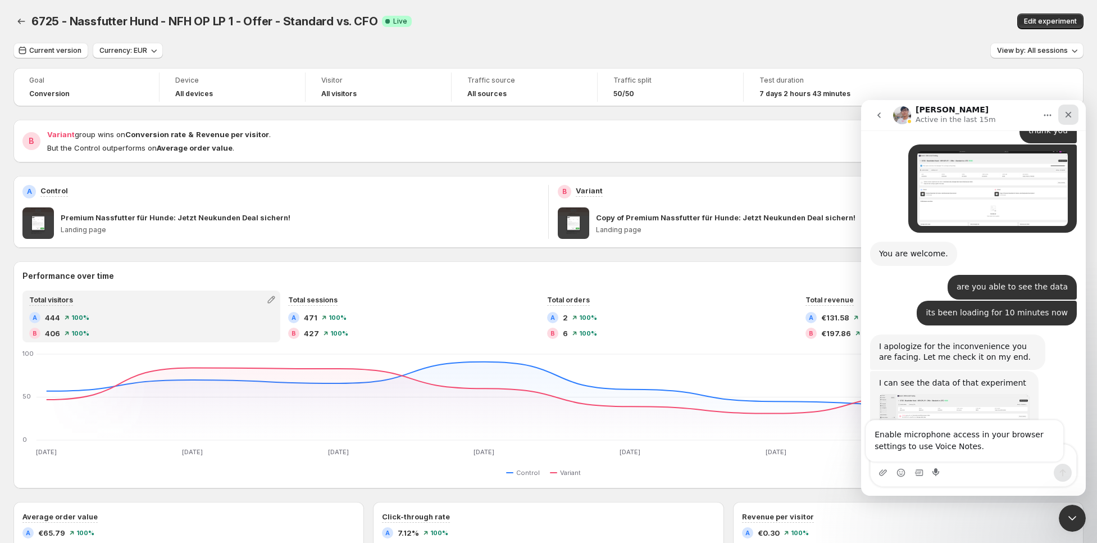
click at [1070, 111] on icon "Close" at bounding box center [1068, 114] width 9 height 9
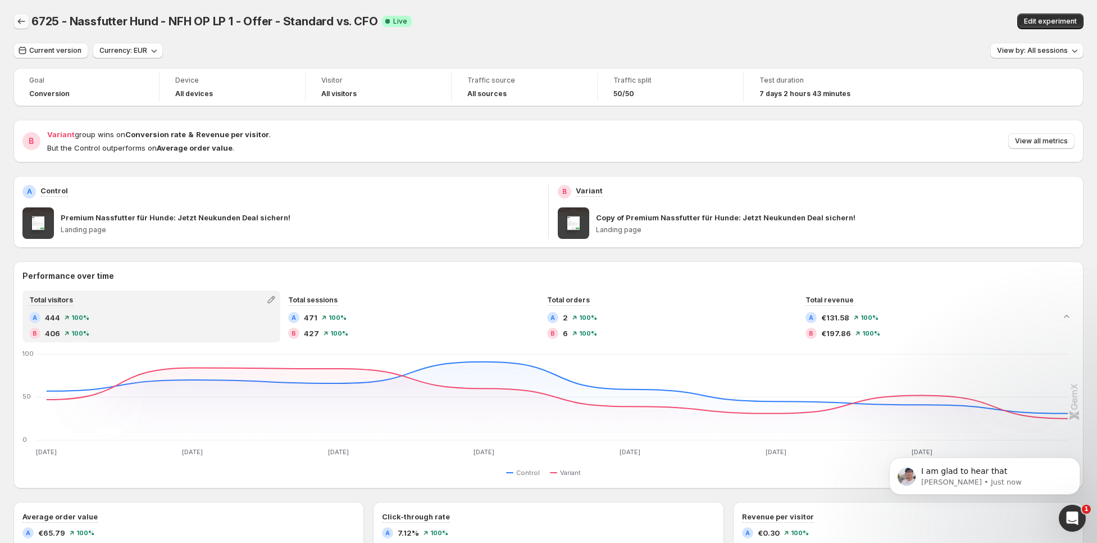
click at [16, 21] on icon "Back" at bounding box center [21, 21] width 11 height 11
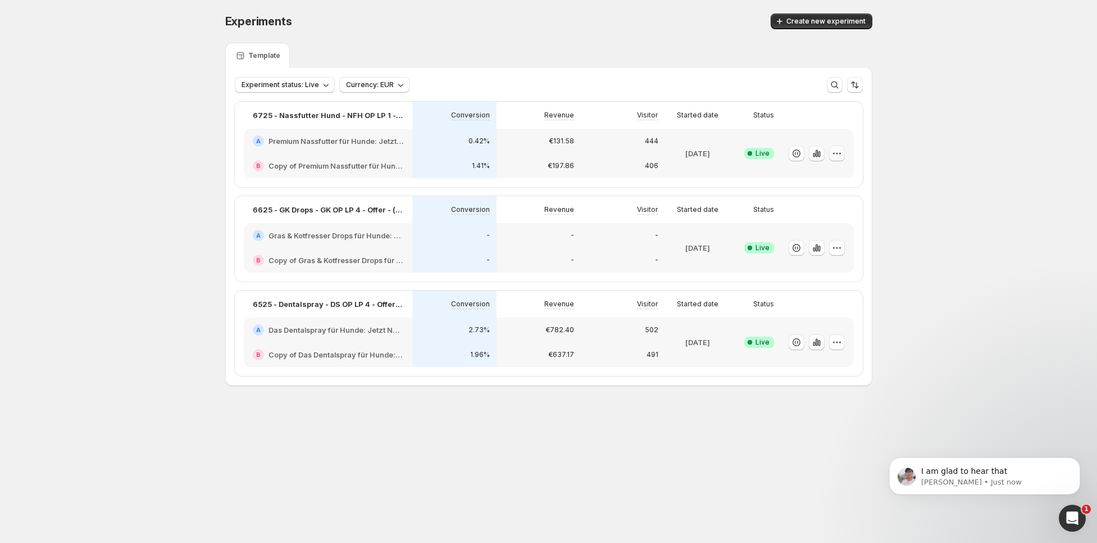
click at [838, 152] on icon "button" at bounding box center [837, 153] width 11 height 11
click at [810, 178] on span "Edit" at bounding box center [847, 175] width 117 height 11
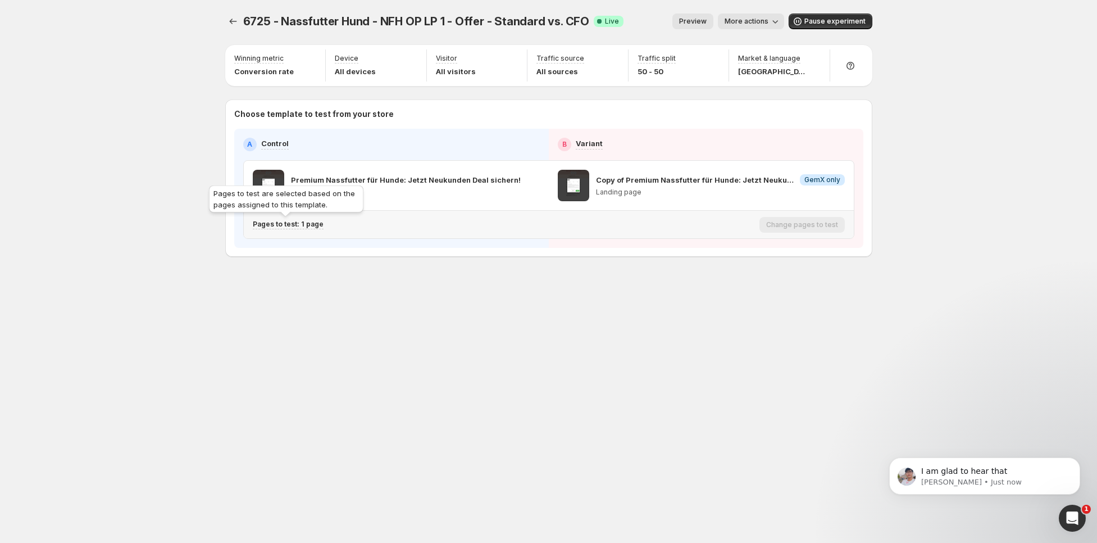
click at [312, 225] on p "Pages to test: 1 page" at bounding box center [288, 224] width 71 height 9
click at [446, 280] on icon "button" at bounding box center [446, 281] width 3 height 3
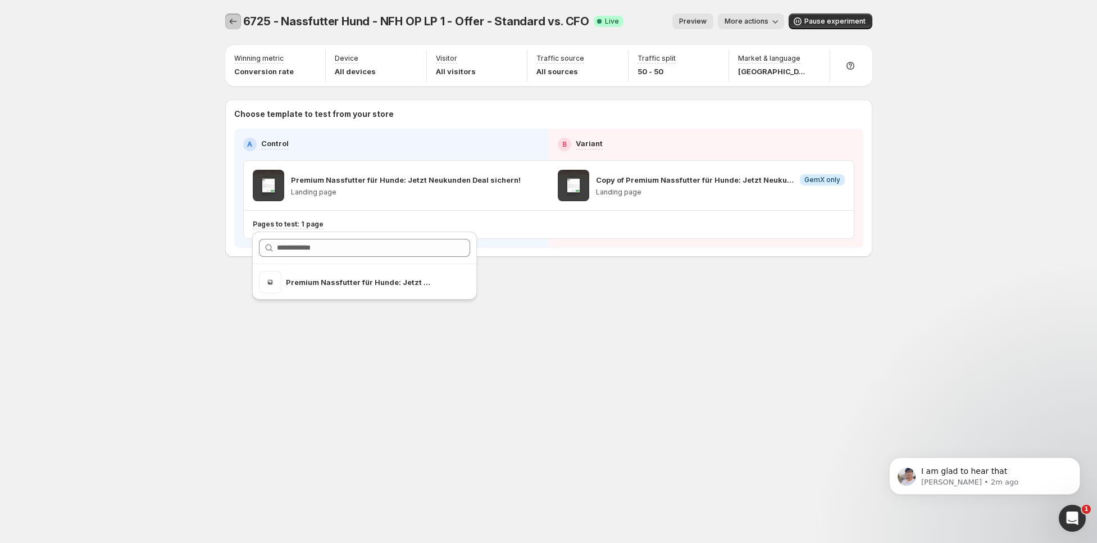
click at [232, 21] on icon "Experiments" at bounding box center [233, 21] width 11 height 11
